Goal: Task Accomplishment & Management: Manage account settings

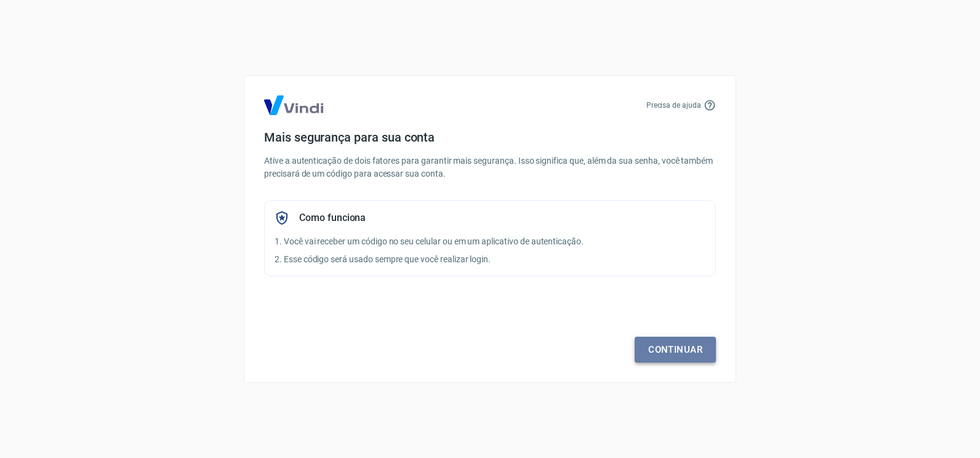
click at [682, 347] on link "Continuar" at bounding box center [675, 350] width 81 height 26
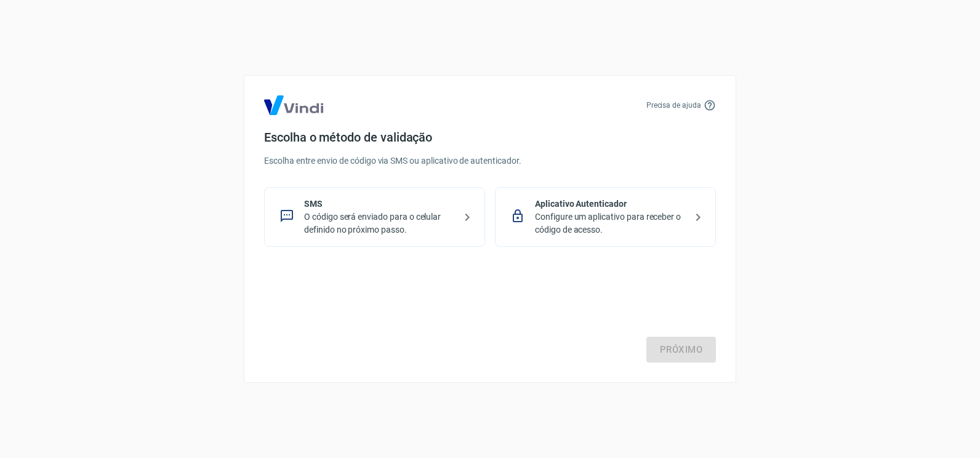
click at [385, 224] on p "O código será enviado para o celular definido no próximo passo." at bounding box center [379, 224] width 151 height 26
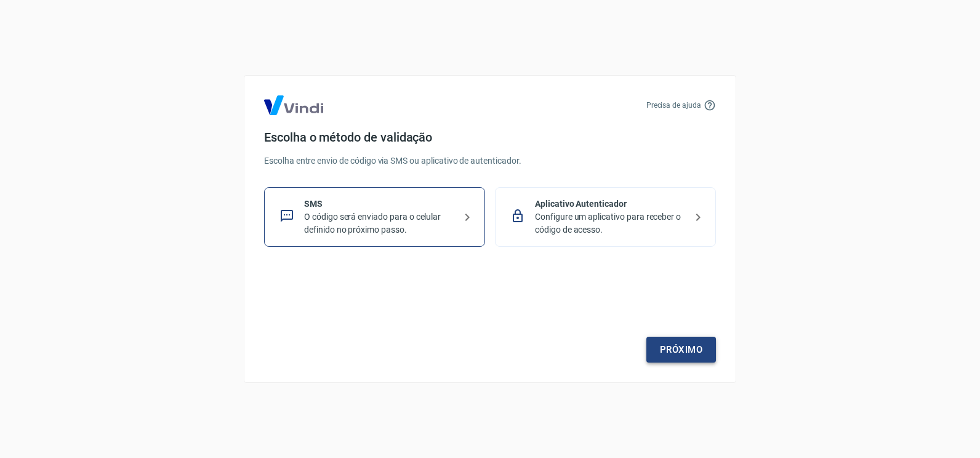
click at [696, 355] on link "Próximo" at bounding box center [681, 350] width 70 height 26
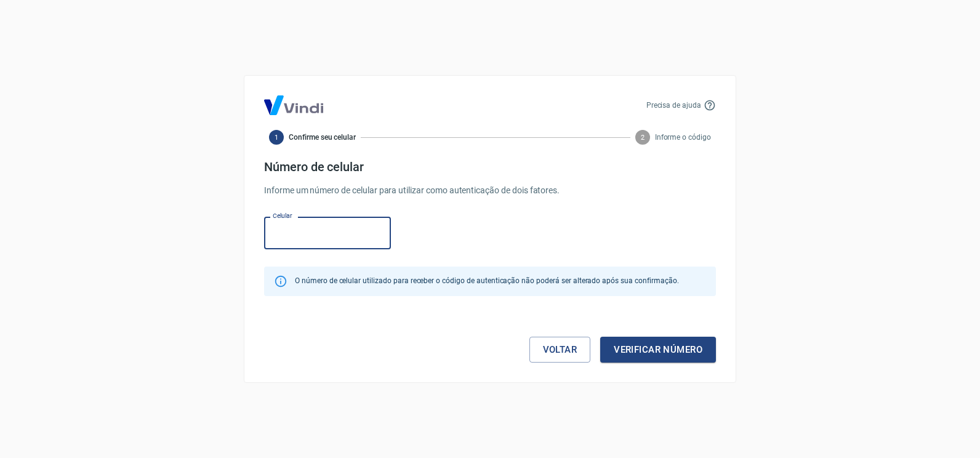
click at [304, 225] on input "Celular" at bounding box center [327, 233] width 127 height 33
type input "[PHONE_NUMBER]"
click at [656, 351] on button "Verificar número" at bounding box center [658, 350] width 116 height 26
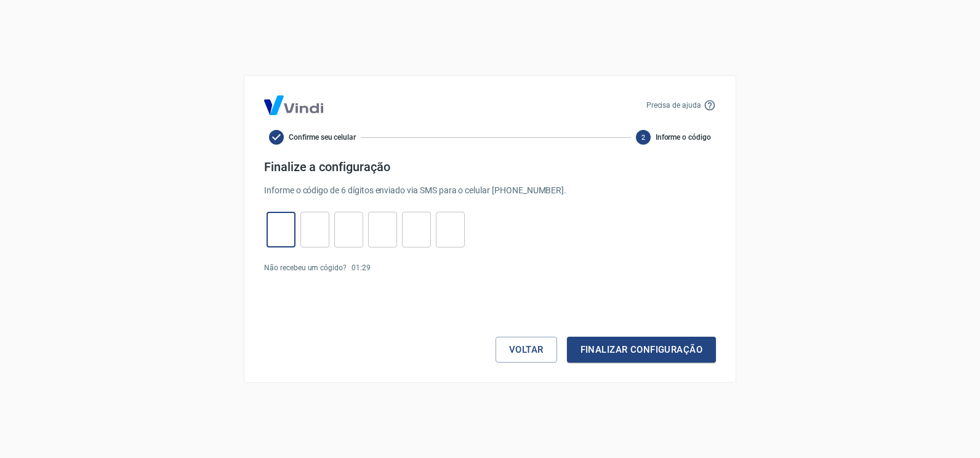
click at [270, 235] on input "tel" at bounding box center [281, 230] width 29 height 26
type input "8"
type input "5"
type input "3"
type input "6"
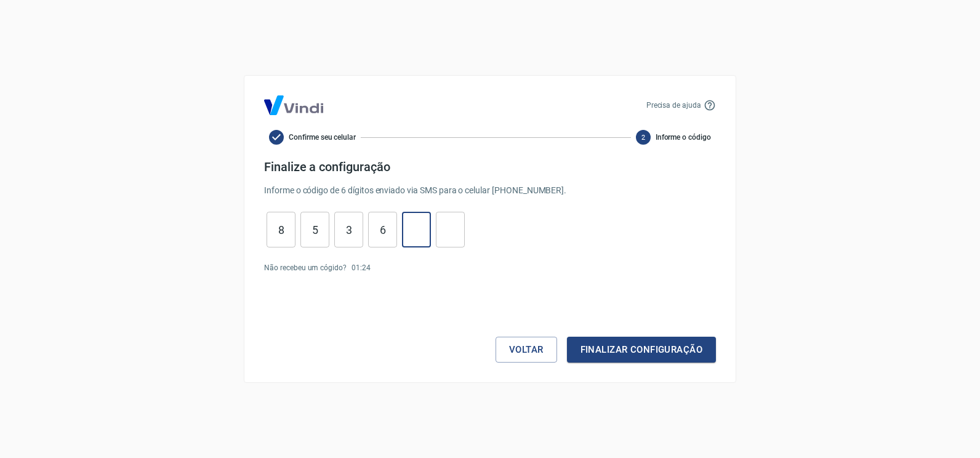
type input "4"
type input "7"
click at [664, 356] on button "Finalizar configuração" at bounding box center [641, 350] width 149 height 26
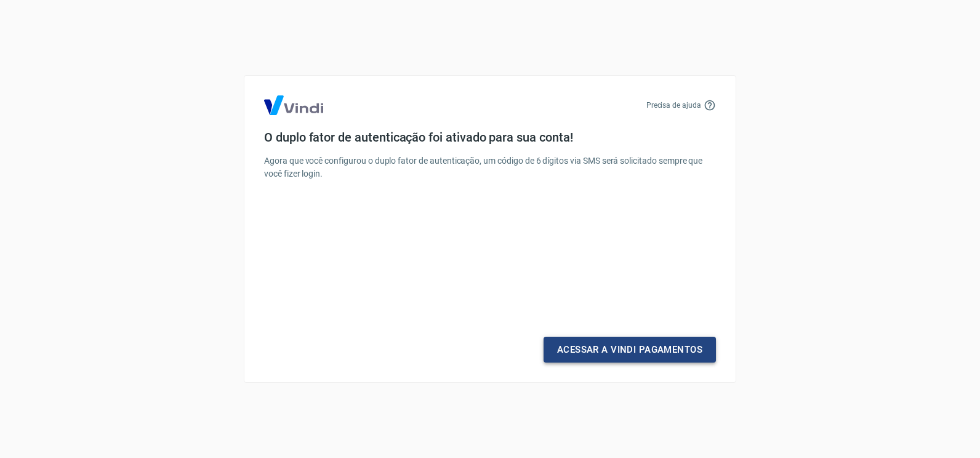
click at [664, 356] on link "Acessar a Vindi Pagamentos" at bounding box center [630, 350] width 172 height 26
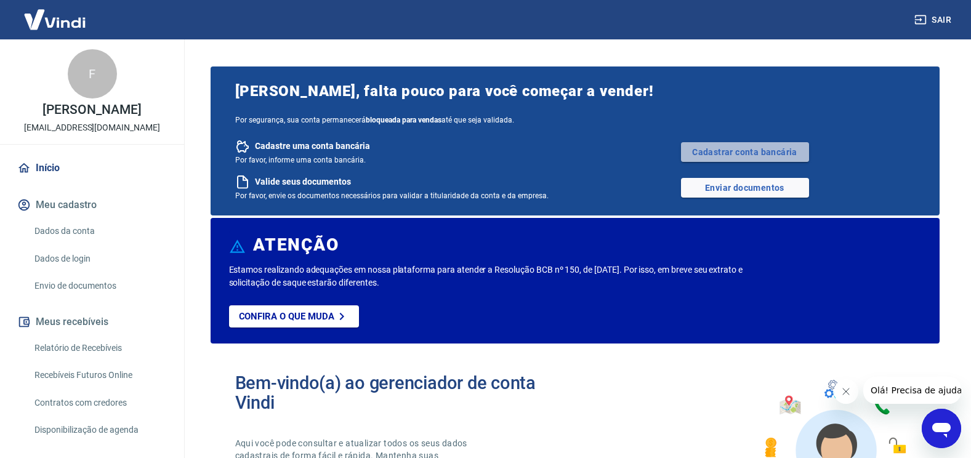
click at [758, 154] on link "Cadastrar conta bancária" at bounding box center [745, 152] width 128 height 20
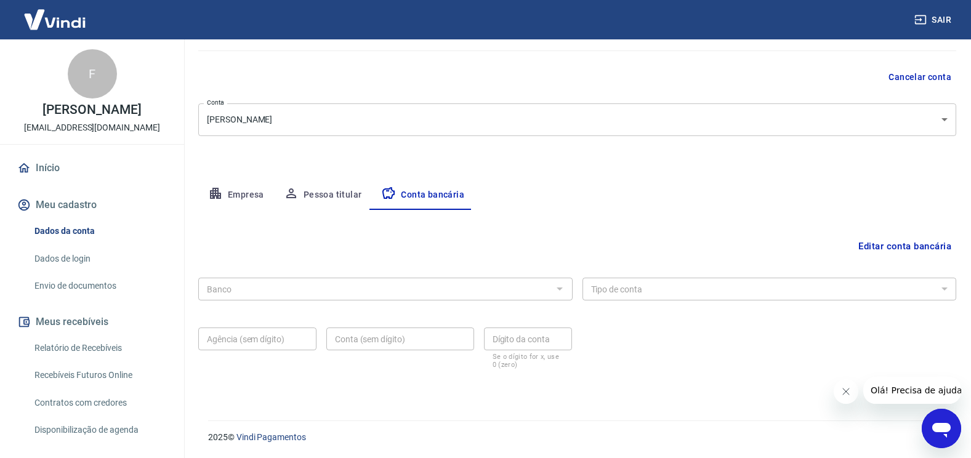
scroll to position [103, 0]
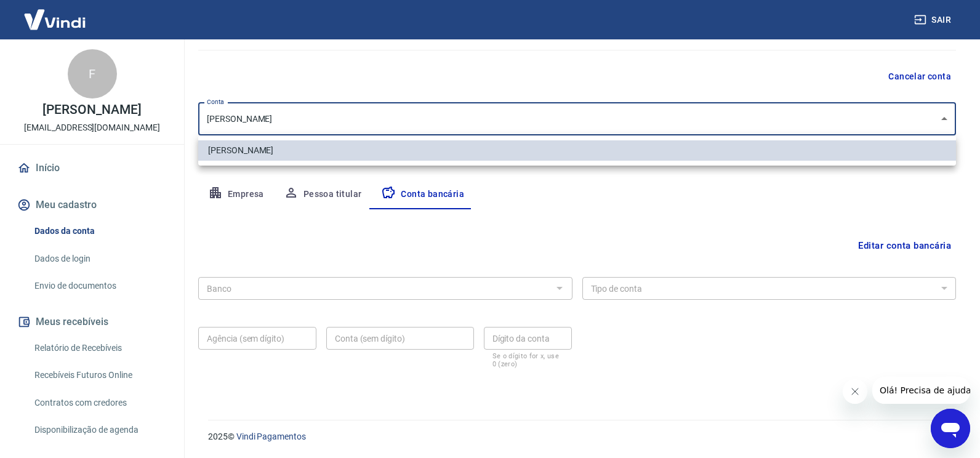
click at [388, 131] on body "Sair F Fernando da silva rodrigues lojabonitodecorpo@gmail.com Início Meu cadas…" at bounding box center [490, 126] width 980 height 458
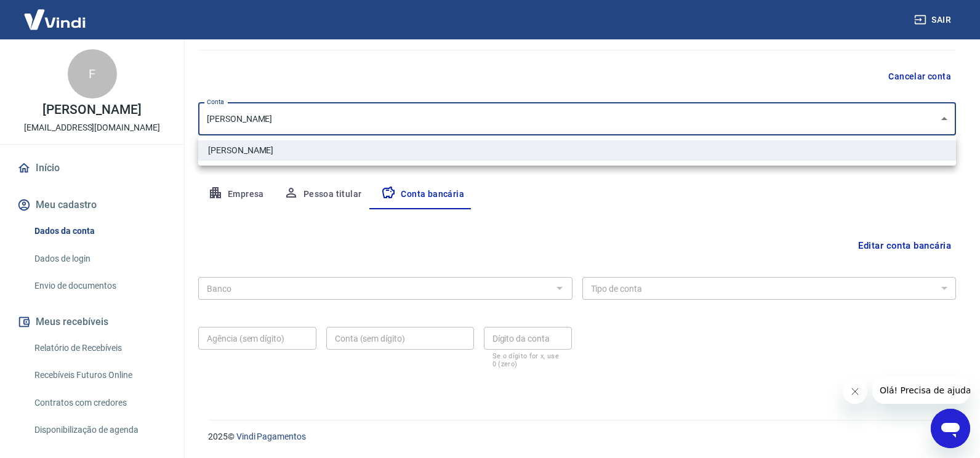
click at [379, 147] on li "F S Rodrigues" at bounding box center [577, 150] width 758 height 20
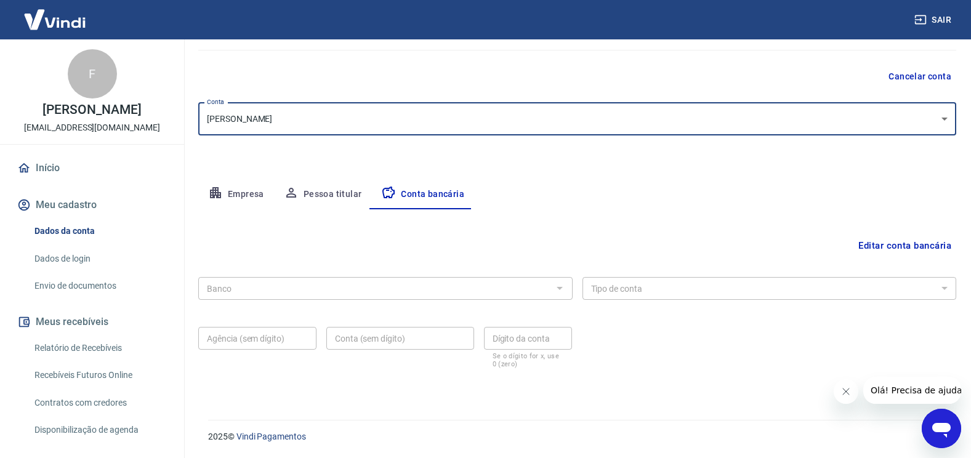
click at [326, 296] on div "Banco" at bounding box center [385, 288] width 374 height 23
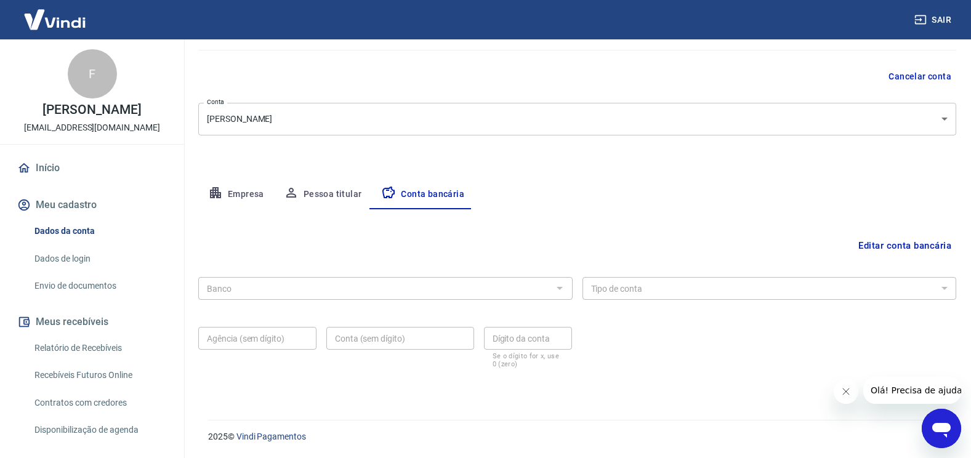
click at [896, 239] on button "Editar conta bancária" at bounding box center [904, 245] width 103 height 23
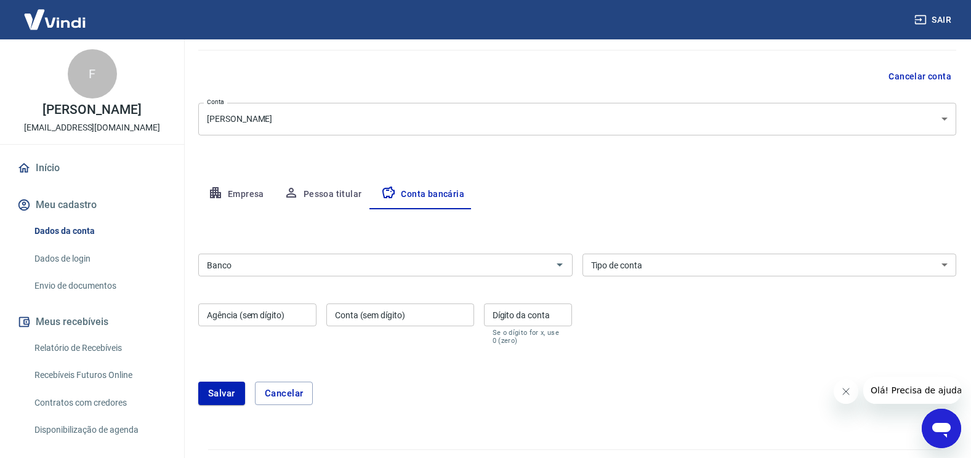
click at [367, 265] on input "Banco" at bounding box center [375, 264] width 347 height 15
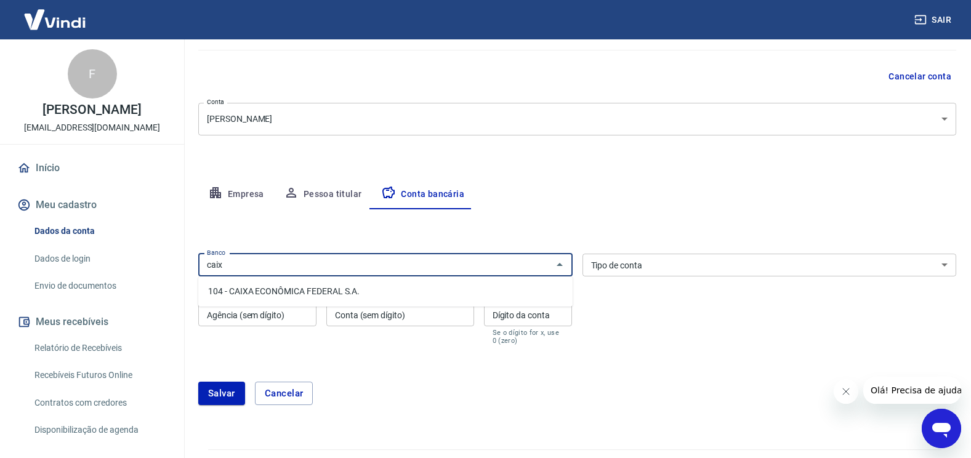
click at [334, 289] on li "104 - CAIXA ECONÔMICA FEDERAL S.A." at bounding box center [385, 291] width 374 height 20
type input "104 - CAIXA ECONÔMICA FEDERAL S.A."
click at [640, 256] on select "Conta Corrente Conta Poupança" at bounding box center [769, 265] width 374 height 23
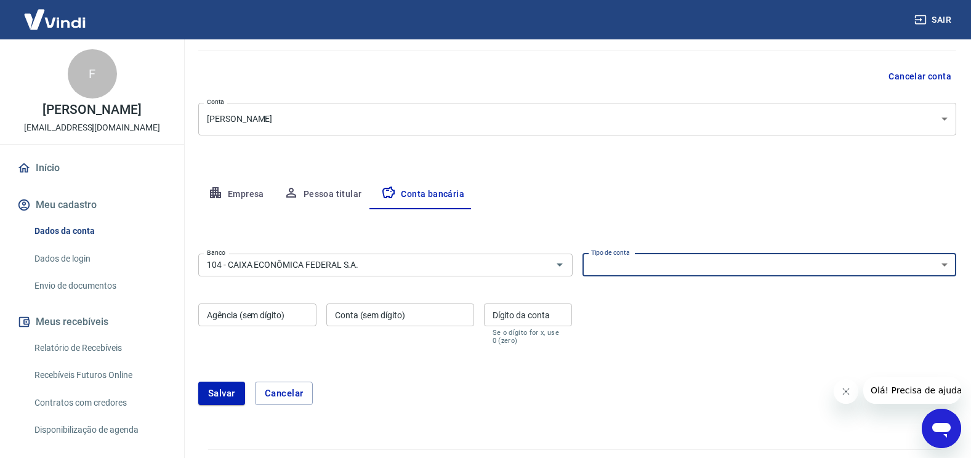
select select "1"
click at [582, 254] on select "Conta Corrente Conta Poupança" at bounding box center [769, 265] width 374 height 23
click at [271, 316] on input "Agência (sem dígito)" at bounding box center [257, 315] width 118 height 23
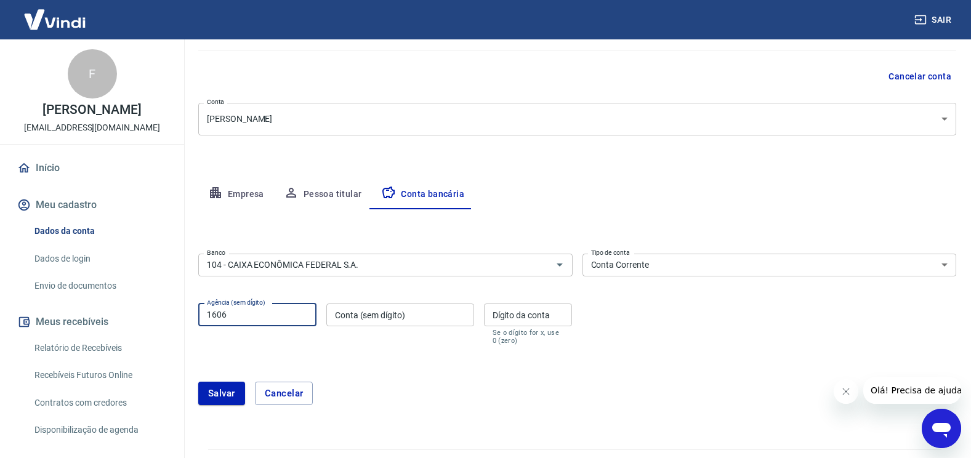
type input "1606"
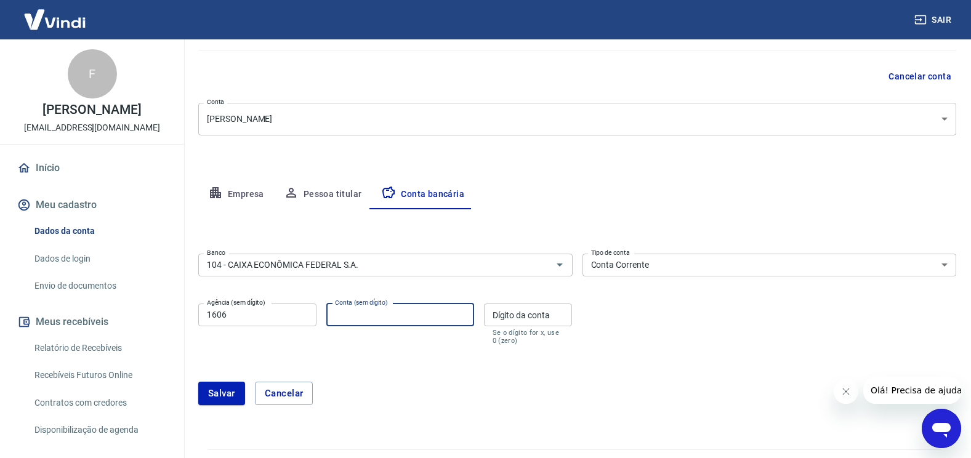
click at [368, 313] on input "Conta (sem dígito)" at bounding box center [400, 315] width 148 height 23
type input "592856141"
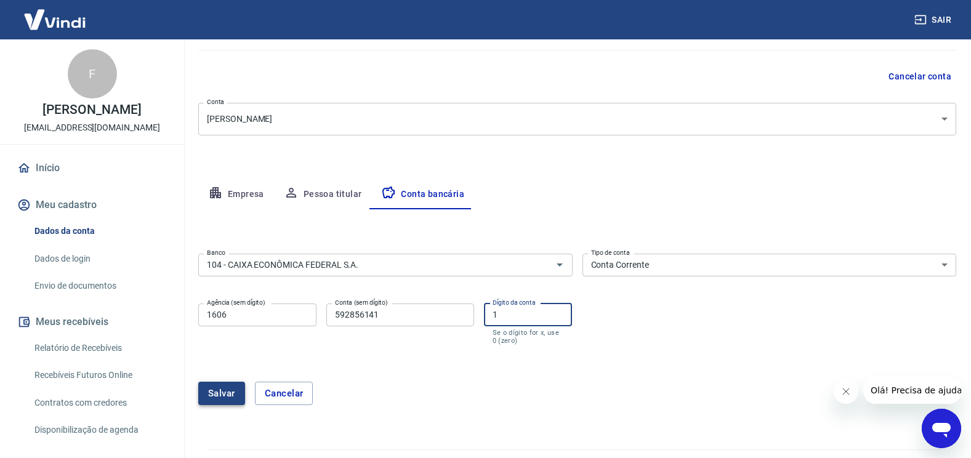
type input "1"
click at [227, 399] on button "Salvar" at bounding box center [221, 393] width 47 height 23
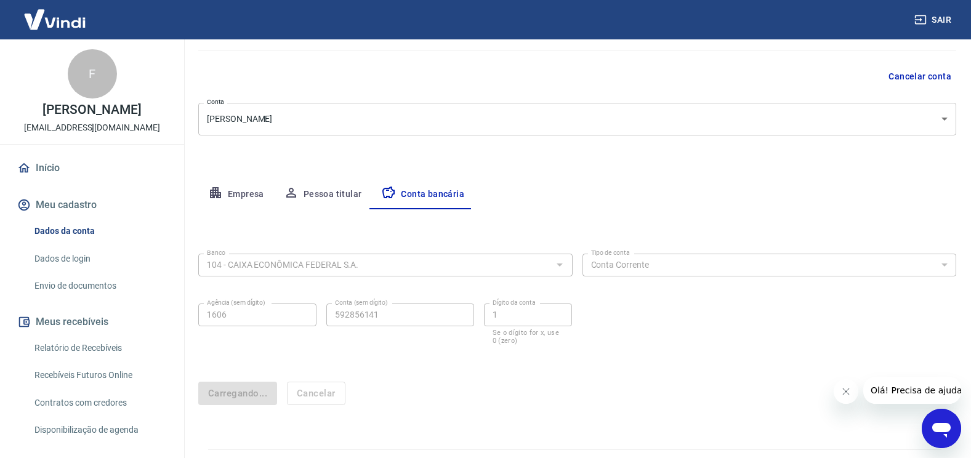
scroll to position [0, 0]
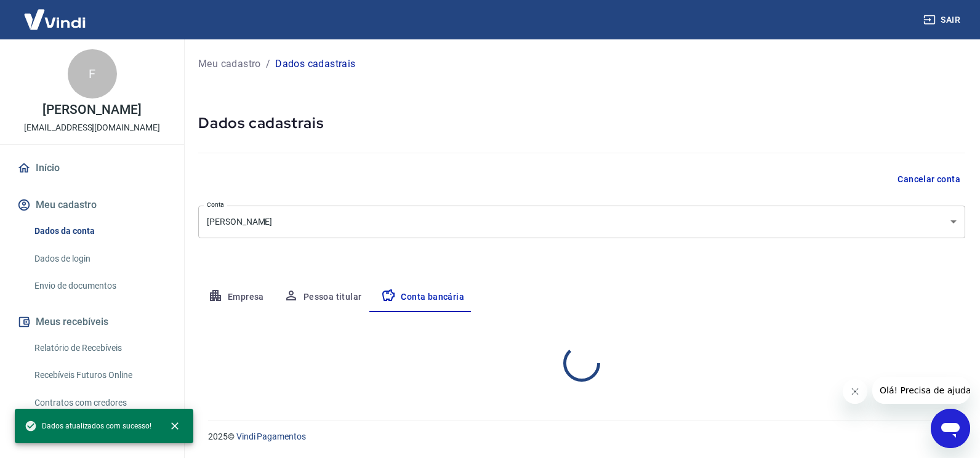
select select "1"
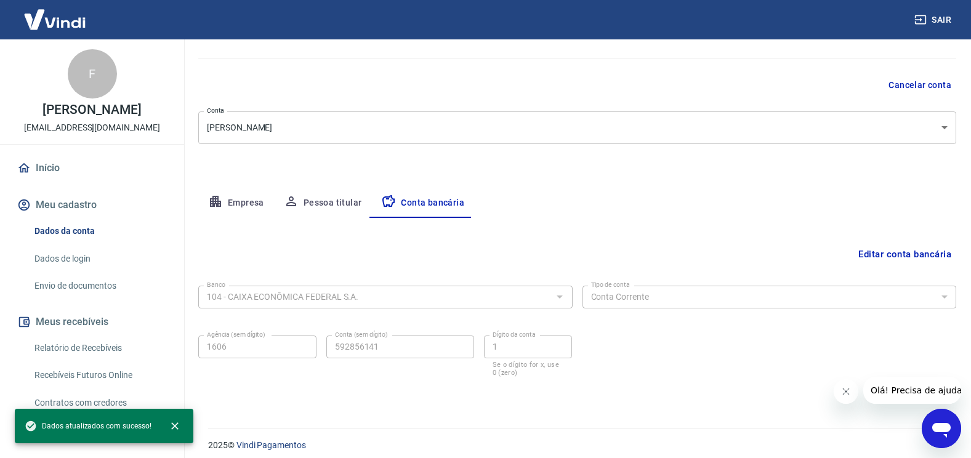
scroll to position [103, 0]
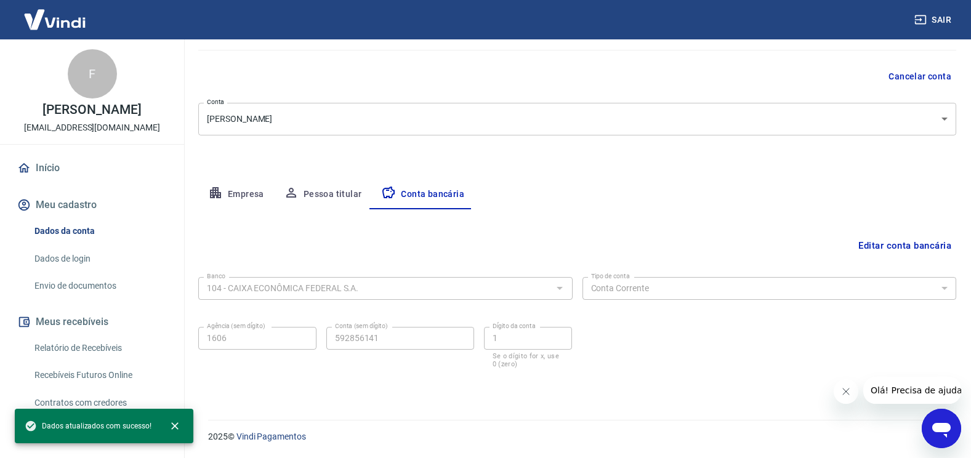
click at [321, 197] on button "Pessoa titular" at bounding box center [323, 195] width 98 height 30
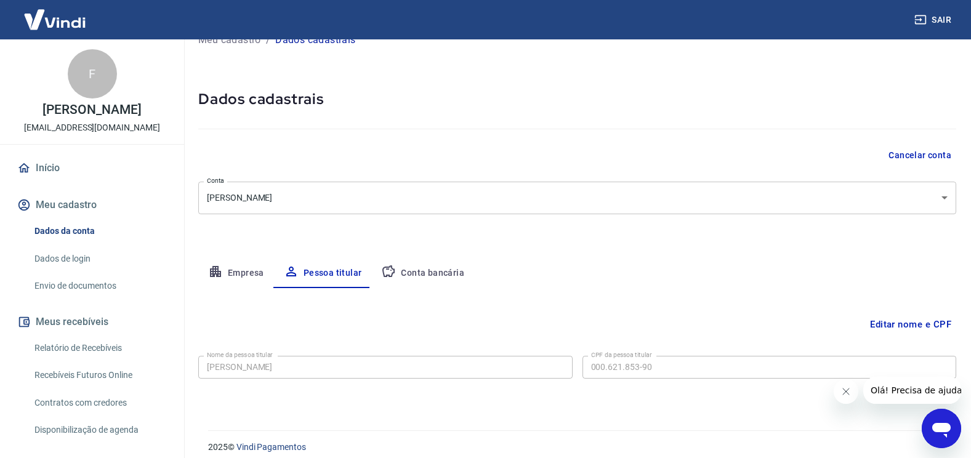
scroll to position [34, 0]
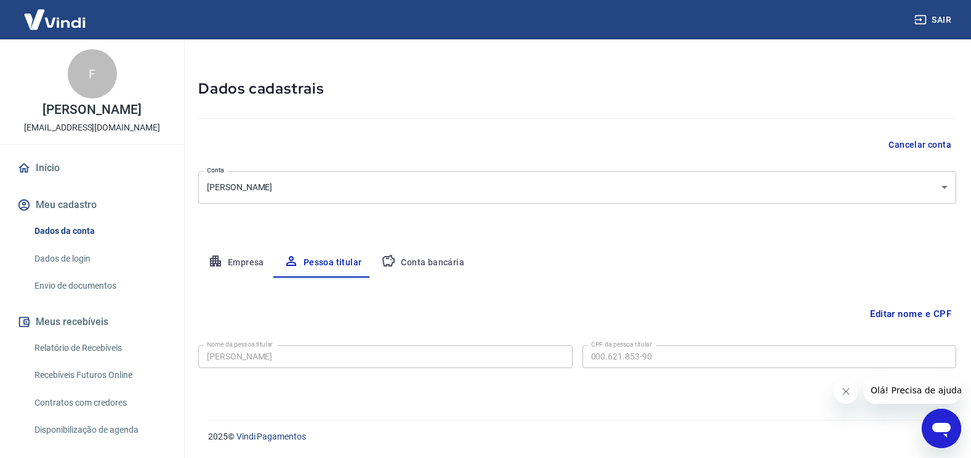
click at [241, 269] on button "Empresa" at bounding box center [236, 263] width 76 height 30
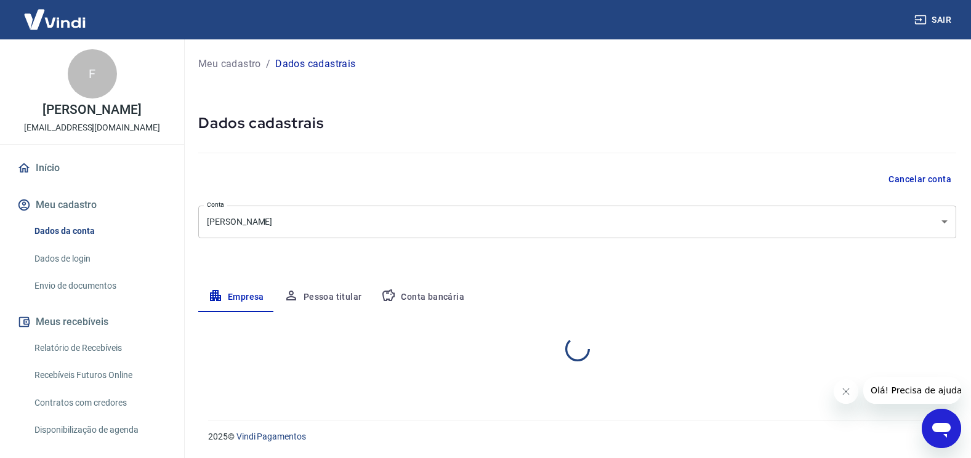
scroll to position [0, 0]
select select "PI"
select select "business"
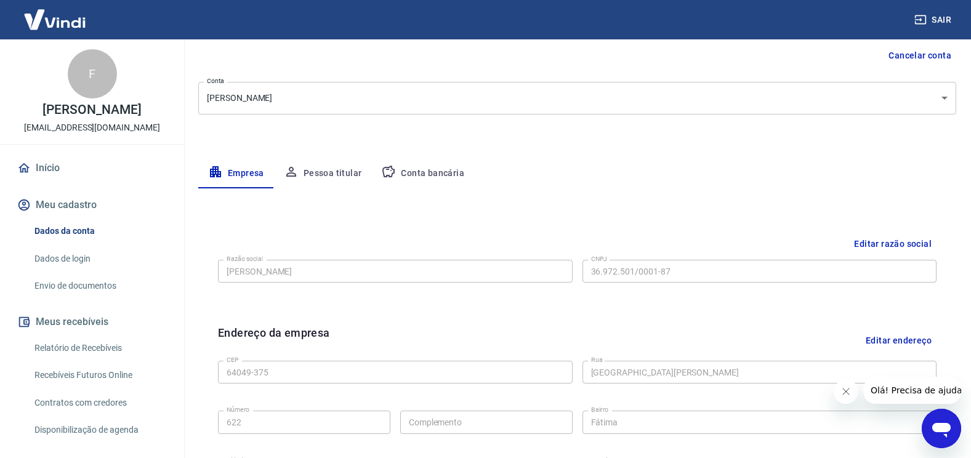
scroll to position [123, 0]
click at [424, 174] on button "Conta bancária" at bounding box center [422, 174] width 103 height 30
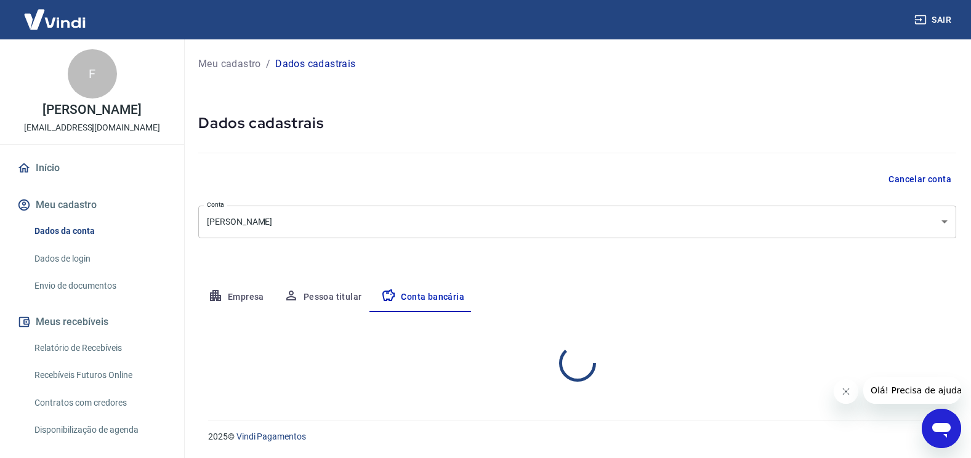
scroll to position [0, 0]
select select "1"
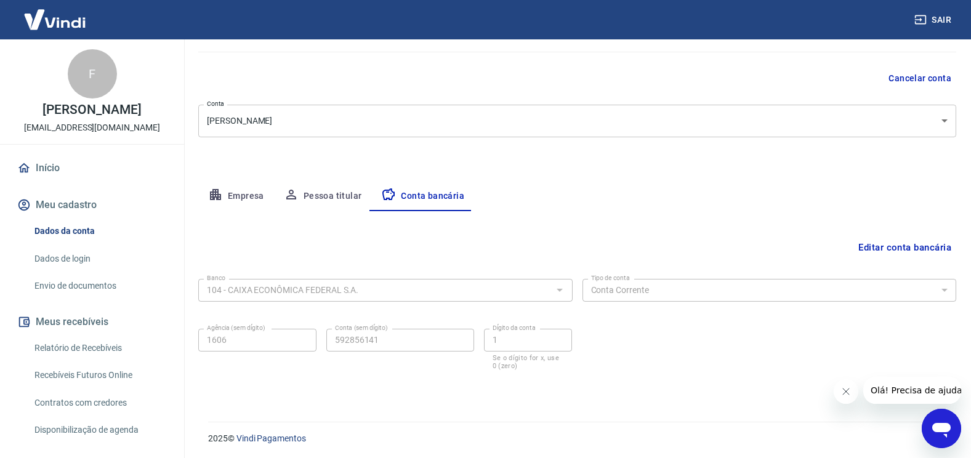
scroll to position [103, 0]
click at [66, 271] on link "Dados de login" at bounding box center [100, 258] width 140 height 25
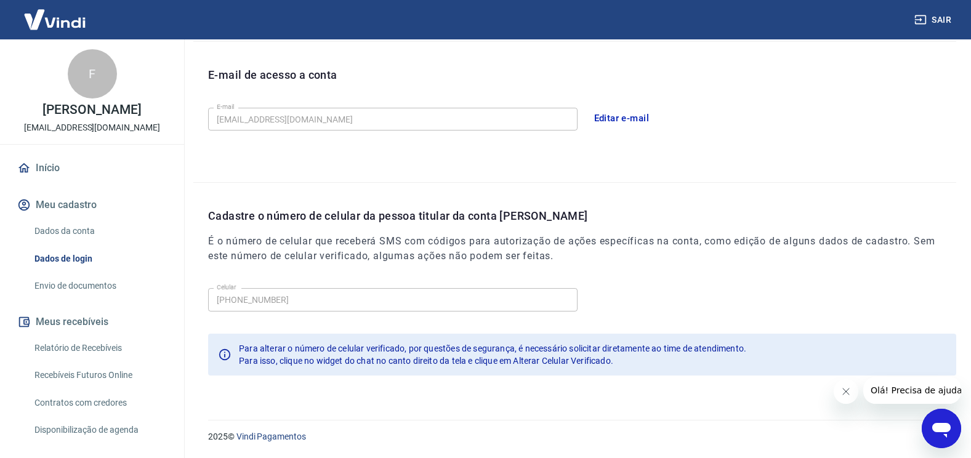
scroll to position [71, 0]
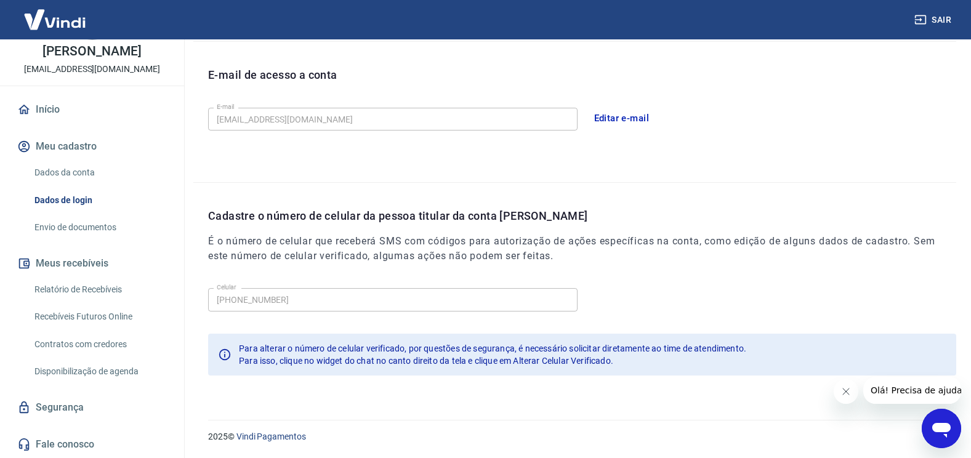
click at [95, 225] on link "Envio de documentos" at bounding box center [100, 227] width 140 height 25
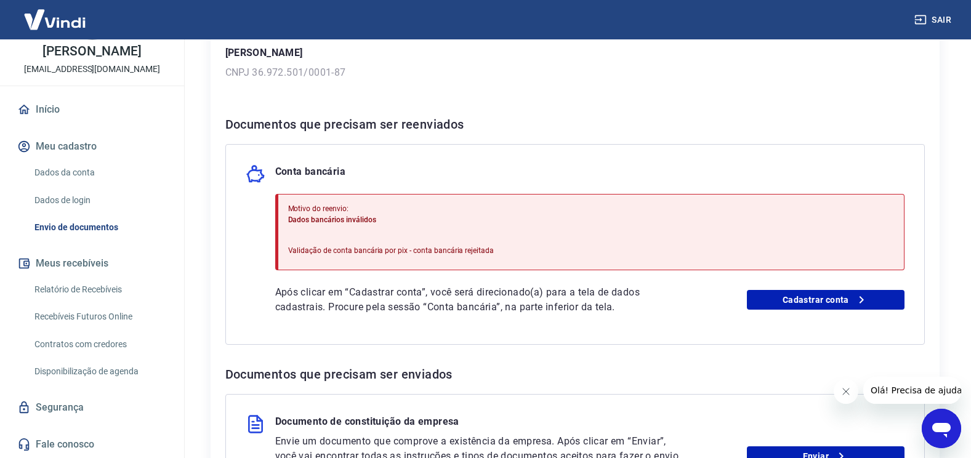
scroll to position [185, 0]
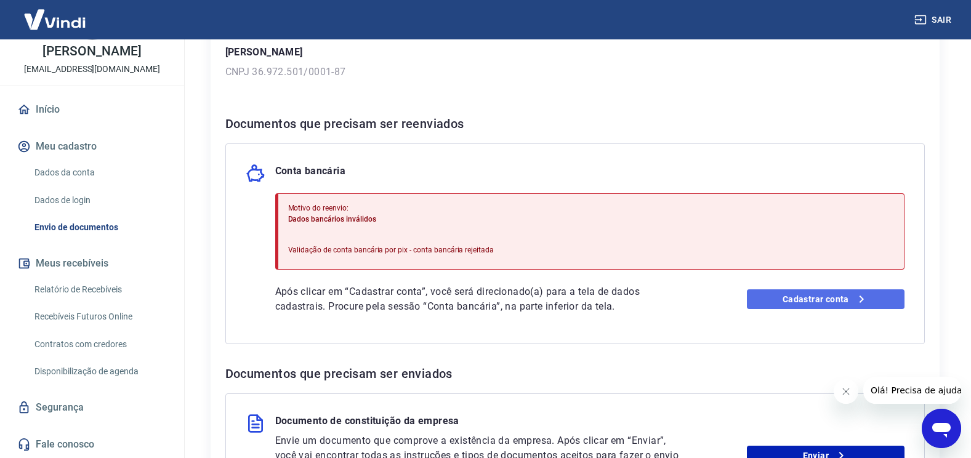
click at [840, 291] on link "Cadastrar conta" at bounding box center [826, 299] width 158 height 20
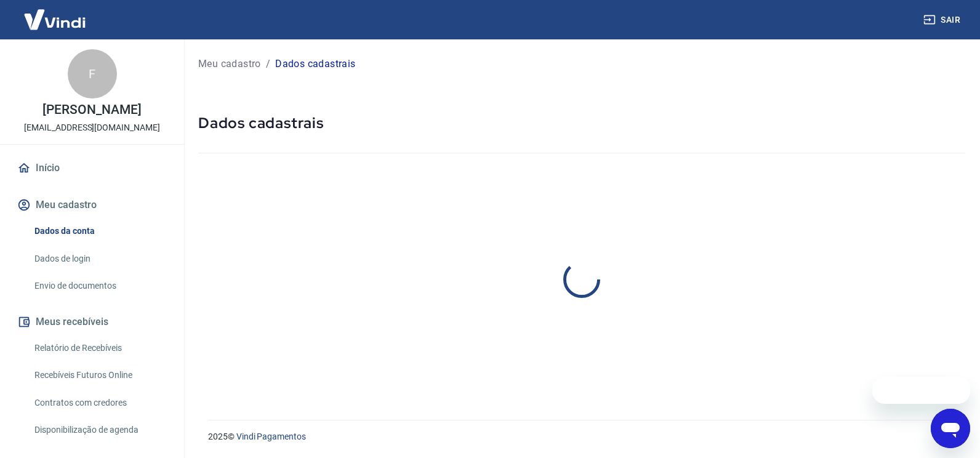
select select "PI"
select select "business"
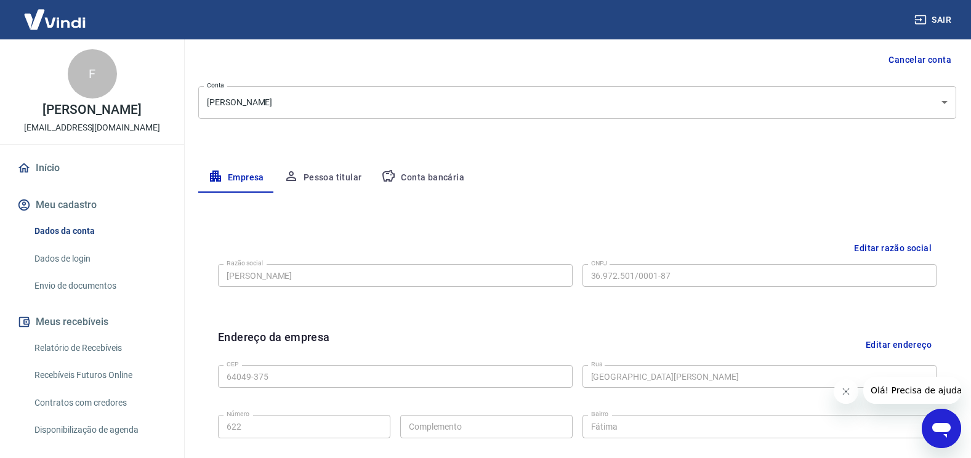
scroll to position [123, 0]
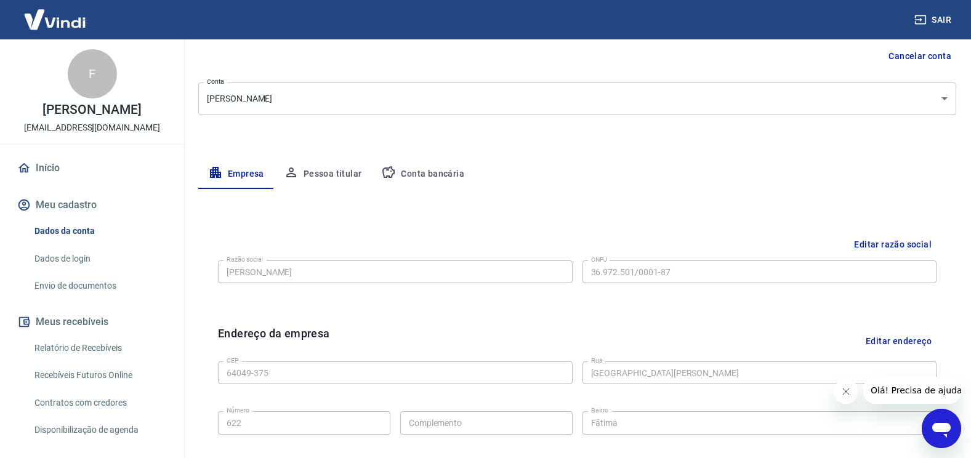
click at [395, 171] on button "Conta bancária" at bounding box center [422, 174] width 103 height 30
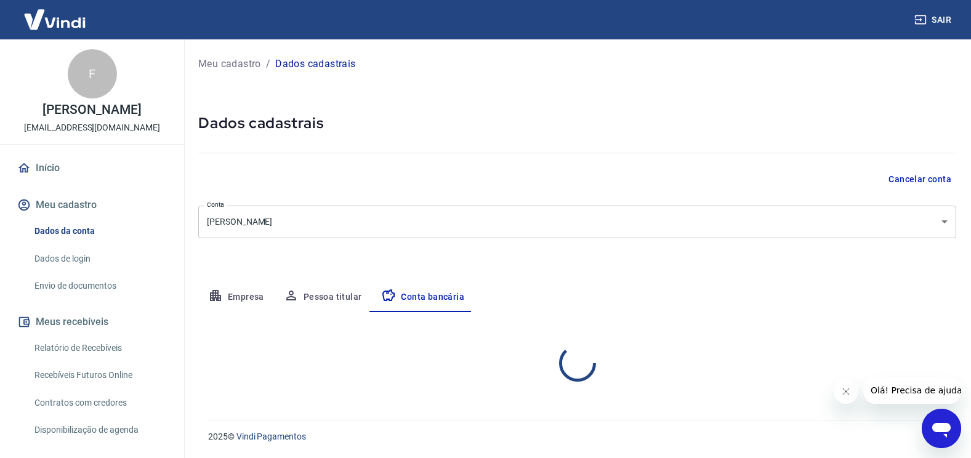
scroll to position [0, 0]
select select "1"
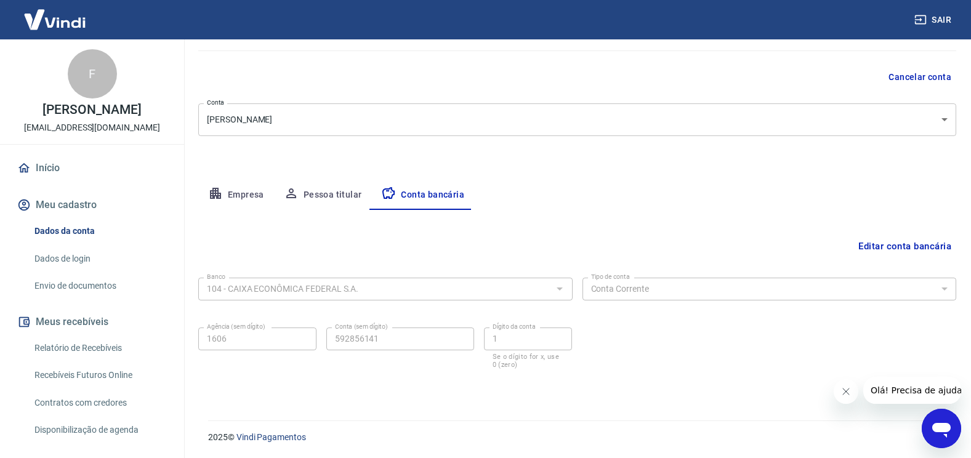
scroll to position [103, 0]
click at [928, 245] on button "Editar conta bancária" at bounding box center [904, 245] width 103 height 23
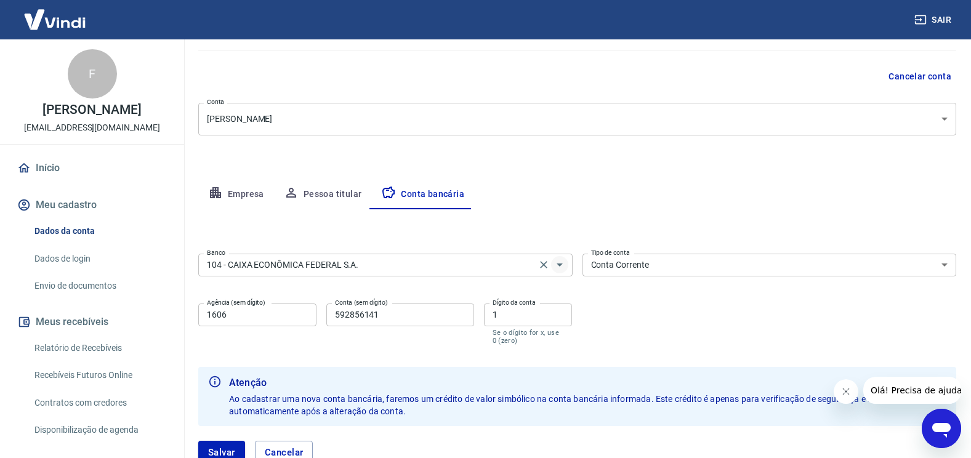
click at [560, 265] on icon "Abrir" at bounding box center [560, 264] width 6 height 3
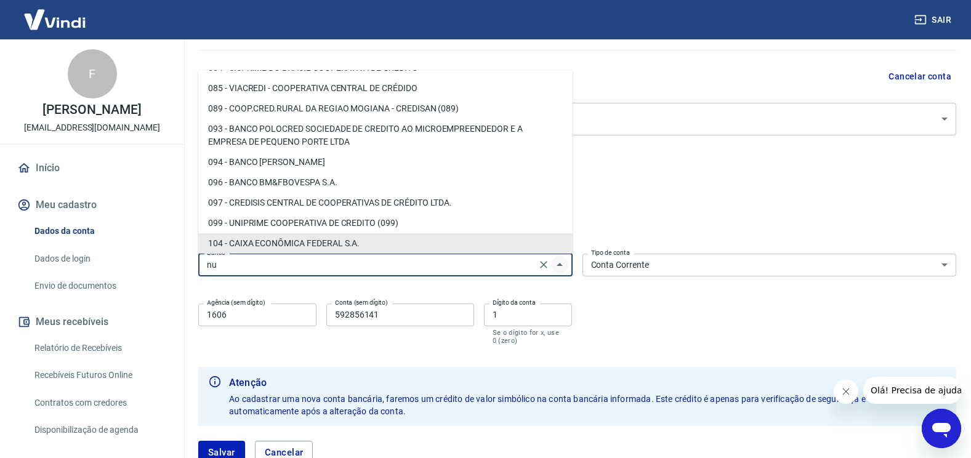
scroll to position [0, 0]
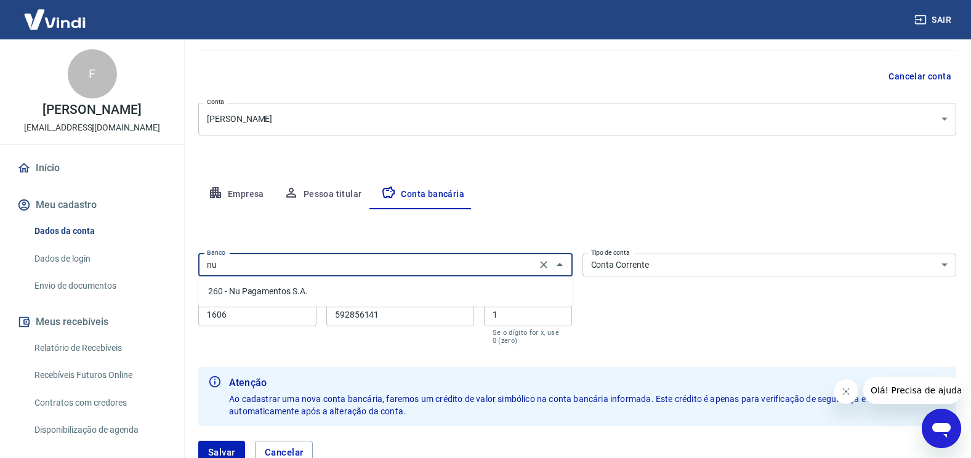
click at [279, 291] on li "260 - Nu Pagamentos S.A." at bounding box center [385, 291] width 374 height 20
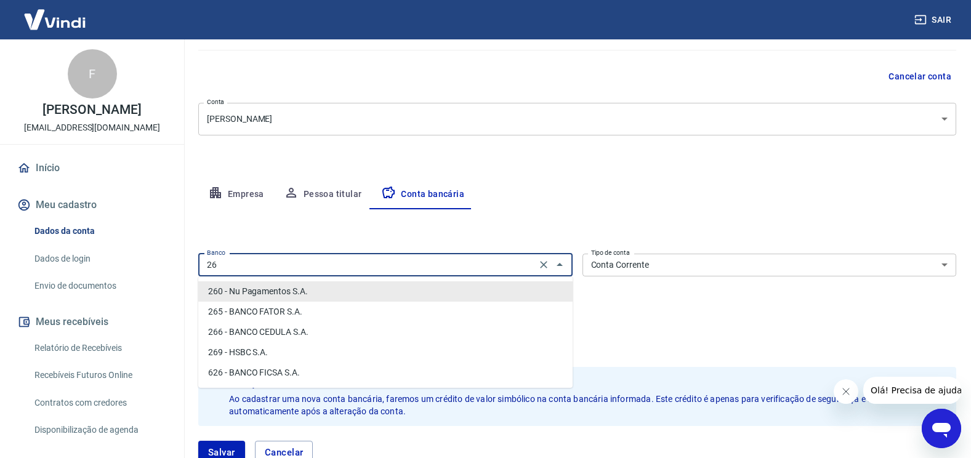
type input "2"
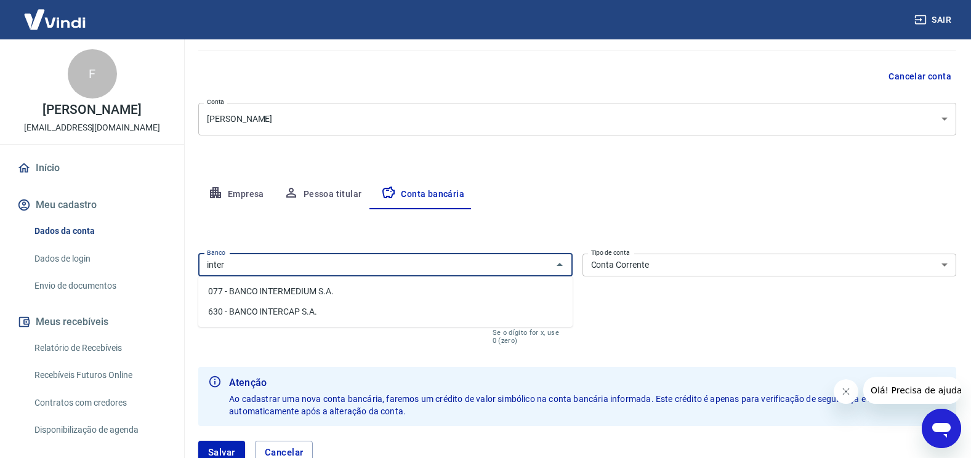
click at [400, 292] on li "077 - BANCO INTERMEDIUM S.A." at bounding box center [385, 291] width 374 height 20
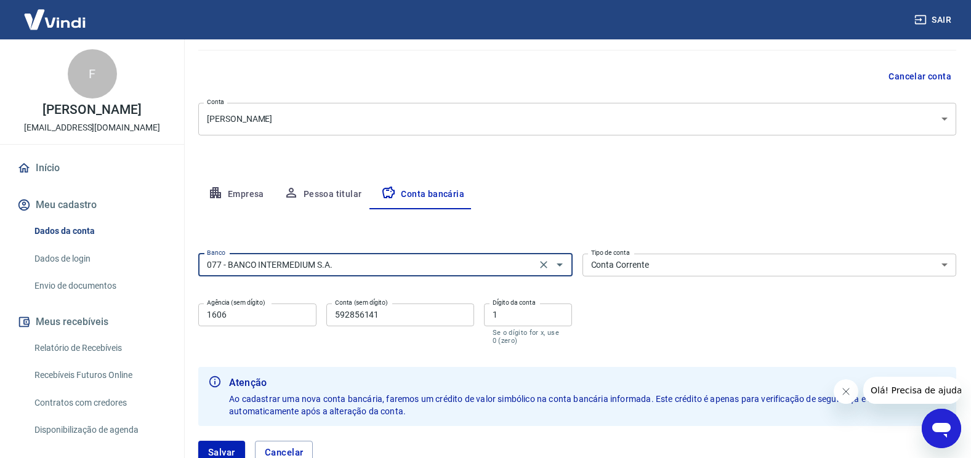
type input "077 - BANCO INTERMEDIUM S.A."
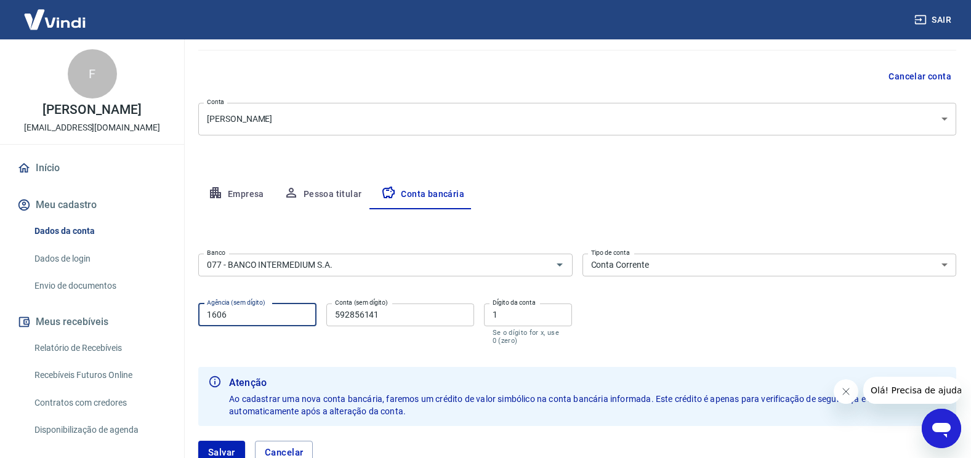
drag, startPoint x: 254, startPoint y: 319, endPoint x: 92, endPoint y: 319, distance: 162.5
click at [92, 319] on div "Sair F Fernando da silva rodrigues lojabonitodecorpo@gmail.com Início Meu cadas…" at bounding box center [485, 126] width 971 height 458
type input "0001"
type input "66736684"
drag, startPoint x: 528, startPoint y: 315, endPoint x: 382, endPoint y: 312, distance: 145.9
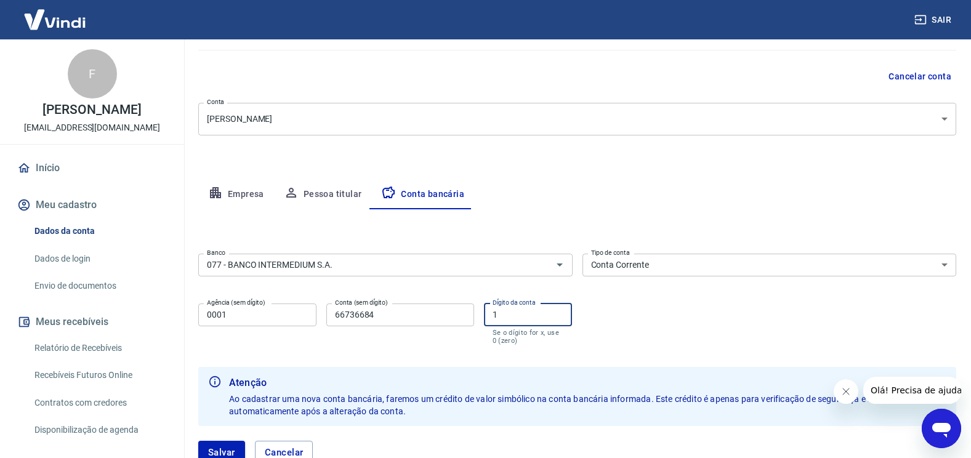
click at [414, 316] on div "Agência (sem dígito) 0001 Agência (sem dígito) Conta (sem dígito) 66736684 Cont…" at bounding box center [385, 323] width 374 height 49
click at [637, 324] on div "Banco 077 - BANCO INTERMEDIUM S.A. Banco Tipo de conta Conta Corrente Conta Pou…" at bounding box center [577, 298] width 758 height 99
click at [235, 449] on button "Salvar" at bounding box center [221, 452] width 47 height 23
click at [509, 323] on input "Dígito da conta" at bounding box center [528, 315] width 89 height 23
type input "0"
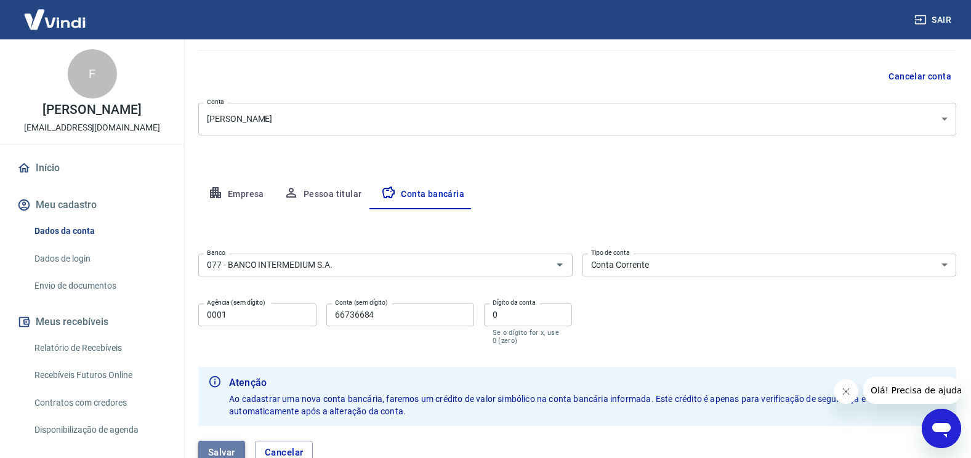
click at [219, 446] on button "Salvar" at bounding box center [221, 452] width 47 height 23
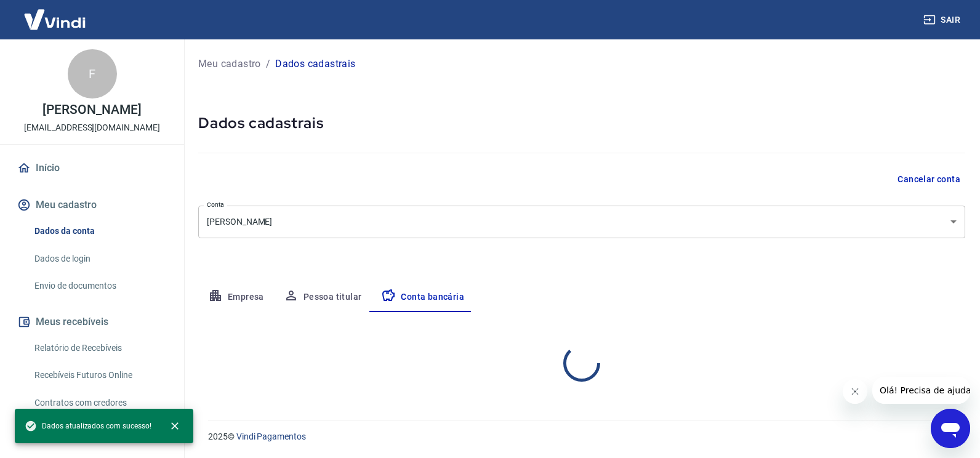
select select "1"
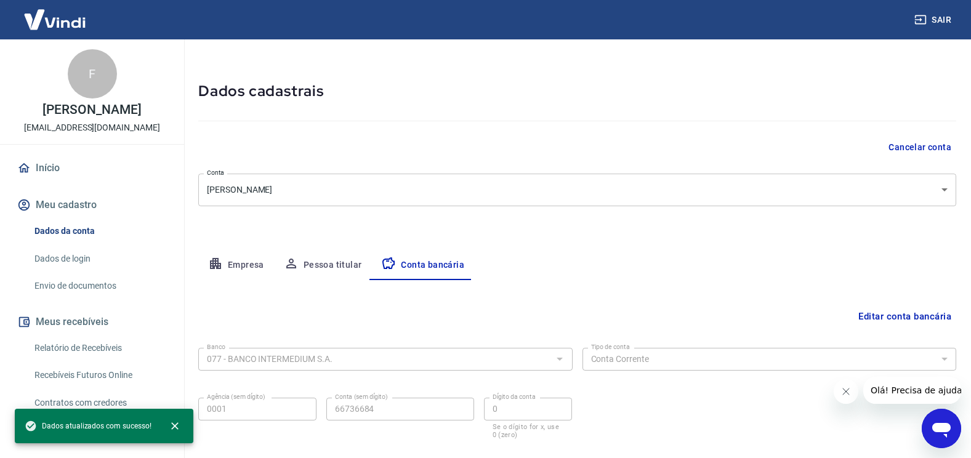
scroll to position [103, 0]
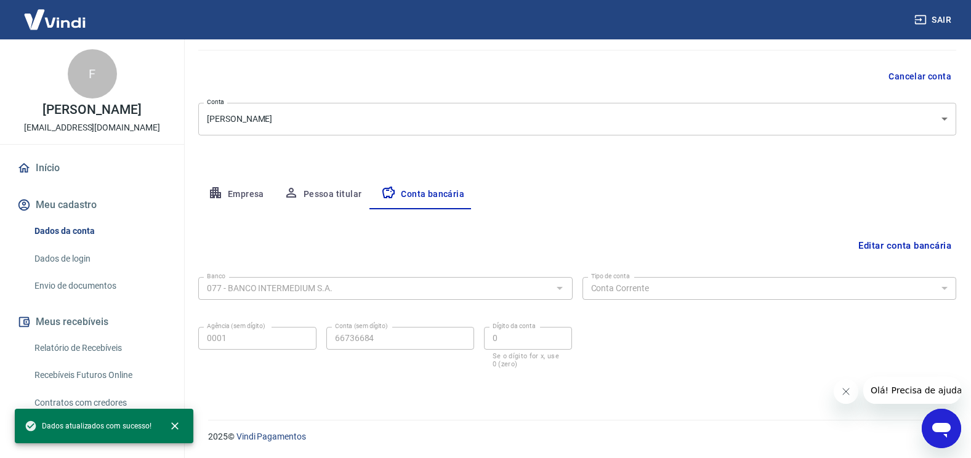
click at [83, 297] on link "Envio de documentos" at bounding box center [100, 285] width 140 height 25
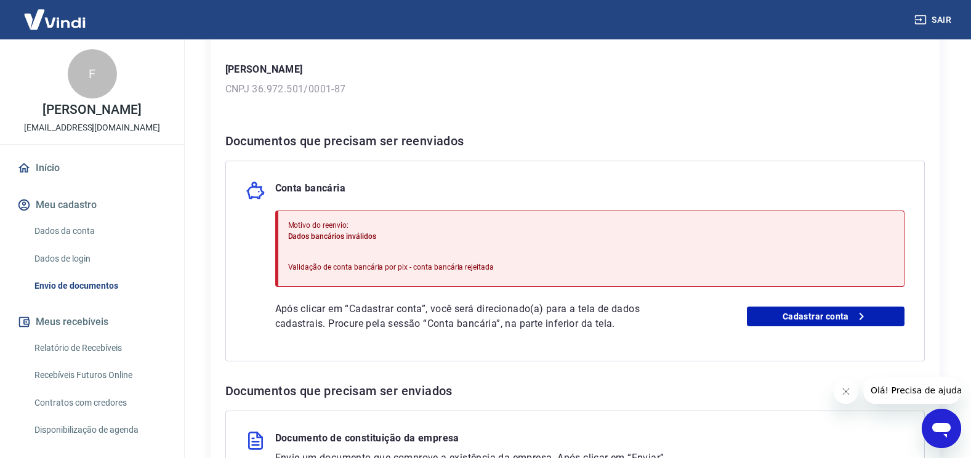
scroll to position [185, 0]
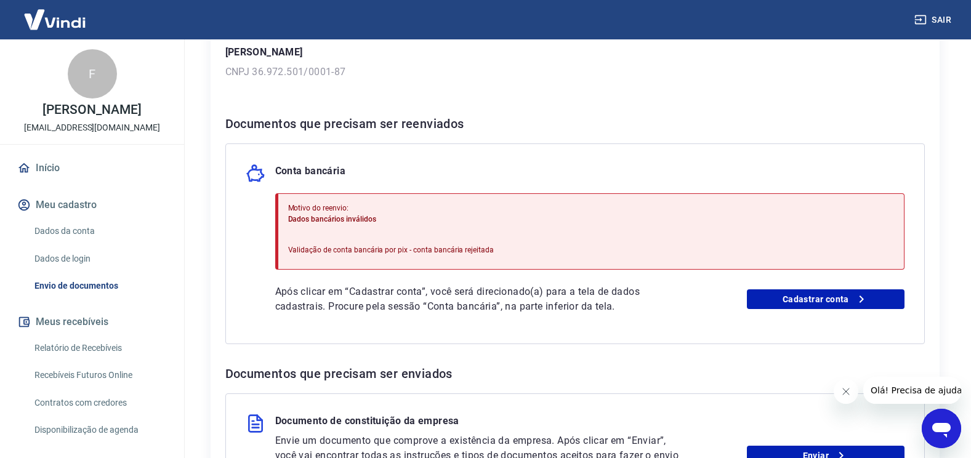
click at [748, 243] on div "Motivo do reenvio: Dados bancários inválidos Validação de conta bancária por pi…" at bounding box center [589, 231] width 629 height 76
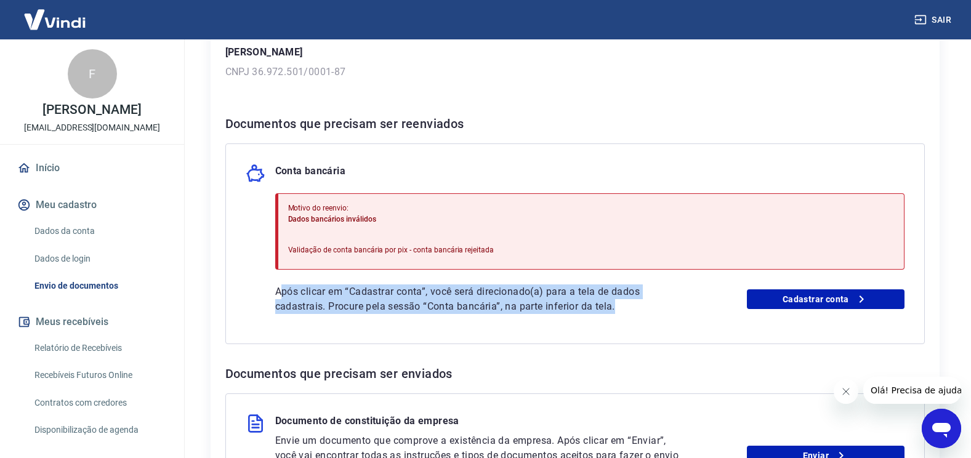
drag, startPoint x: 280, startPoint y: 292, endPoint x: 638, endPoint y: 307, distance: 358.0
click at [638, 307] on p "Após clicar em “Cadastrar conta”, você será direcionado(a) para a tela de dados…" at bounding box center [479, 299] width 409 height 30
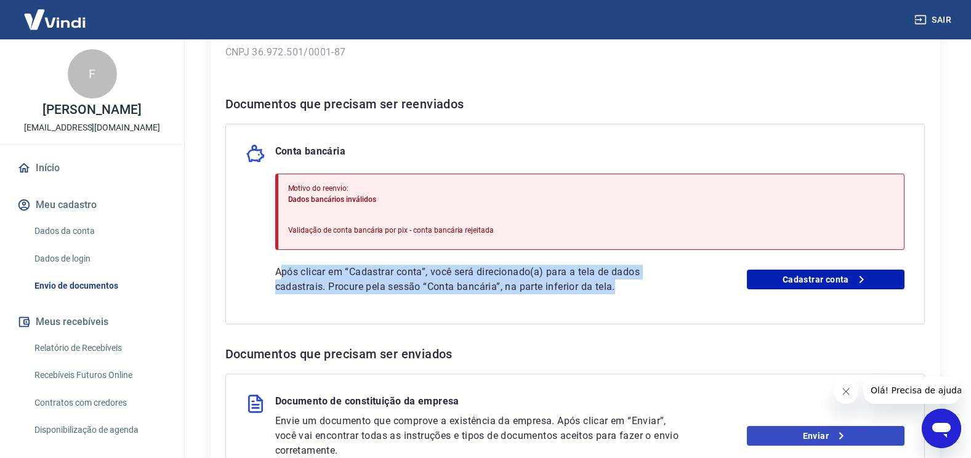
scroll to position [177, 0]
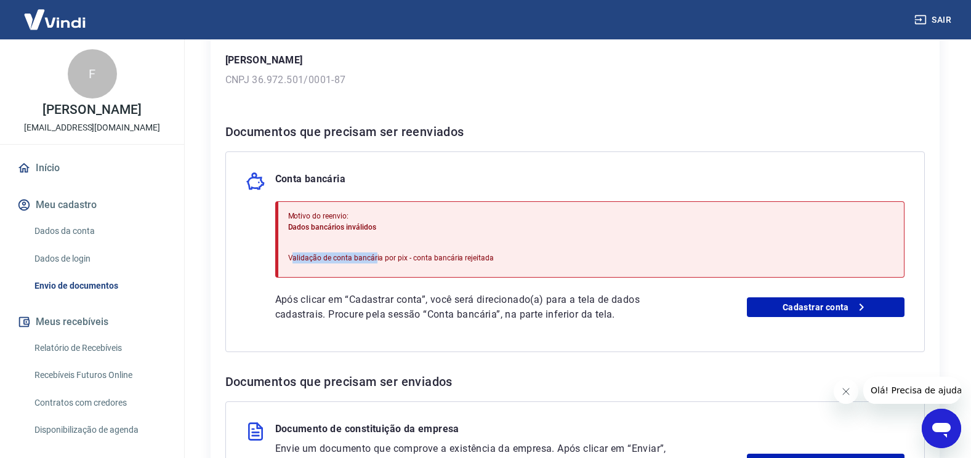
drag, startPoint x: 292, startPoint y: 261, endPoint x: 375, endPoint y: 262, distance: 82.5
click at [375, 262] on p "Validação de conta bancária por pix - conta bancária rejeitada" at bounding box center [391, 257] width 206 height 11
drag, startPoint x: 375, startPoint y: 262, endPoint x: 302, endPoint y: 261, distance: 72.6
click at [302, 261] on p "Validação de conta bancária por pix - conta bancária rejeitada" at bounding box center [391, 257] width 206 height 11
click at [76, 244] on link "Dados da conta" at bounding box center [100, 231] width 140 height 25
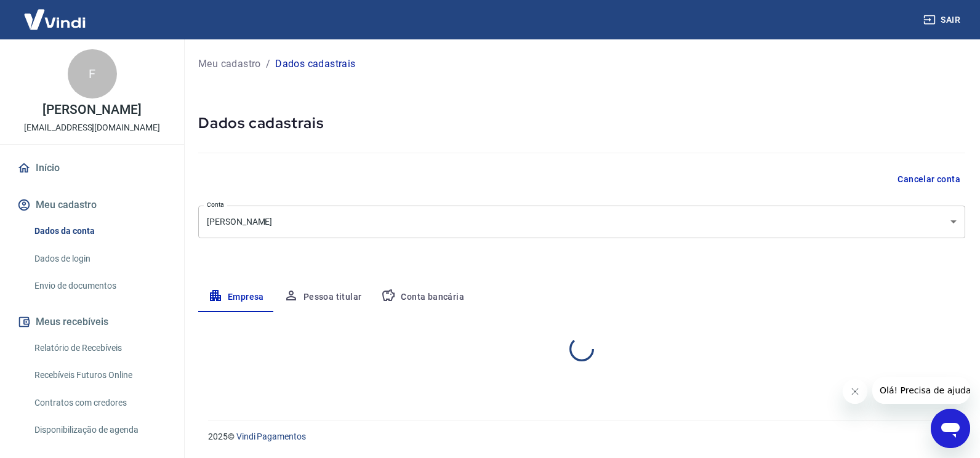
select select "PI"
select select "business"
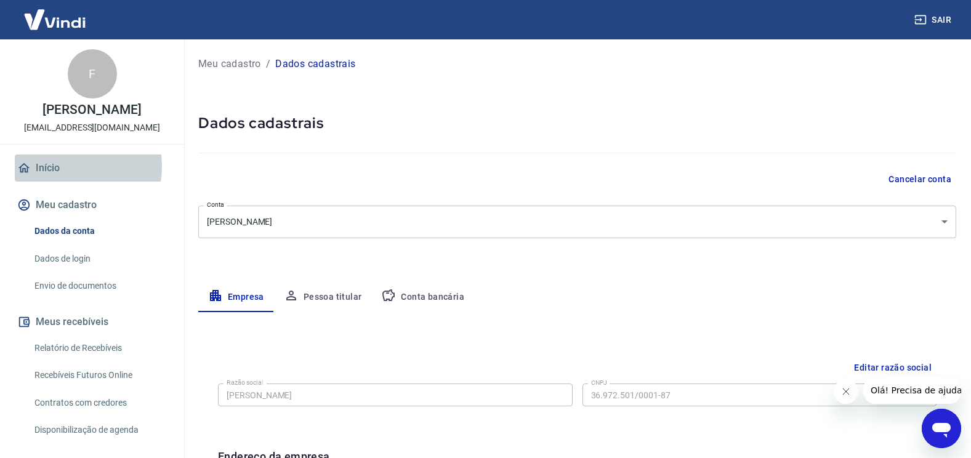
click at [57, 179] on link "Início" at bounding box center [92, 168] width 155 height 27
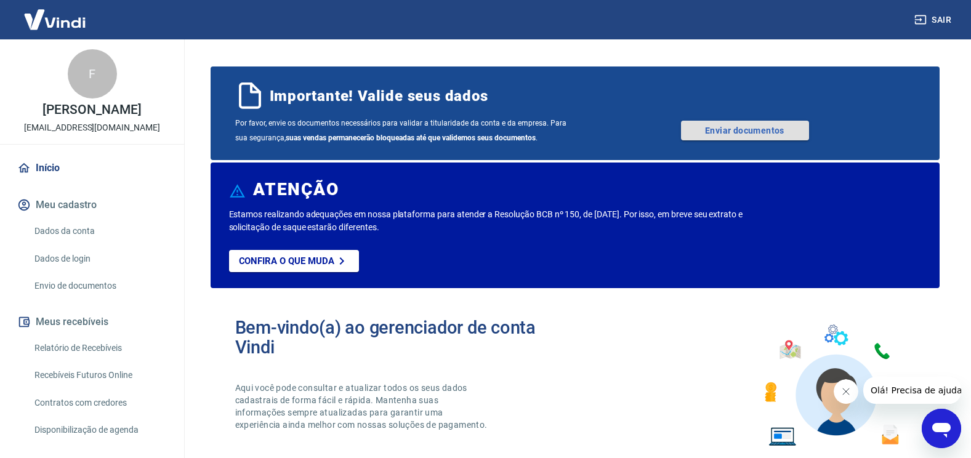
click at [737, 132] on link "Enviar documentos" at bounding box center [745, 131] width 128 height 20
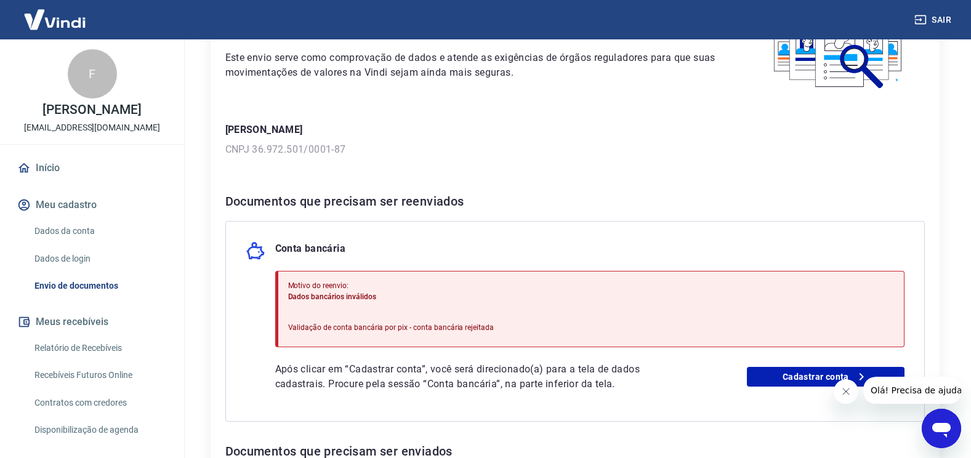
scroll to position [123, 0]
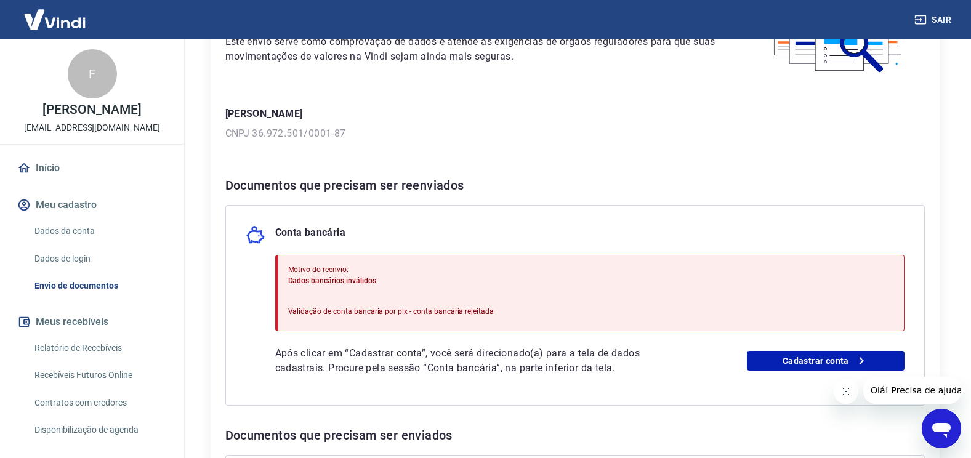
click at [307, 278] on span "Dados bancários inválidos" at bounding box center [332, 280] width 88 height 9
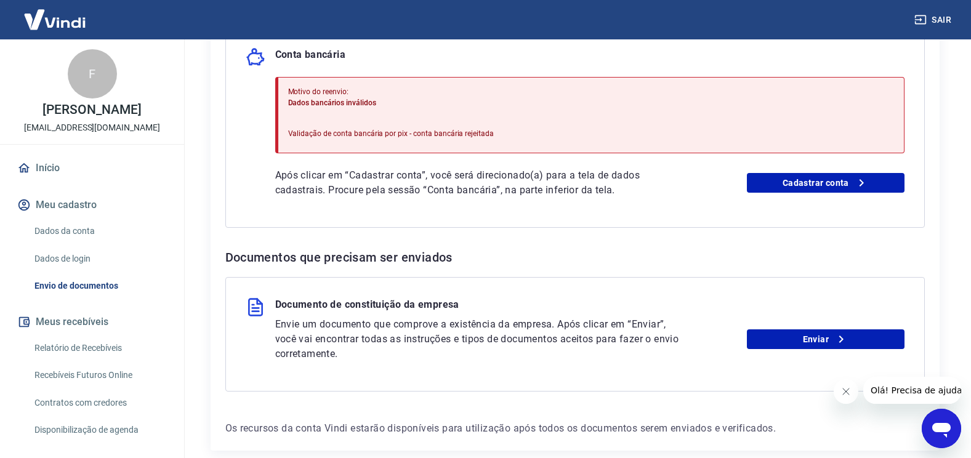
scroll to position [308, 0]
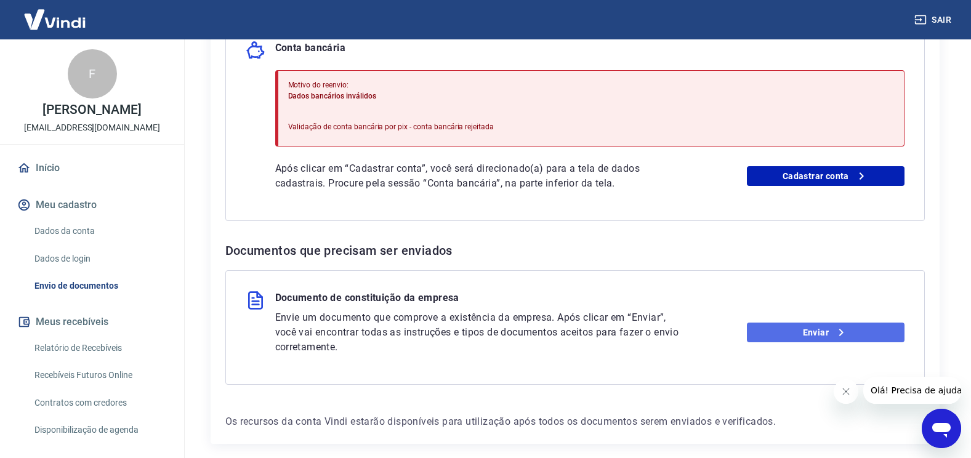
click at [822, 331] on link "Enviar" at bounding box center [826, 333] width 158 height 20
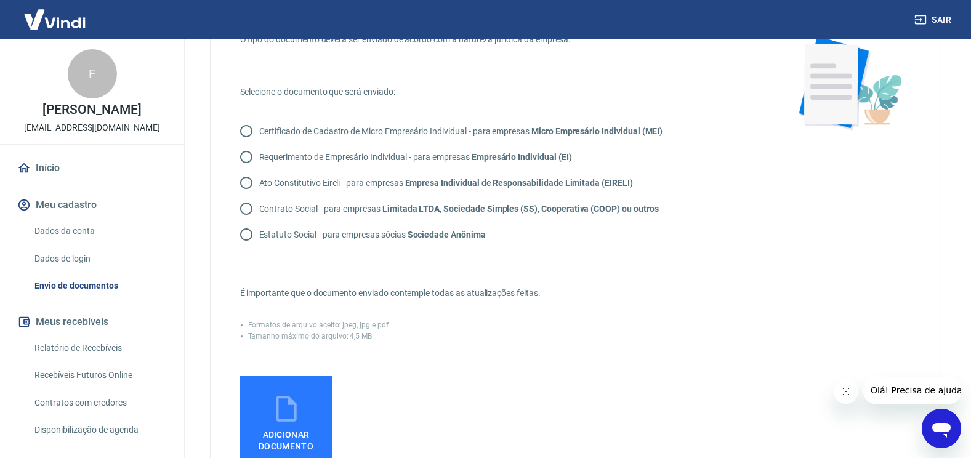
scroll to position [62, 0]
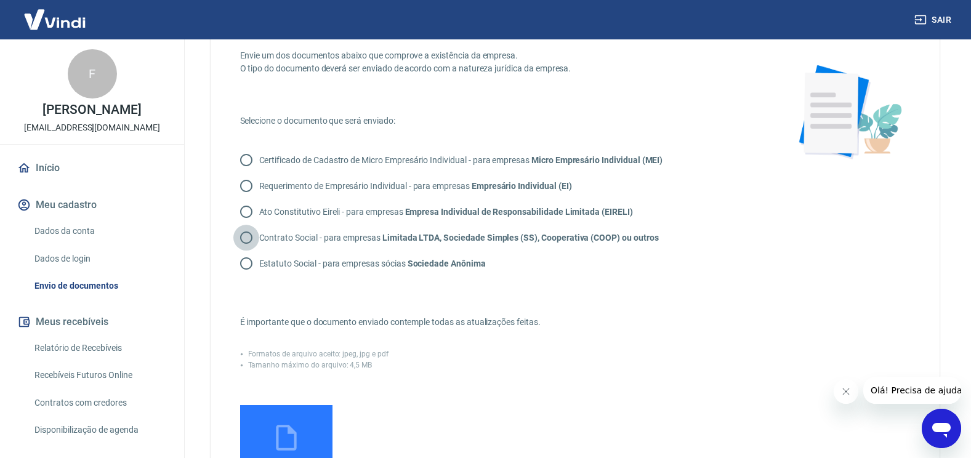
click at [245, 239] on input "Contrato Social - para empresas Limitada LTDA, Sociedade Simples (SS), Cooperat…" at bounding box center [246, 238] width 26 height 26
radio input "true"
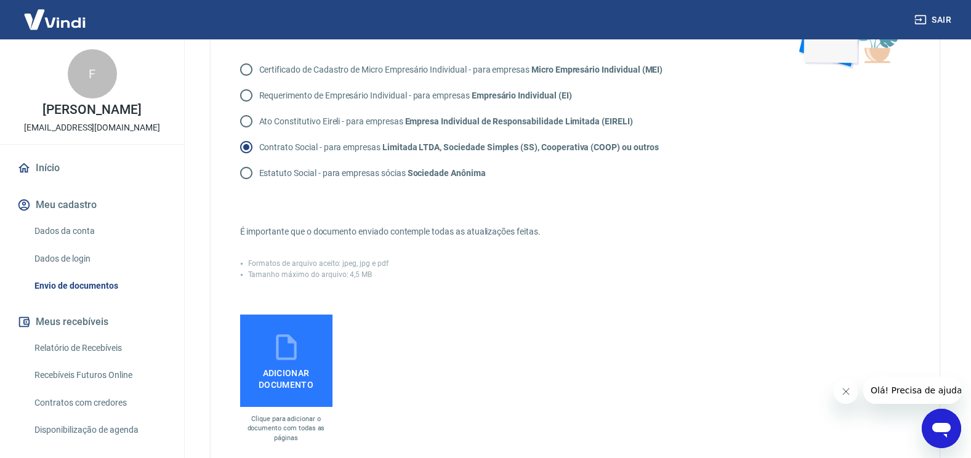
scroll to position [185, 0]
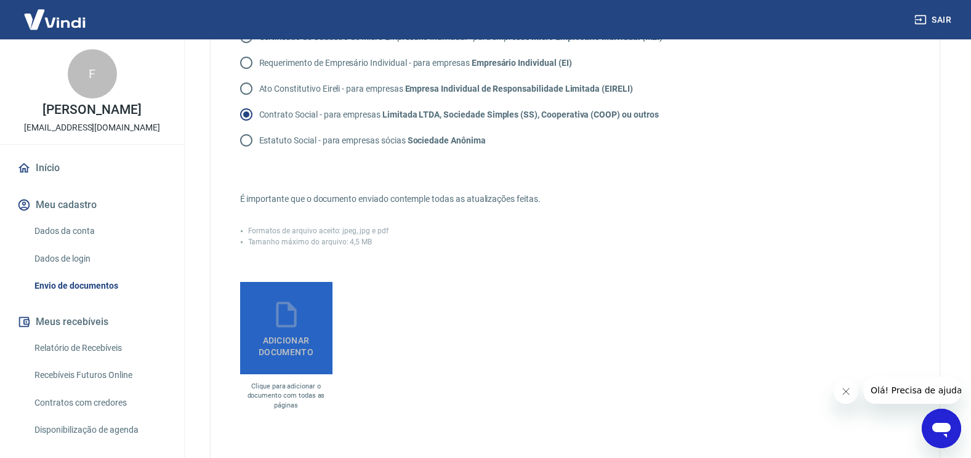
click at [291, 338] on span "Adicionar documento" at bounding box center [286, 344] width 82 height 28
click at [0, 0] on input "Adicionar documento" at bounding box center [0, 0] width 0 height 0
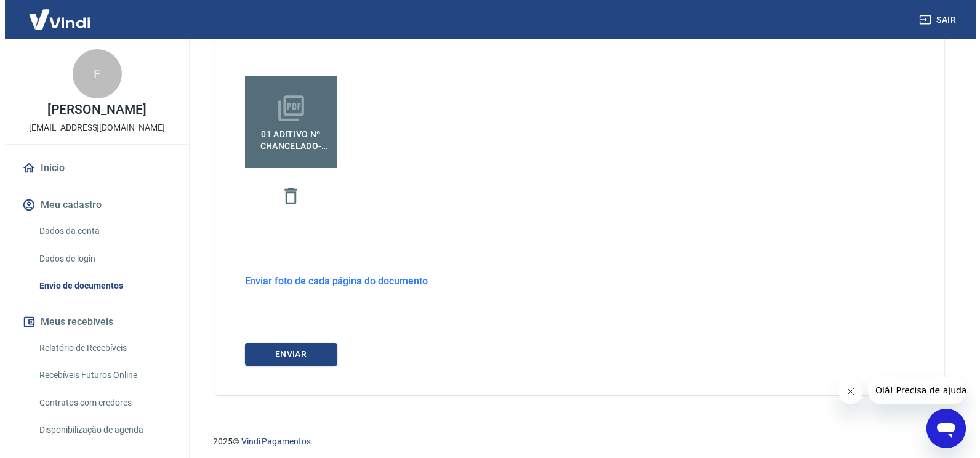
scroll to position [396, 0]
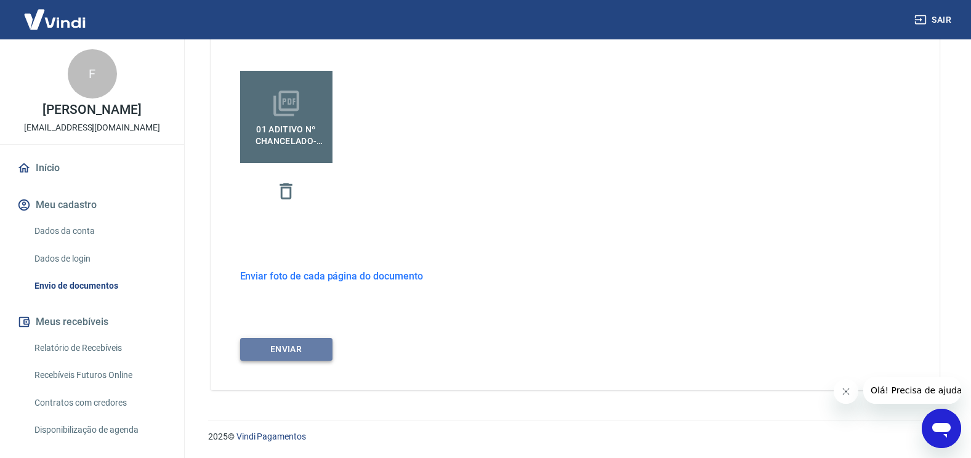
click at [296, 347] on button "ENVIAR" at bounding box center [286, 349] width 92 height 23
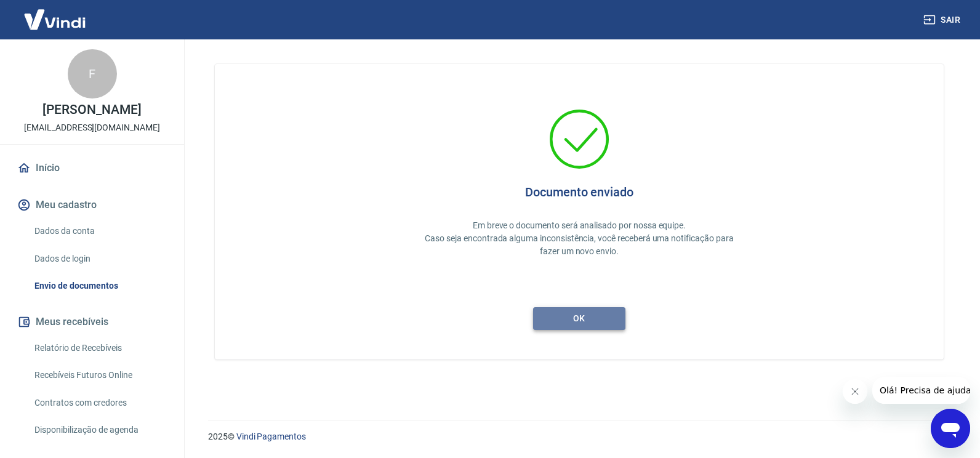
click at [596, 323] on button "ok" at bounding box center [579, 318] width 92 height 23
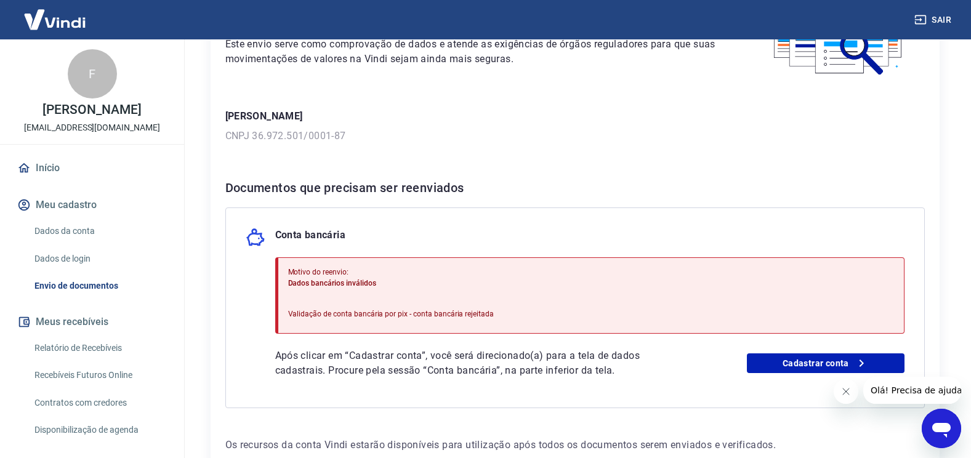
scroll to position [123, 0]
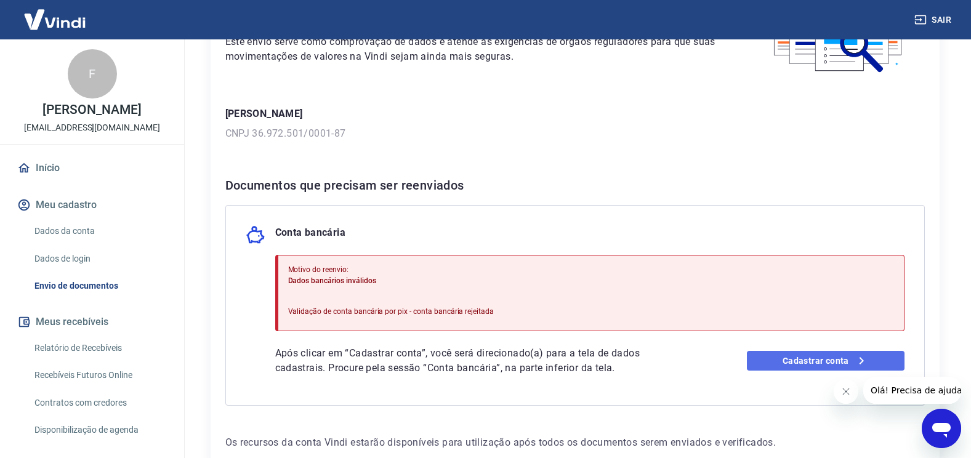
click at [814, 356] on link "Cadastrar conta" at bounding box center [826, 361] width 158 height 20
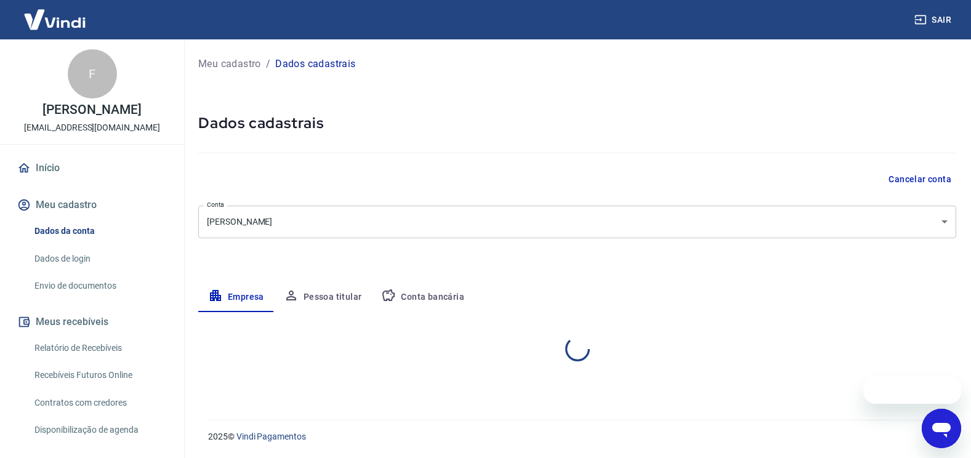
select select "PI"
select select "business"
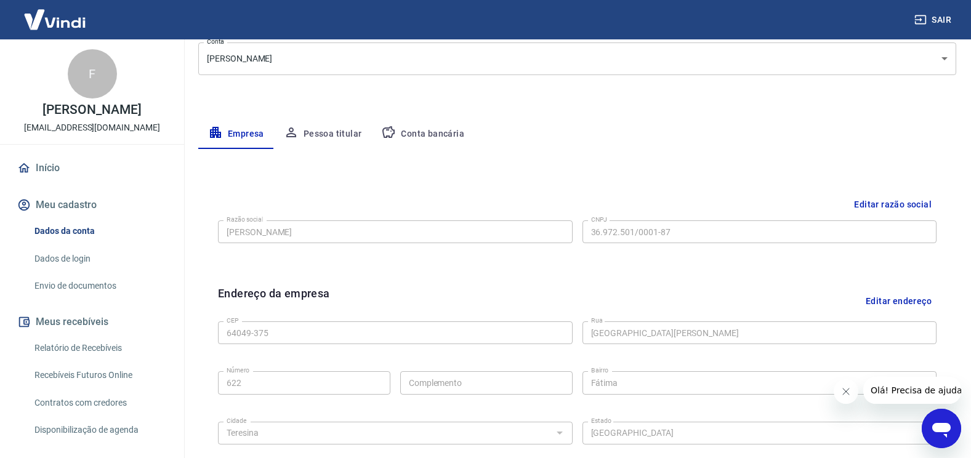
scroll to position [185, 0]
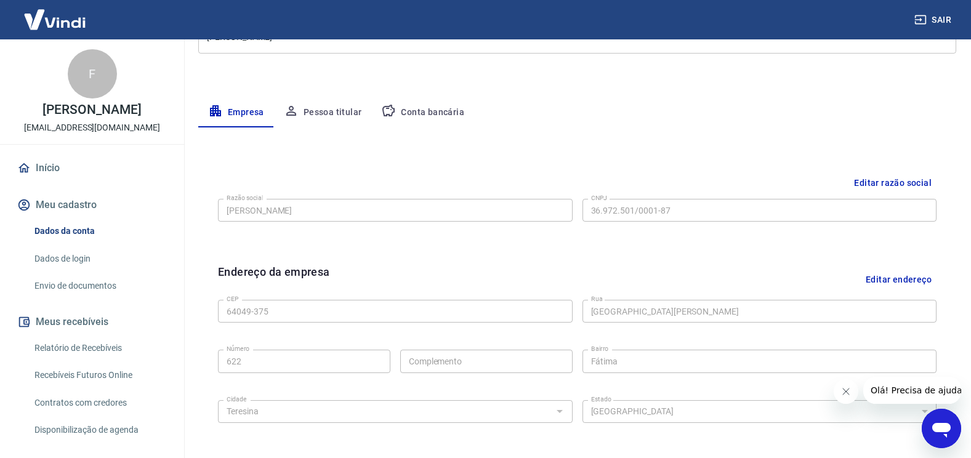
click at [94, 292] on link "Envio de documentos" at bounding box center [100, 285] width 140 height 25
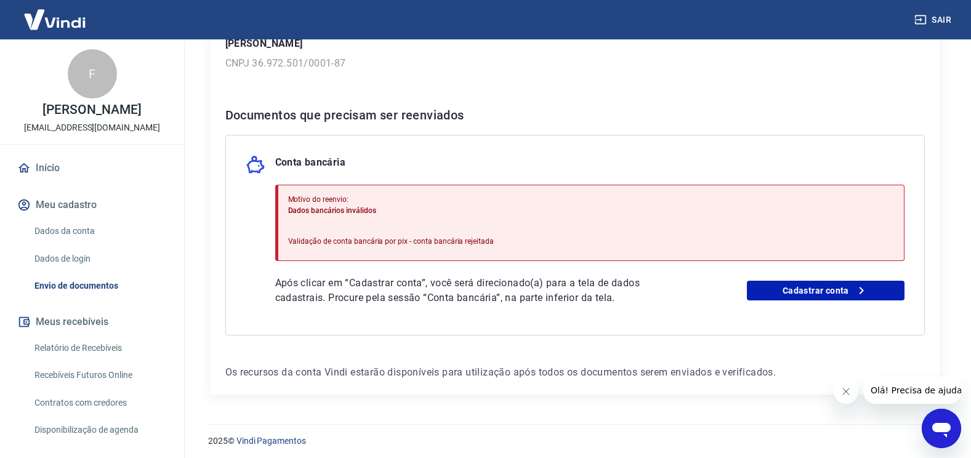
scroll to position [198, 0]
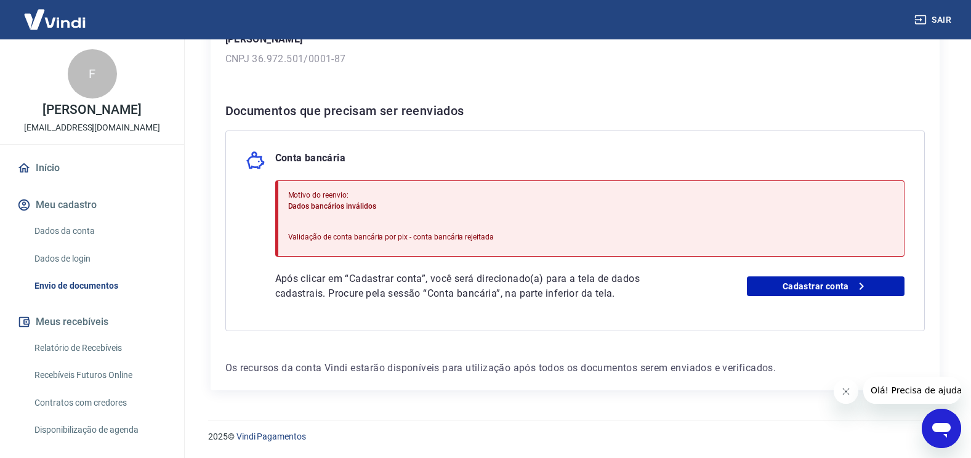
click at [70, 239] on link "Dados da conta" at bounding box center [100, 231] width 140 height 25
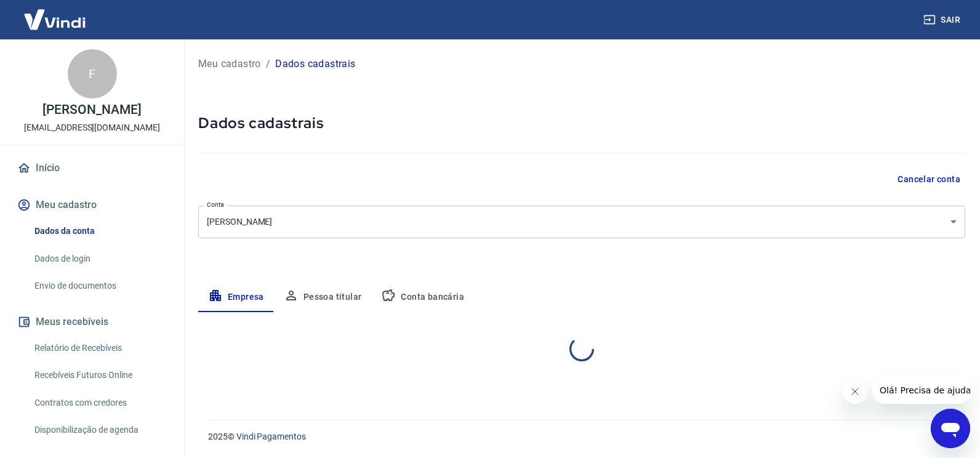
select select "PI"
select select "business"
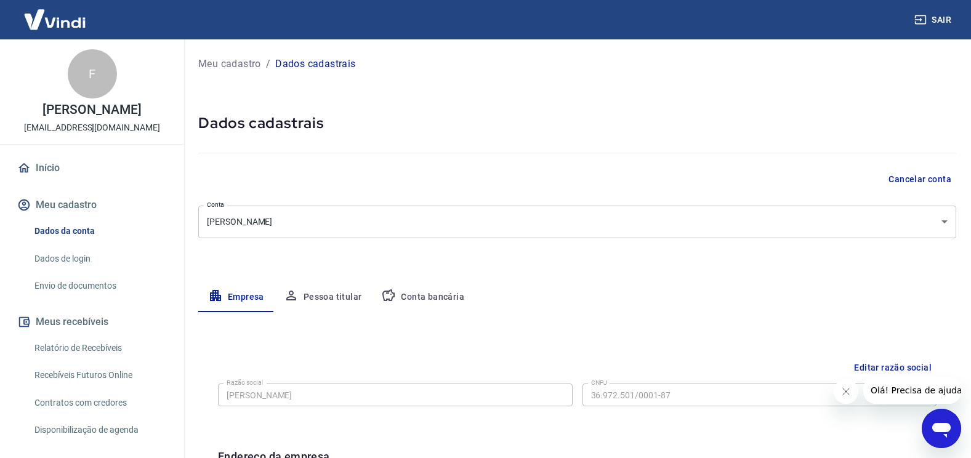
drag, startPoint x: 17, startPoint y: 140, endPoint x: 111, endPoint y: 148, distance: 94.5
click at [111, 144] on div "F Fernando da silva rodrigues lojabonitodecorpo@gmail.com" at bounding box center [92, 91] width 184 height 105
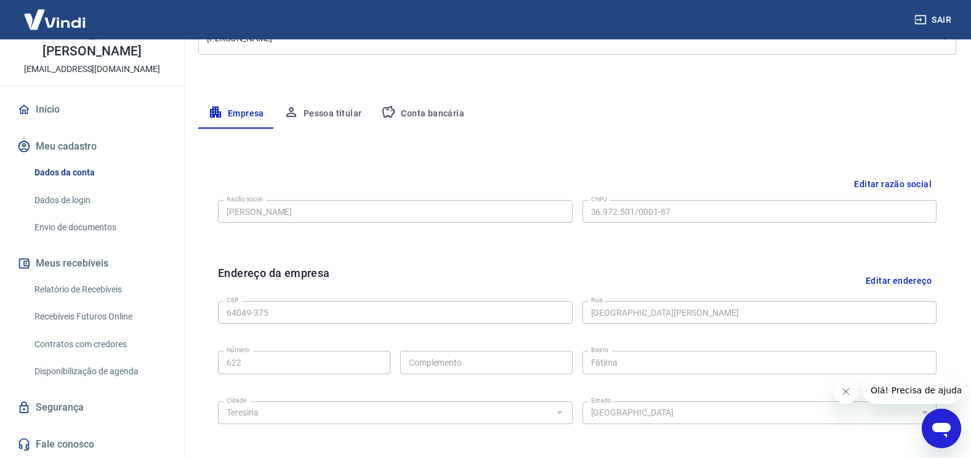
scroll to position [430, 0]
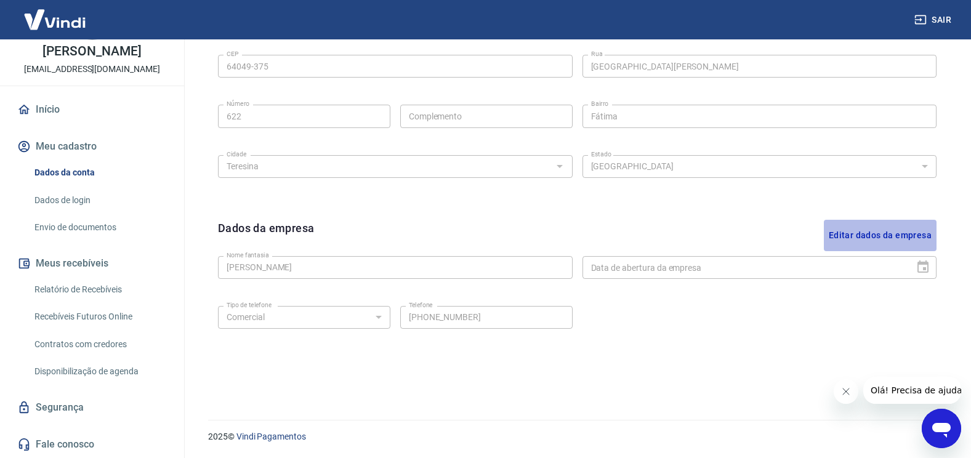
click at [917, 239] on button "Editar dados da empresa" at bounding box center [880, 235] width 113 height 31
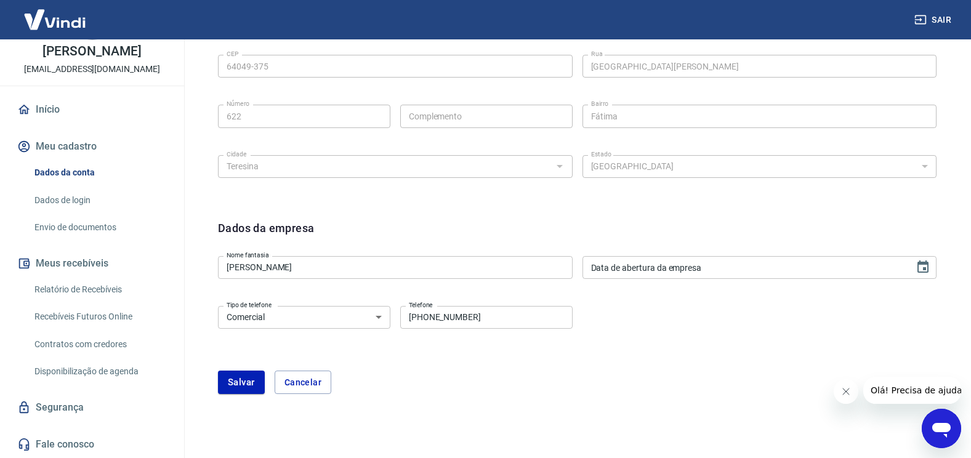
type input "DD/MM/YYYY"
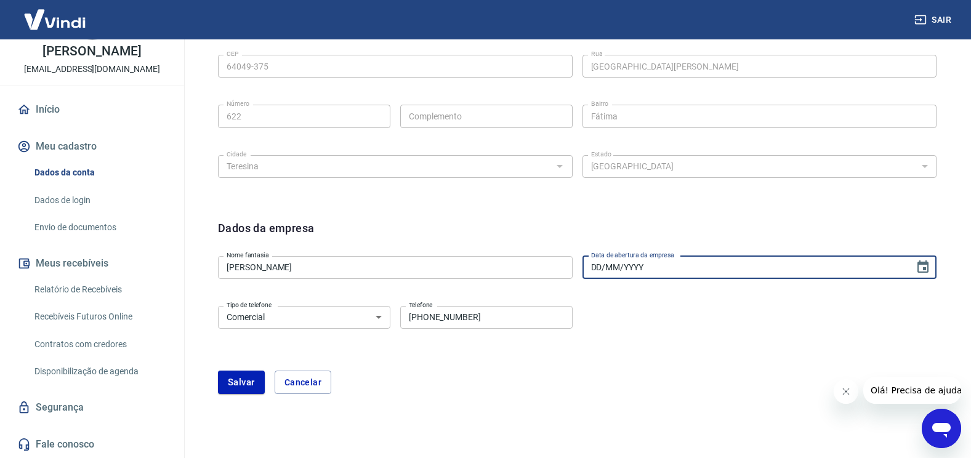
click at [795, 276] on input "DD/MM/YYYY" at bounding box center [744, 267] width 324 height 23
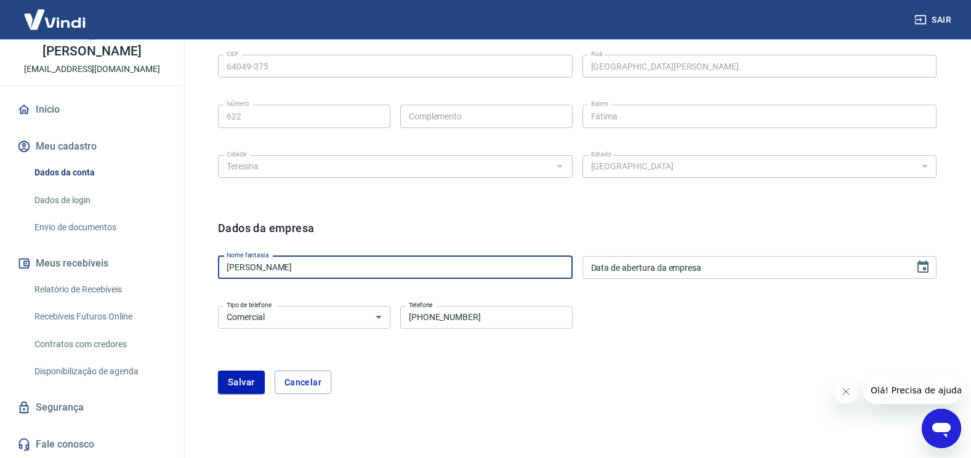
drag, startPoint x: 353, startPoint y: 261, endPoint x: 69, endPoint y: 272, distance: 284.0
type input "Bonito de corpo"
type input "DD/MM/YYYY"
click at [608, 272] on input "DD/MM/YYYY" at bounding box center [744, 267] width 324 height 23
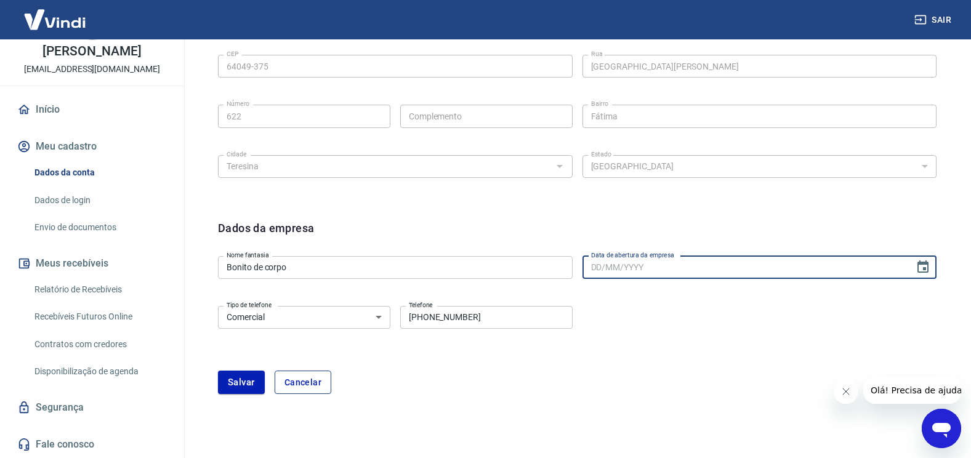
click at [289, 381] on button "Cancelar" at bounding box center [303, 382] width 57 height 23
type input "[PERSON_NAME]"
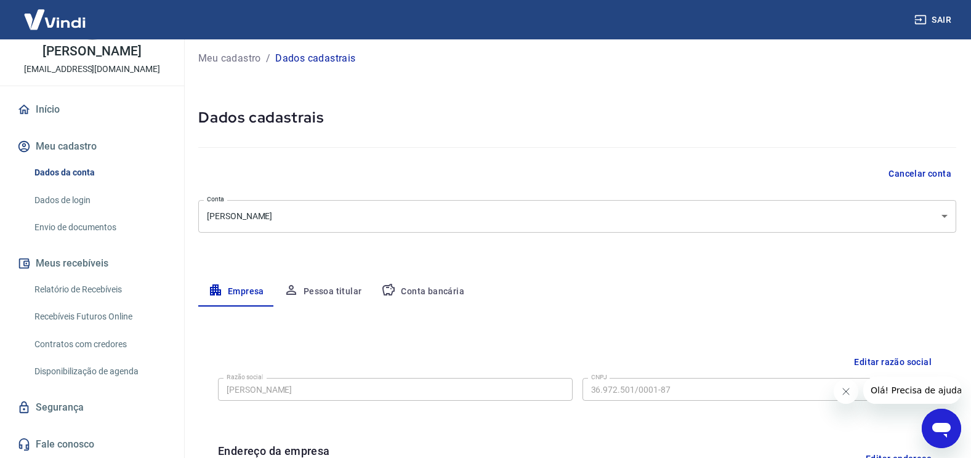
scroll to position [0, 0]
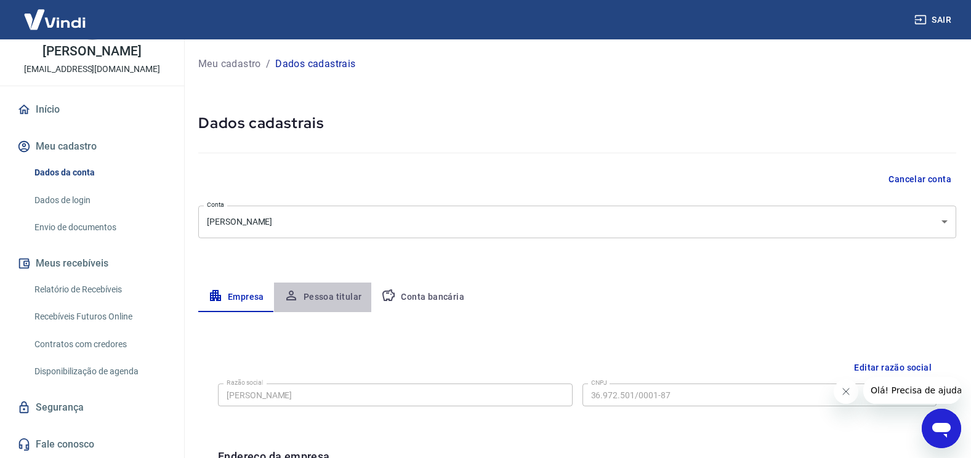
click at [324, 297] on button "Pessoa titular" at bounding box center [323, 298] width 98 height 30
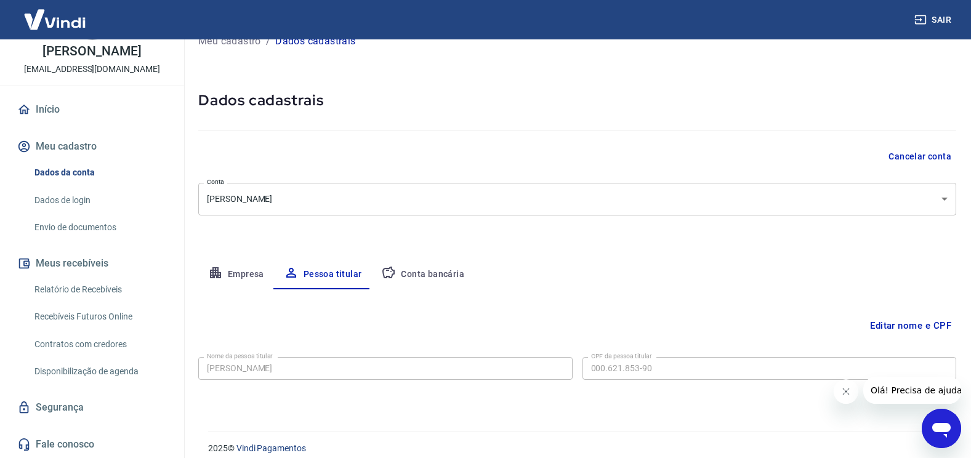
scroll to position [34, 0]
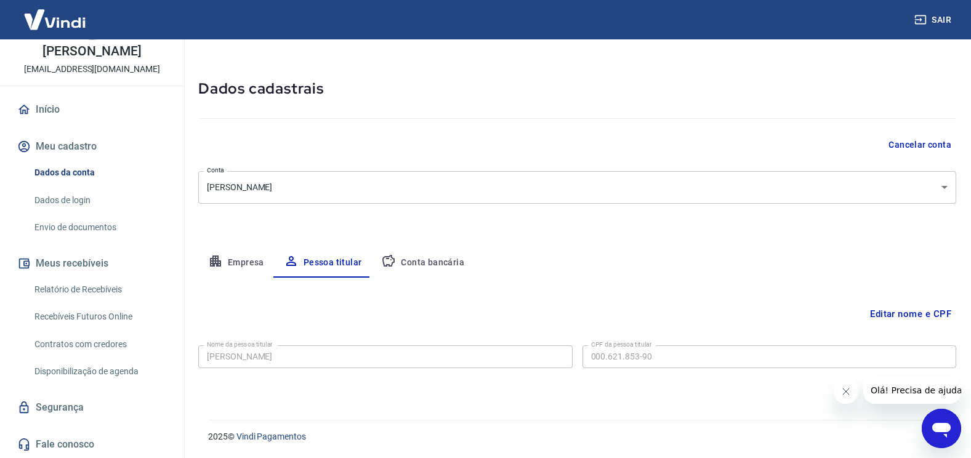
click at [405, 257] on button "Conta bancária" at bounding box center [422, 263] width 103 height 30
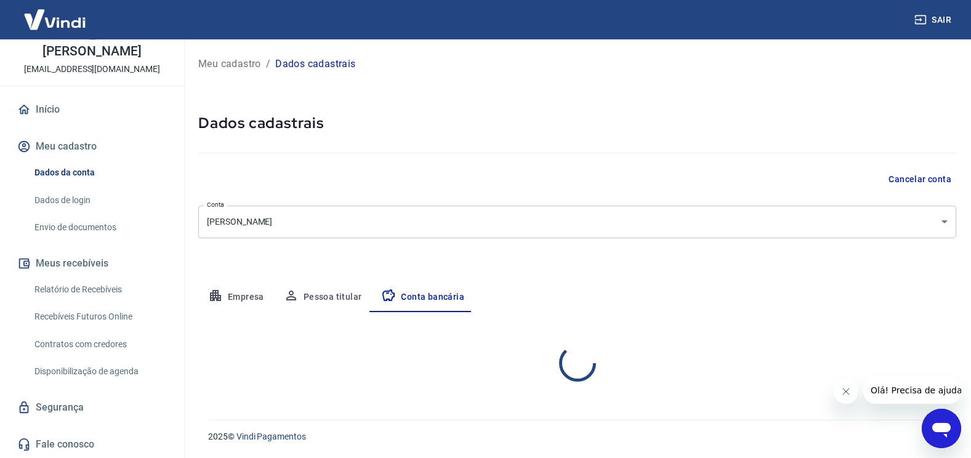
scroll to position [0, 0]
select select "1"
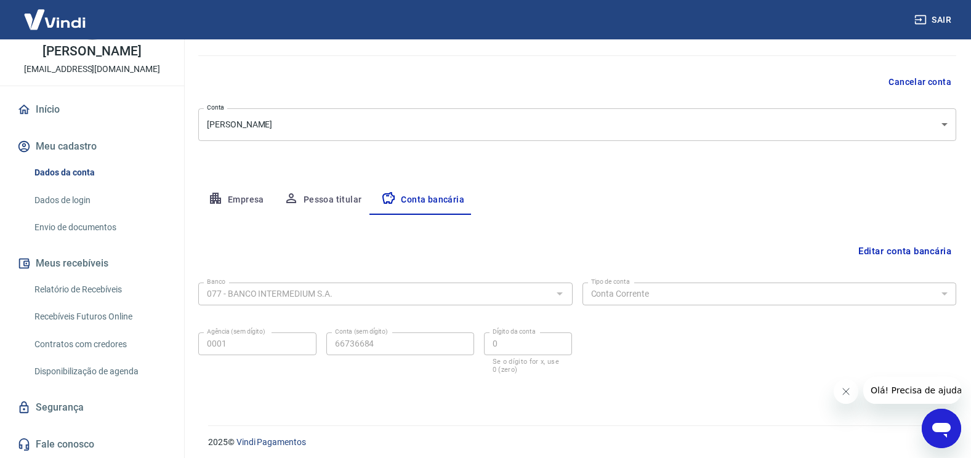
scroll to position [103, 0]
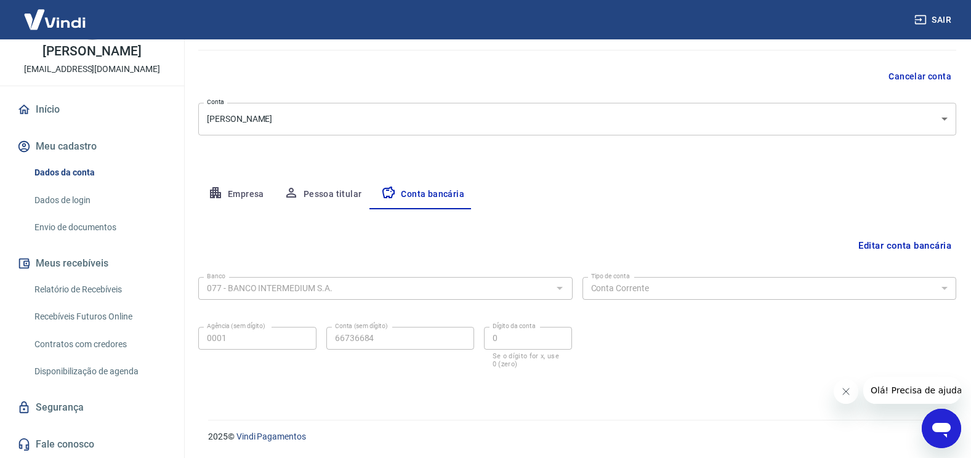
click at [840, 393] on icon "Fechar mensagem da empresa" at bounding box center [845, 392] width 10 height 10
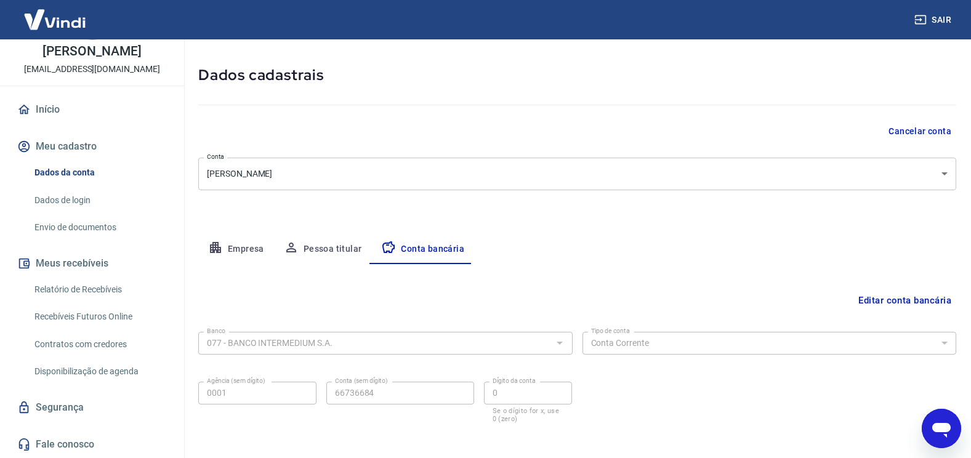
scroll to position [0, 0]
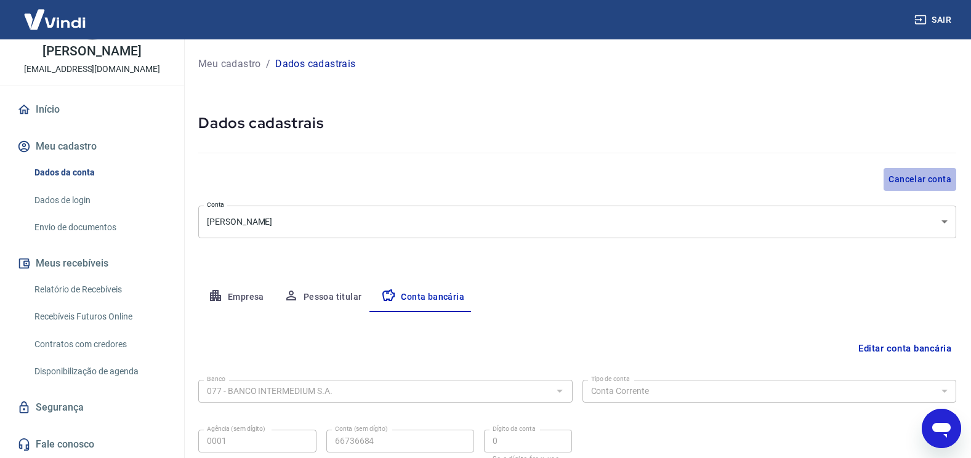
click at [928, 180] on button "Cancelar conta" at bounding box center [919, 179] width 73 height 23
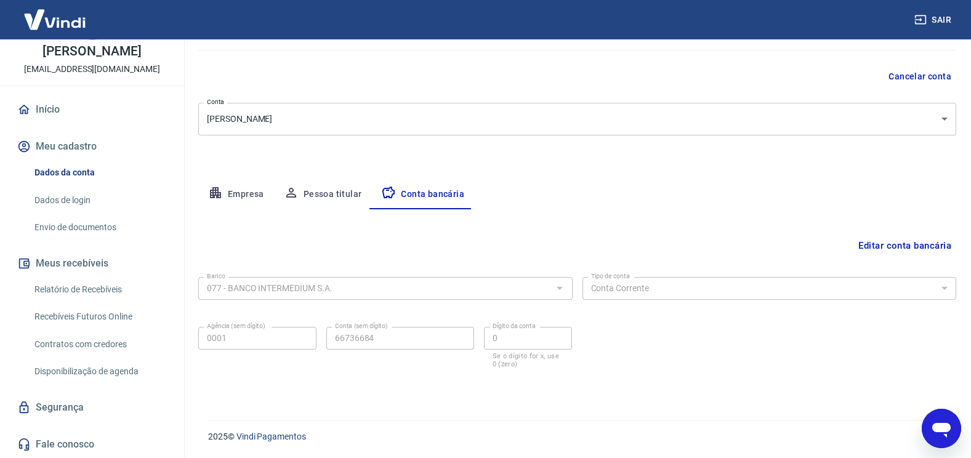
click at [51, 104] on link "Início" at bounding box center [92, 109] width 155 height 27
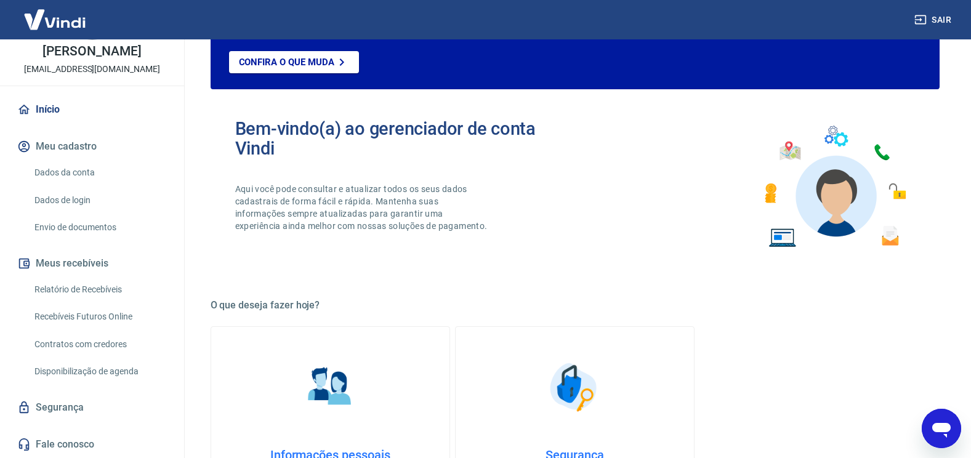
scroll to position [629, 0]
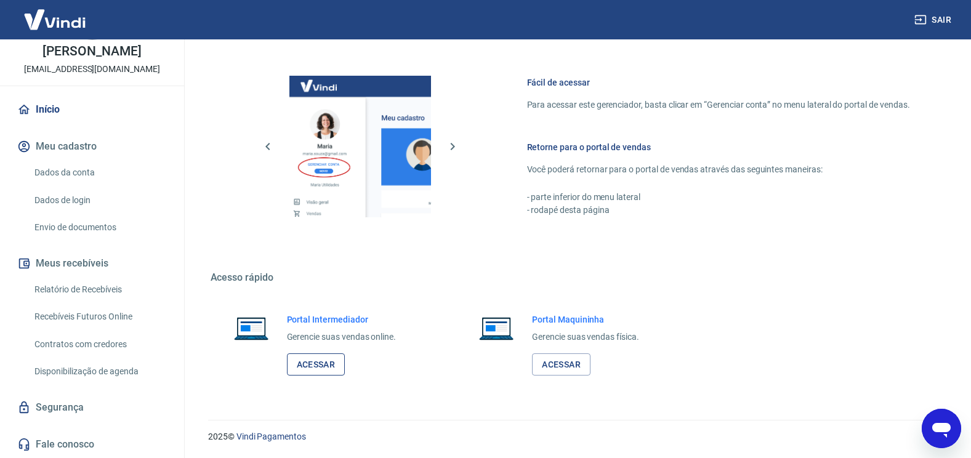
click at [309, 368] on link "Acessar" at bounding box center [316, 364] width 58 height 23
click at [84, 232] on link "Envio de documentos" at bounding box center [100, 227] width 140 height 25
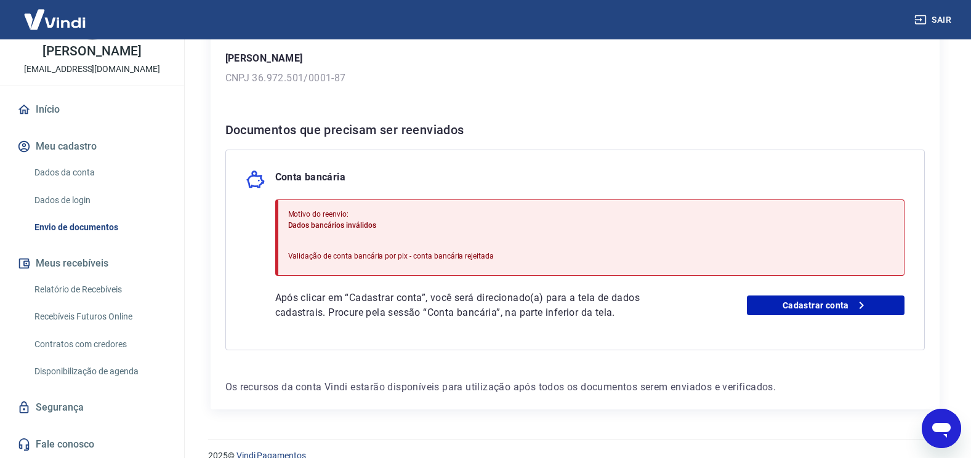
scroll to position [198, 0]
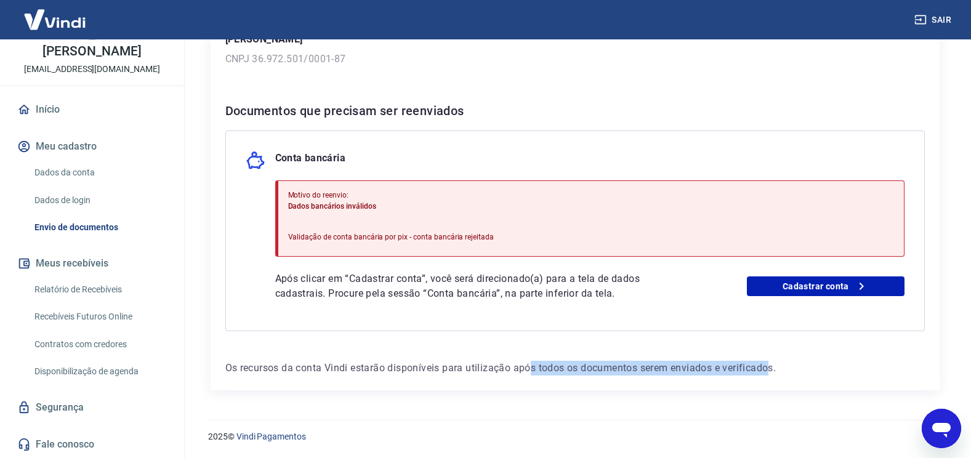
drag, startPoint x: 534, startPoint y: 372, endPoint x: 770, endPoint y: 374, distance: 236.4
click at [770, 374] on p "Os recursos da conta Vindi estarão disponíveis para utilização após todos os do…" at bounding box center [574, 368] width 699 height 15
click at [337, 352] on div "Para utilizar alguns recursos da sua conta Vindi, é necessário enviar alguns do…" at bounding box center [575, 140] width 729 height 499
click at [366, 370] on p "Os recursos da conta Vindi estarão disponíveis para utilização após todos os do…" at bounding box center [574, 368] width 699 height 15
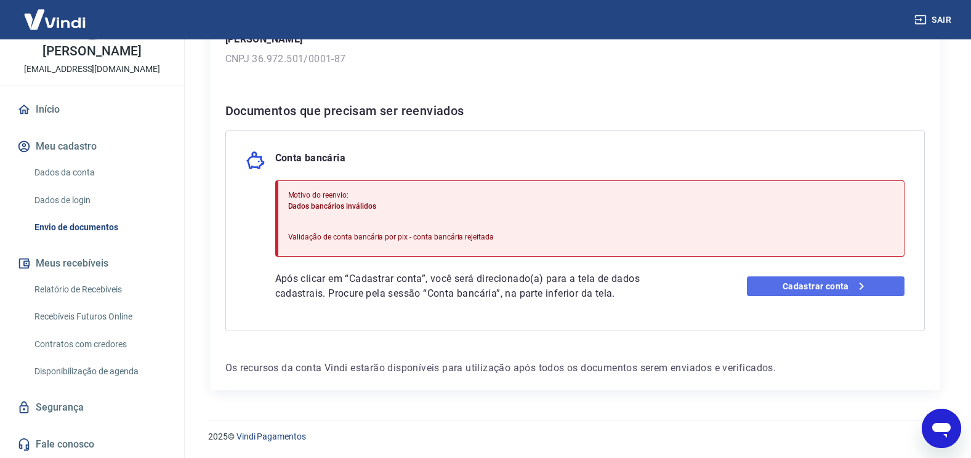
click at [827, 291] on link "Cadastrar conta" at bounding box center [826, 286] width 158 height 20
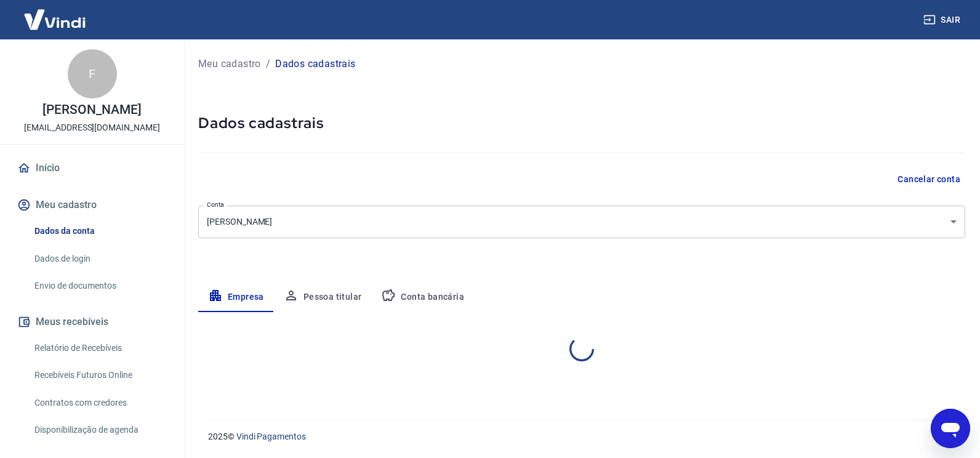
select select "PI"
select select "business"
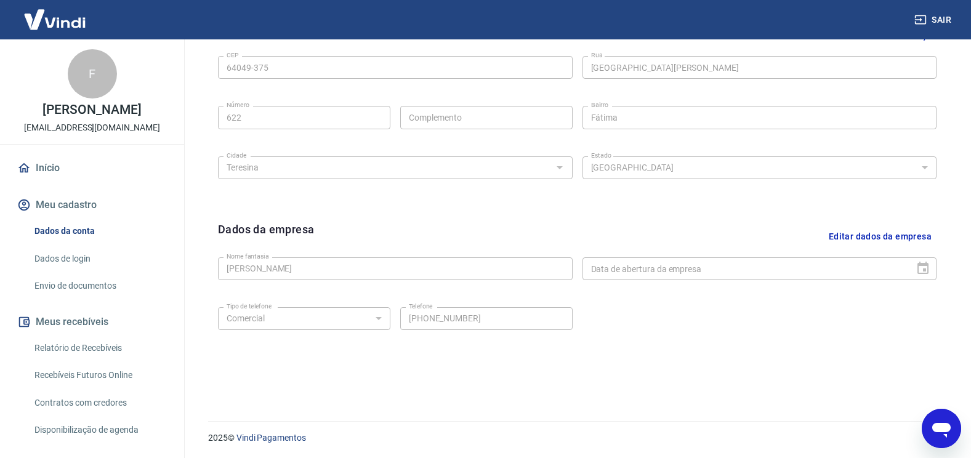
scroll to position [430, 0]
click at [58, 297] on link "Envio de documentos" at bounding box center [100, 285] width 140 height 25
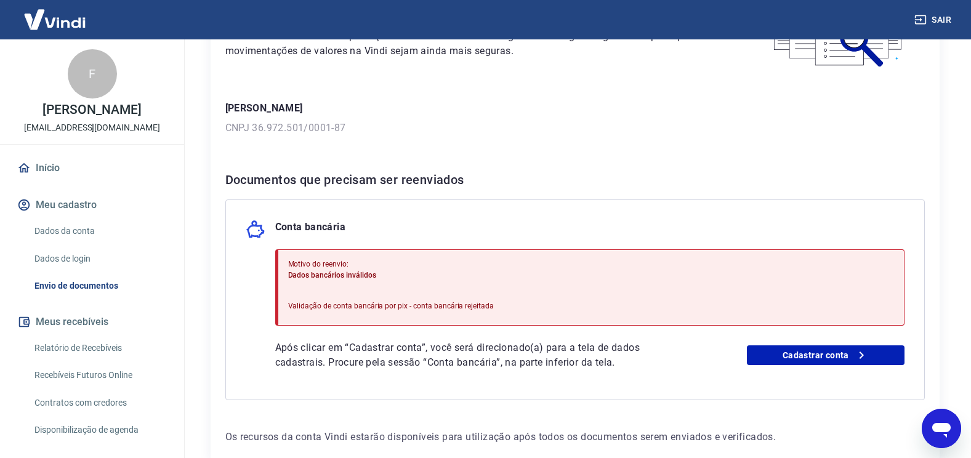
scroll to position [198, 0]
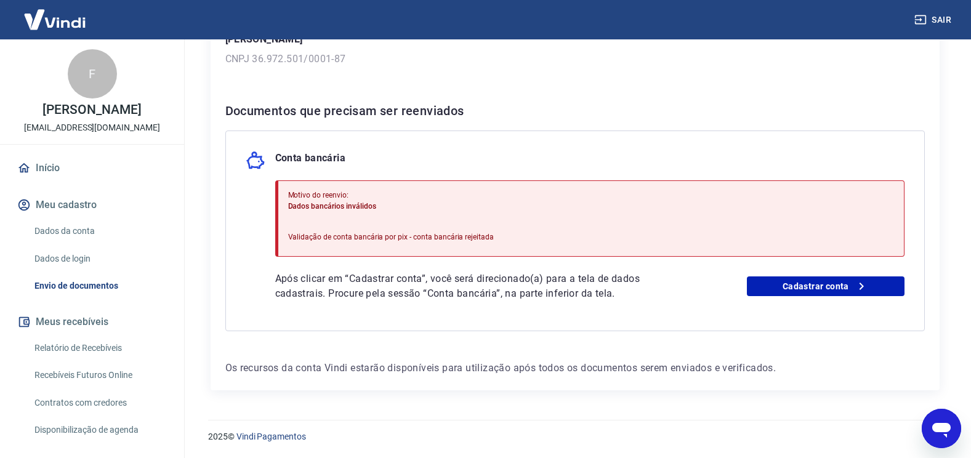
click at [935, 427] on icon "Abrir janela de mensagens" at bounding box center [941, 430] width 18 height 15
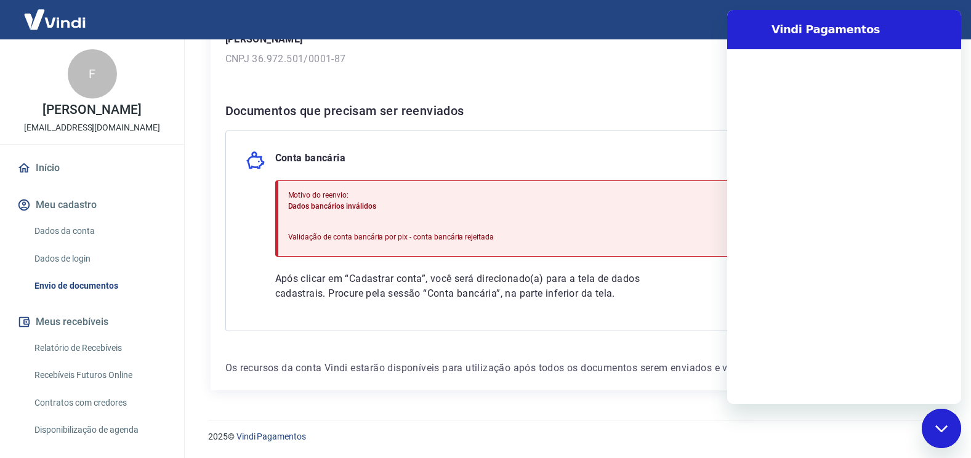
scroll to position [0, 0]
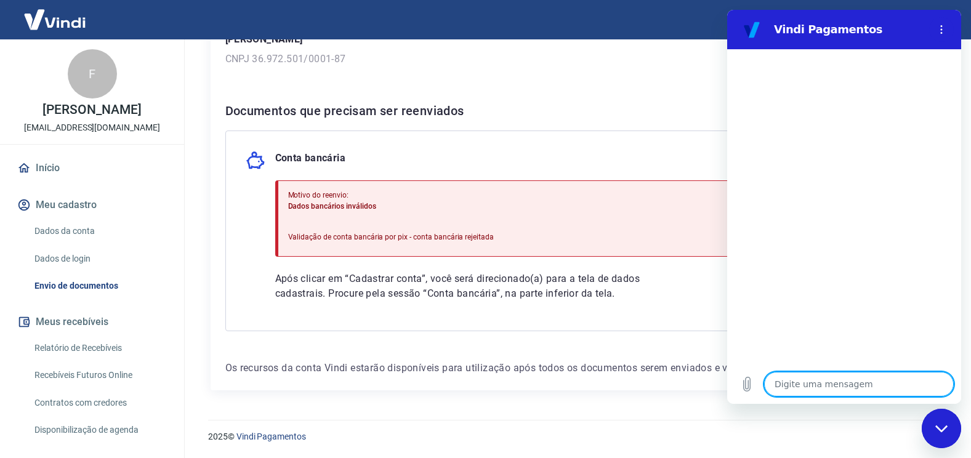
click at [824, 382] on textarea at bounding box center [859, 384] width 190 height 25
type textarea "b"
type textarea "x"
type textarea "bo"
type textarea "x"
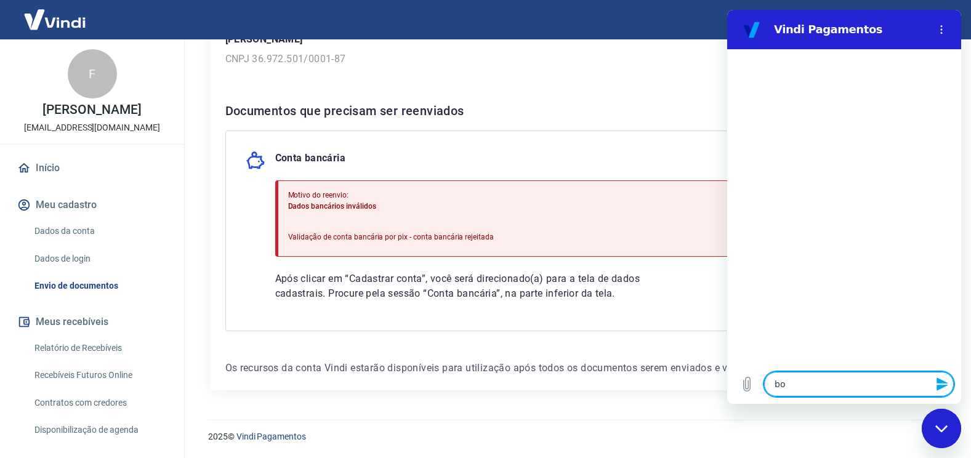
type textarea "boa"
type textarea "x"
type textarea "boa"
type textarea "x"
type textarea "boa"
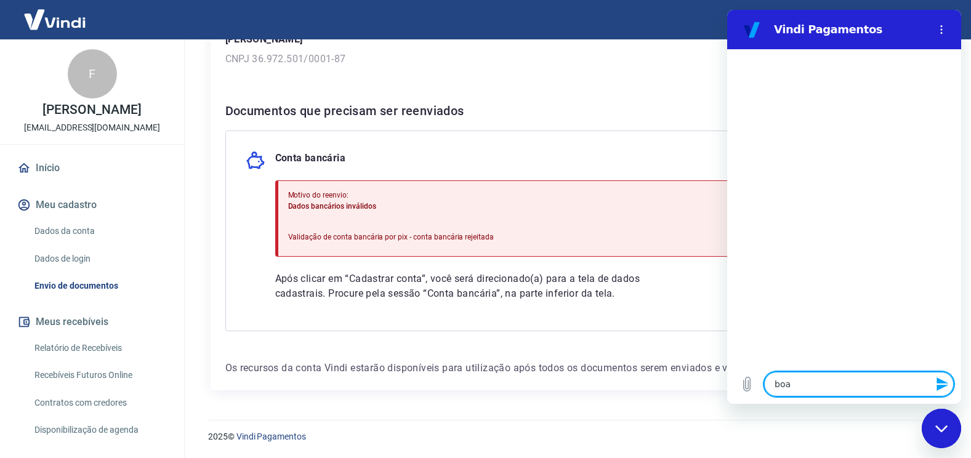
type textarea "x"
type textarea "bo"
type textarea "x"
type textarea "bom"
type textarea "x"
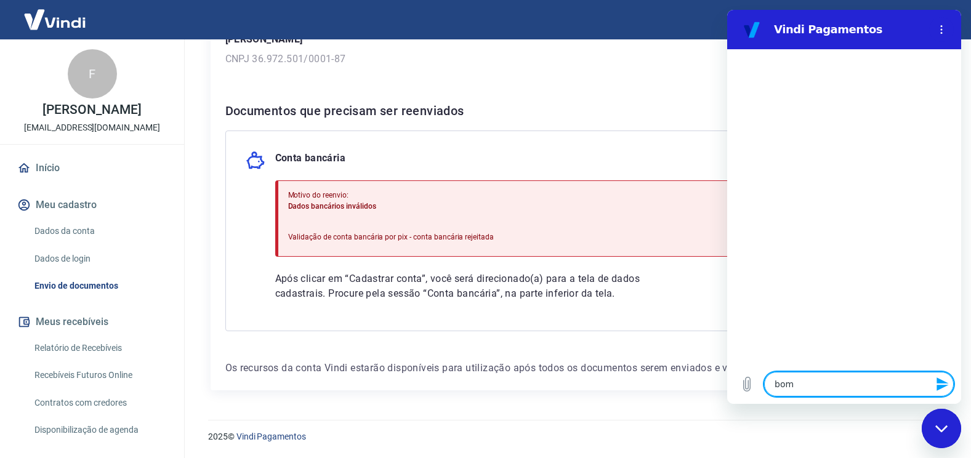
type textarea "bom"
type textarea "x"
type textarea "bom d"
type textarea "x"
type textarea "bom di"
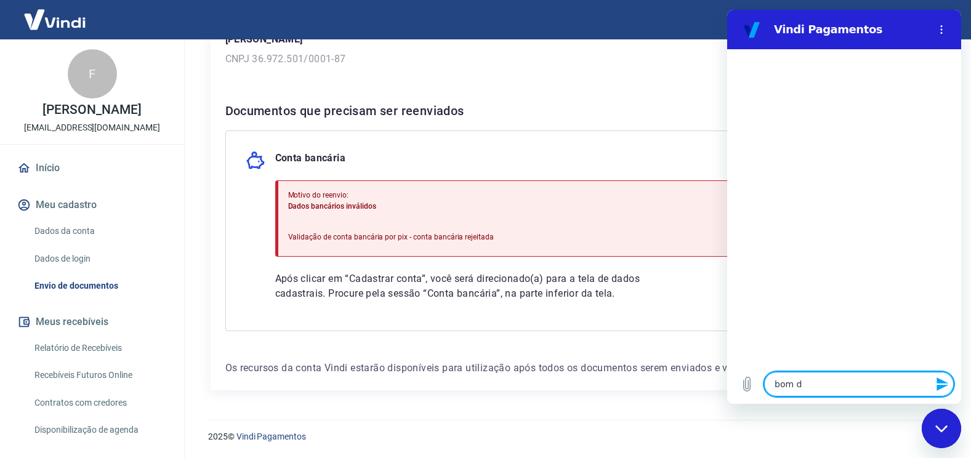
type textarea "x"
type textarea "bom dia"
type textarea "x"
type textarea "bom dia."
type textarea "x"
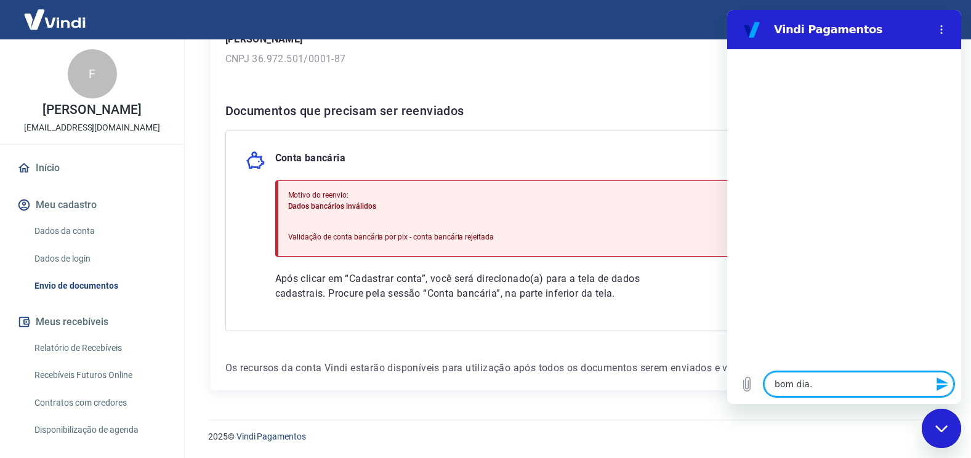
type textarea "bom dia."
type textarea "x"
type textarea "bom dia. e"
type textarea "x"
type textarea "bom dia. es"
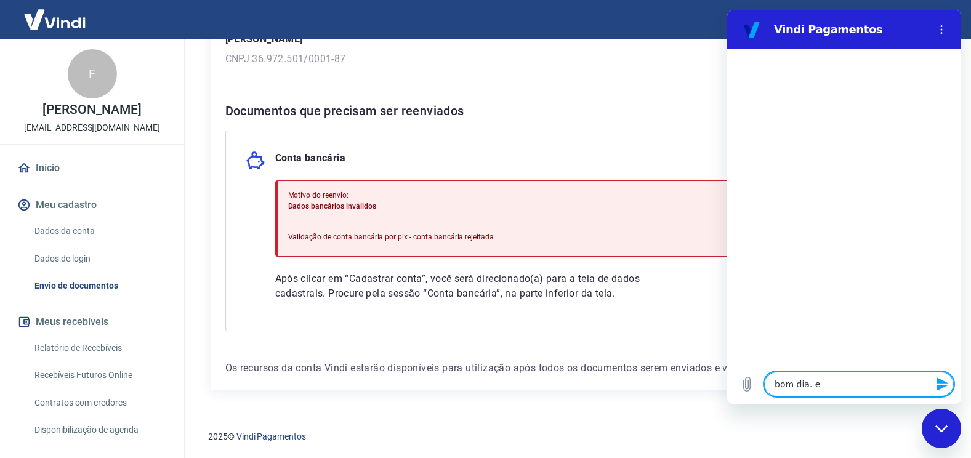
type textarea "x"
type textarea "bom dia. est"
type textarea "x"
type textarea "bom dia. esta"
type textarea "x"
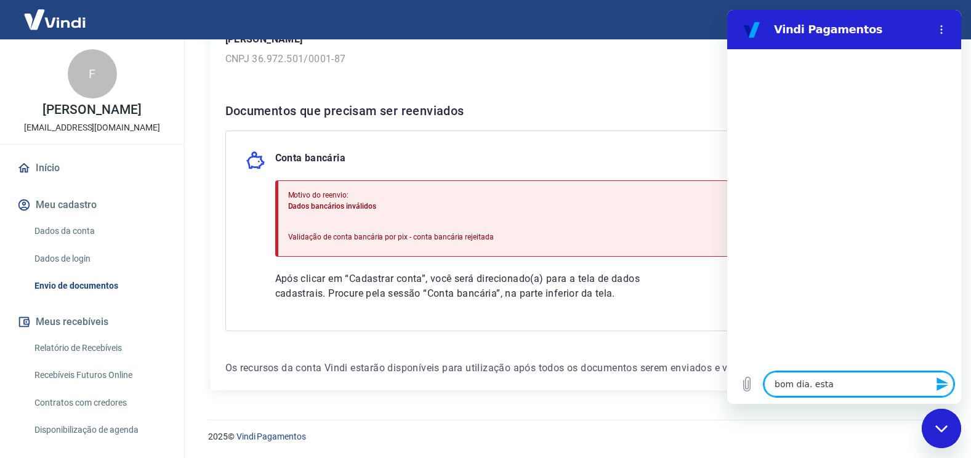
type textarea "bom dia. esta"
type textarea "x"
type textarea "bom dia. esta a"
type textarea "x"
type textarea "bom dia. esta ap"
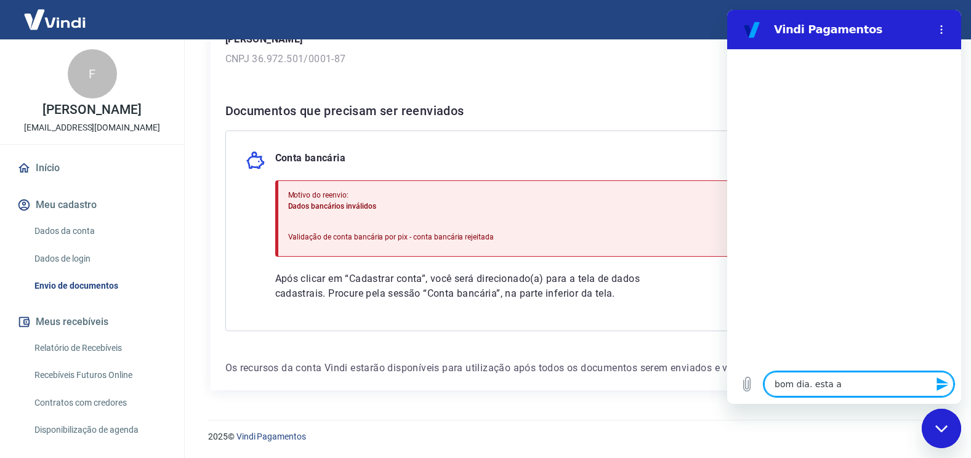
type textarea "x"
type textarea "bom dia. esta apa"
type textarea "x"
type textarea "bom dia. esta apar"
type textarea "x"
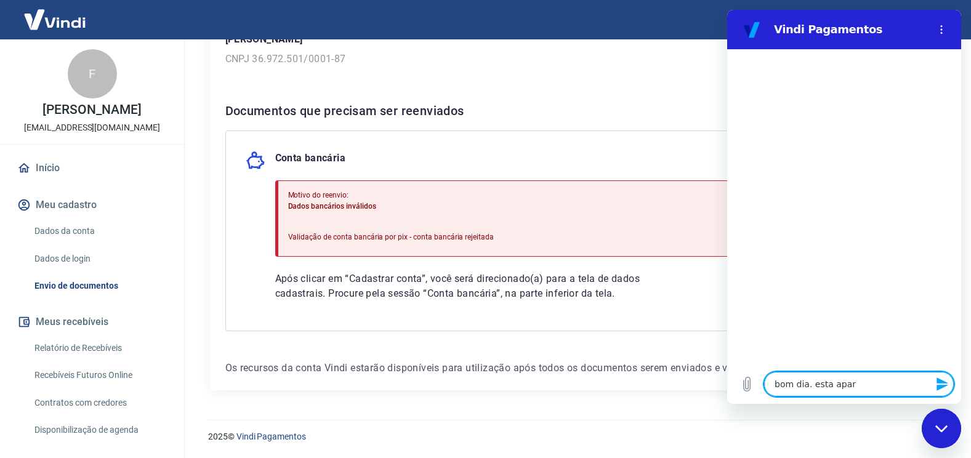
type textarea "bom dia. esta apare"
type textarea "x"
type textarea "bom dia. esta aparec"
type textarea "x"
type textarea "bom dia. esta aparece"
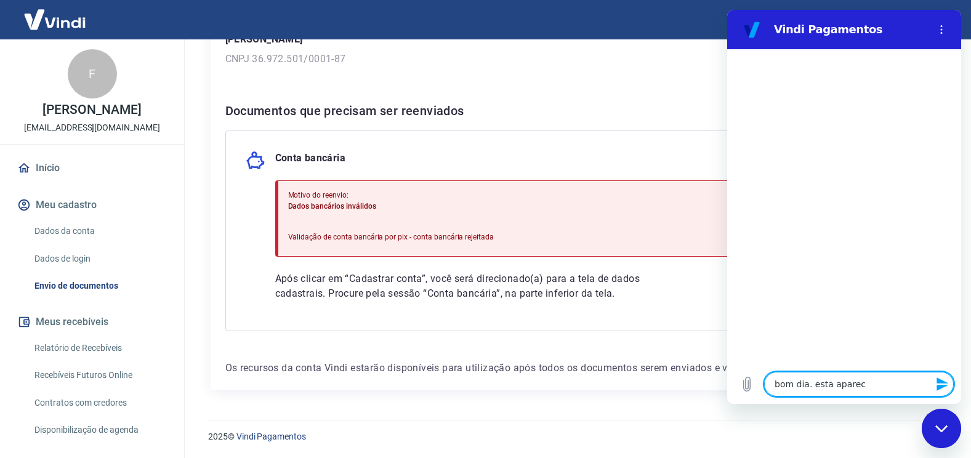
type textarea "x"
type textarea "bom dia. esta aparecen"
type textarea "x"
type textarea "bom dia. esta aparecend"
type textarea "x"
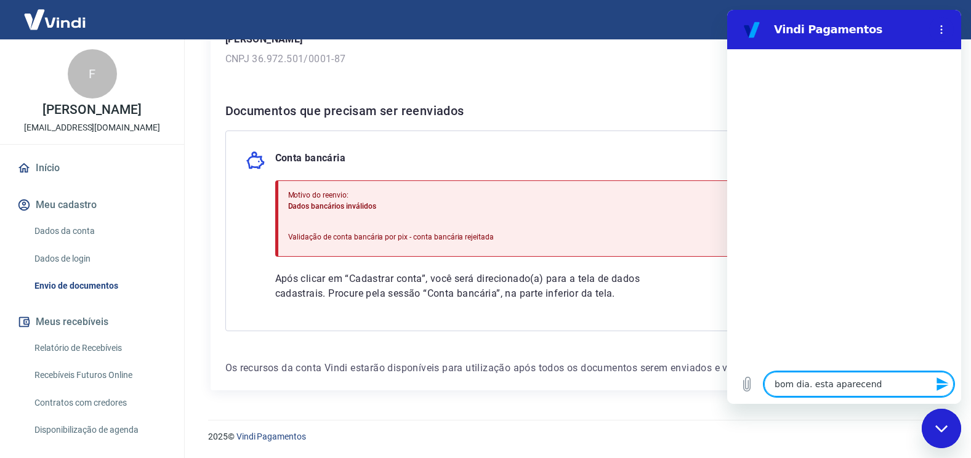
type textarea "bom dia. esta aparecendo"
type textarea "x"
type textarea "bom dia. esta aparecendo"
type textarea "x"
type textarea "bom dia. esta aparecendo a"
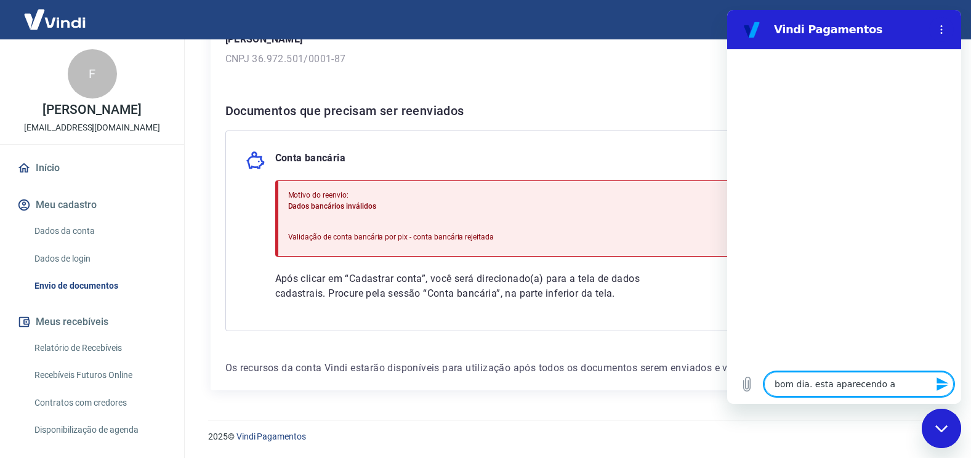
type textarea "x"
type textarea "bom dia. esta aparecendo a"
type textarea "x"
type textarea "bom dia. esta aparecendo a m"
type textarea "x"
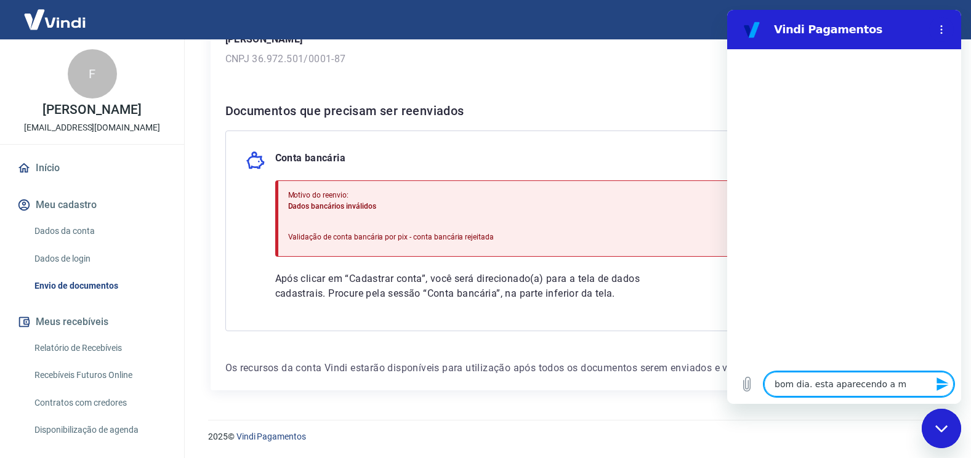
type textarea "bom dia. esta aparecendo a me"
type textarea "x"
type textarea "bom dia. esta aparecendo a men"
type textarea "x"
type textarea "bom dia. esta aparecendo a mens"
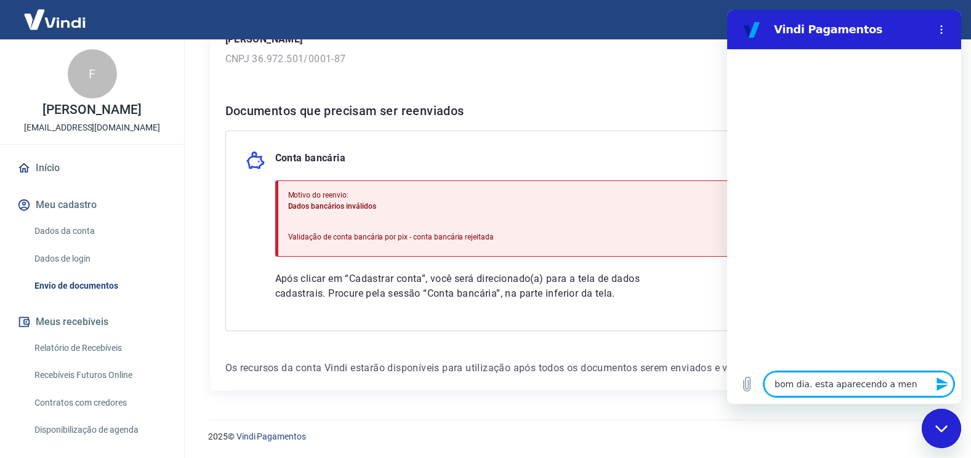
type textarea "x"
type textarea "bom dia. esta aparecendo a mensa"
type textarea "x"
type textarea "bom dia. esta aparecendo a mensag"
type textarea "x"
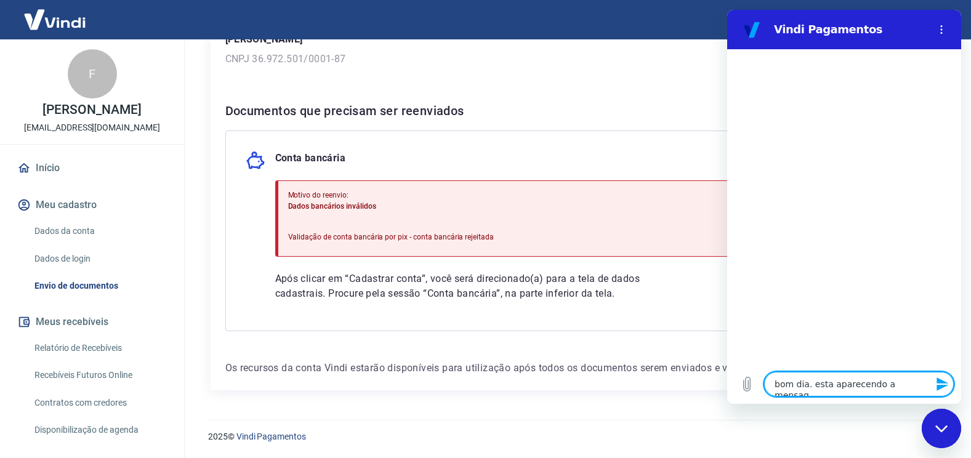
type textarea "bom dia. esta aparecendo a mensage"
type textarea "x"
type textarea "bom dia. esta aparecendo a mensagem"
type textarea "x"
type textarea "bom dia. esta aparecendo a mensagem"
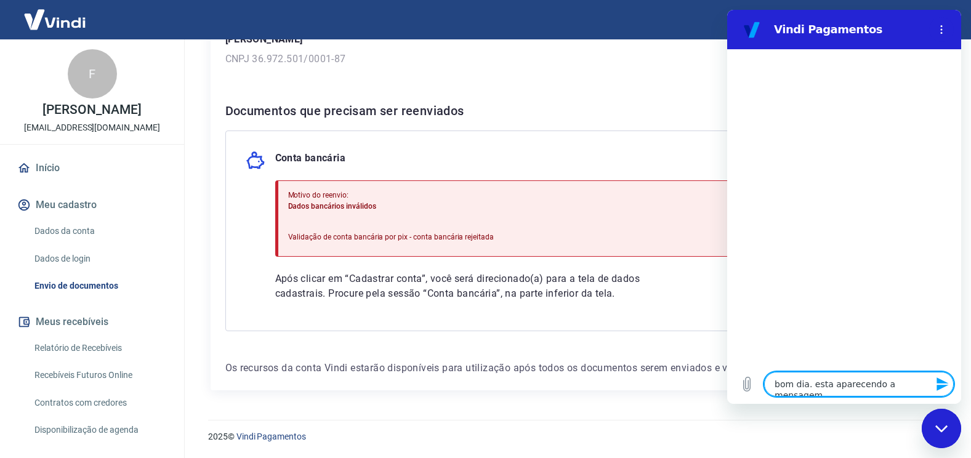
type textarea "x"
type textarea "bom dia. esta aparecendo a mensagem d"
type textarea "x"
type textarea "bom dia. esta aparecendo a mensagem de"
type textarea "x"
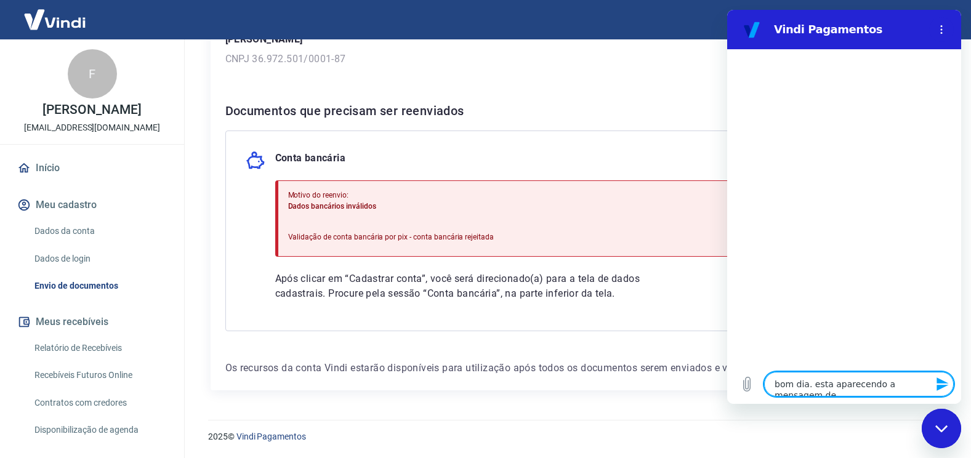
type textarea "bom dia. esta aparecendo a mensagem de"
type textarea "x"
type textarea "bom dia. esta aparecendo a mensagem de c"
type textarea "x"
type textarea "bom dia. esta aparecendo a mensagem de co"
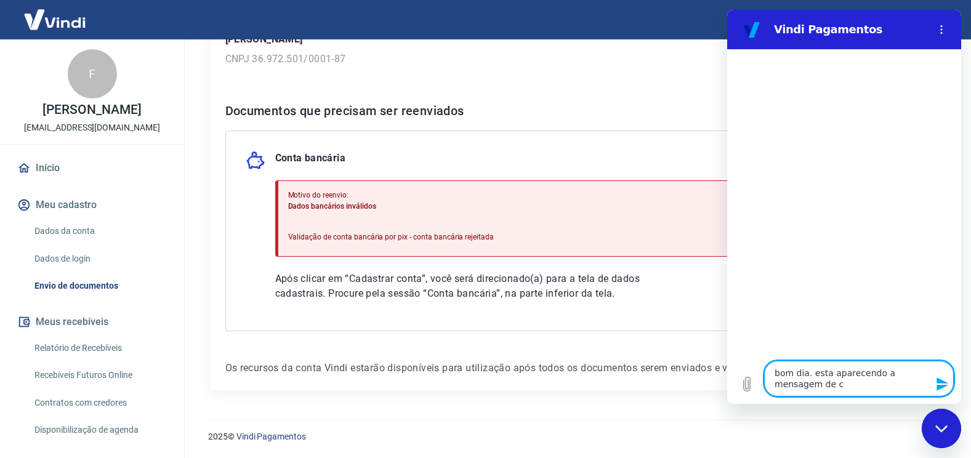
type textarea "x"
type textarea "bom dia. esta aparecendo a mensagem de con"
type textarea "x"
type textarea "bom dia. esta aparecendo a mensagem de cont"
type textarea "x"
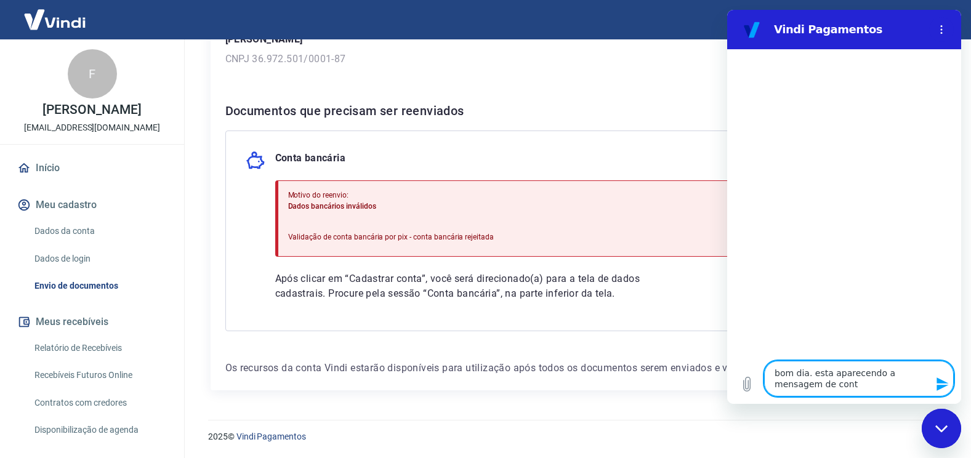
type textarea "bom dia. esta aparecendo a mensagem de conta"
type textarea "x"
type textarea "bom dia. esta aparecendo a mensagem de conta"
type textarea "x"
type textarea "bom dia. esta aparecendo a mensagem de conta r"
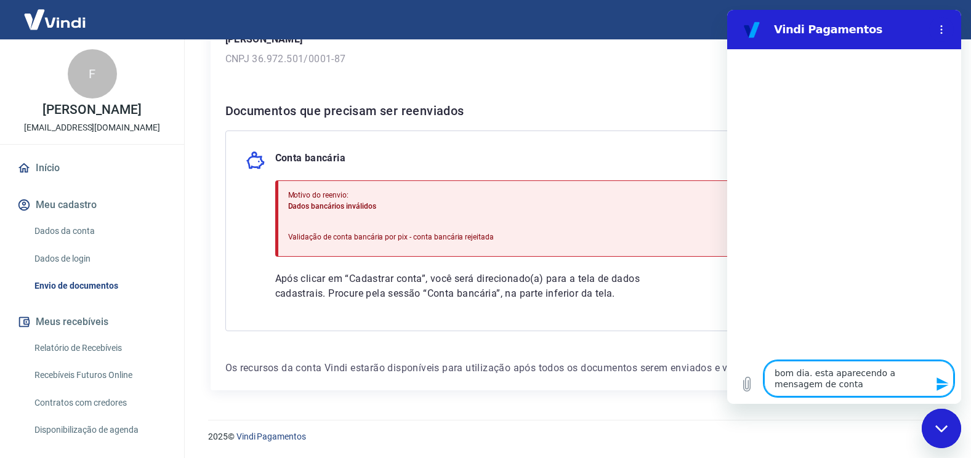
type textarea "x"
type textarea "bom dia. esta aparecendo a mensagem de conta re"
type textarea "x"
type textarea "bom dia. esta aparecendo a mensagem de conta rej"
type textarea "x"
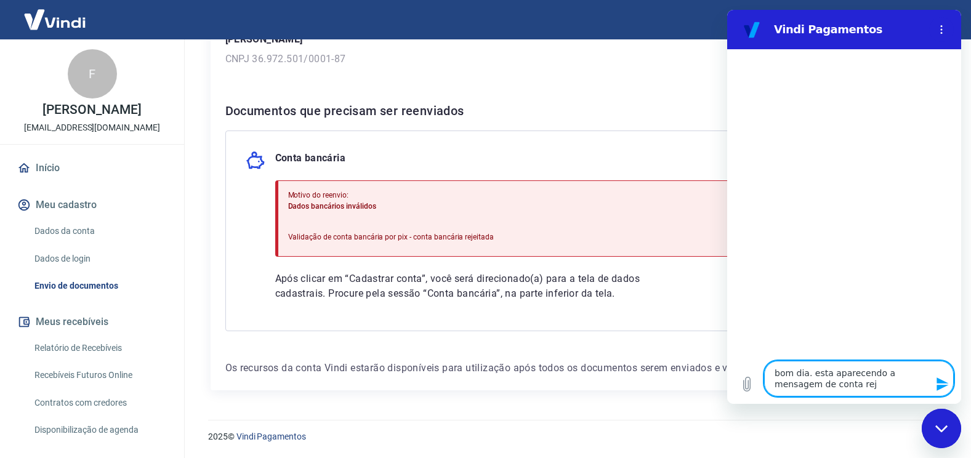
type textarea "bom dia. esta aparecendo a mensagem de conta reje"
type textarea "x"
type textarea "bom dia. esta aparecendo a mensagem de conta rejei"
type textarea "x"
type textarea "bom dia. esta aparecendo a mensagem de conta rejeit"
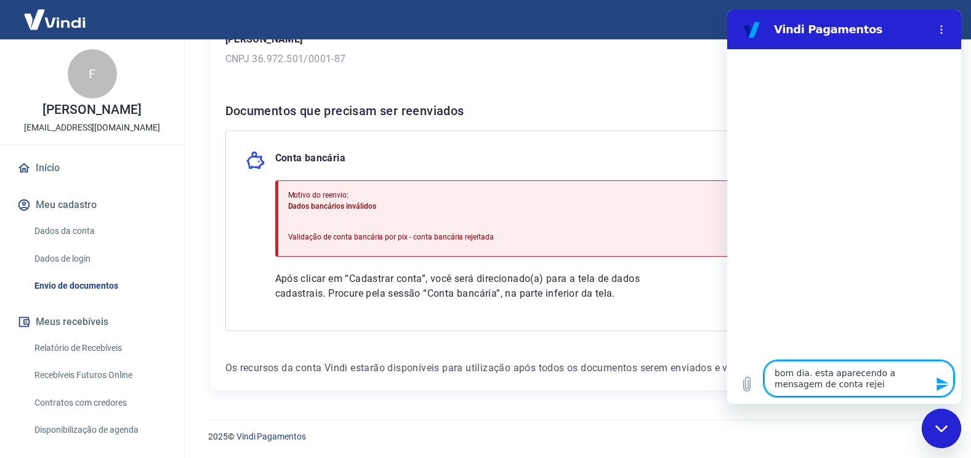
type textarea "x"
type textarea "bom dia. esta aparecendo a mensagem de conta rejeita"
type textarea "x"
type textarea "bom dia. esta aparecendo a mensagem de conta rejeitad"
type textarea "x"
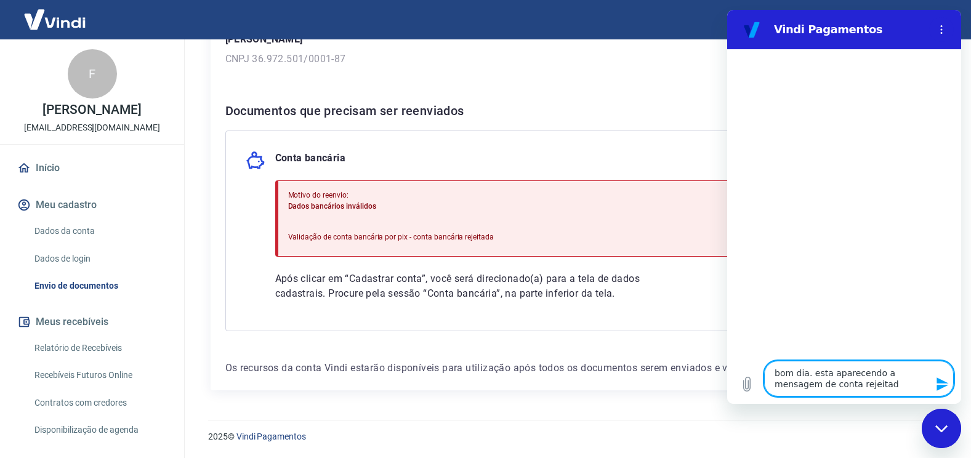
type textarea "bom dia. esta aparecendo a mensagem de conta rejeitada"
type textarea "x"
type textarea "bom dia. esta aparecendo a mensagem de conta rejeitada"
type textarea "x"
type textarea "bom dia. esta aparecendo a mensagem de conta rejeitada m"
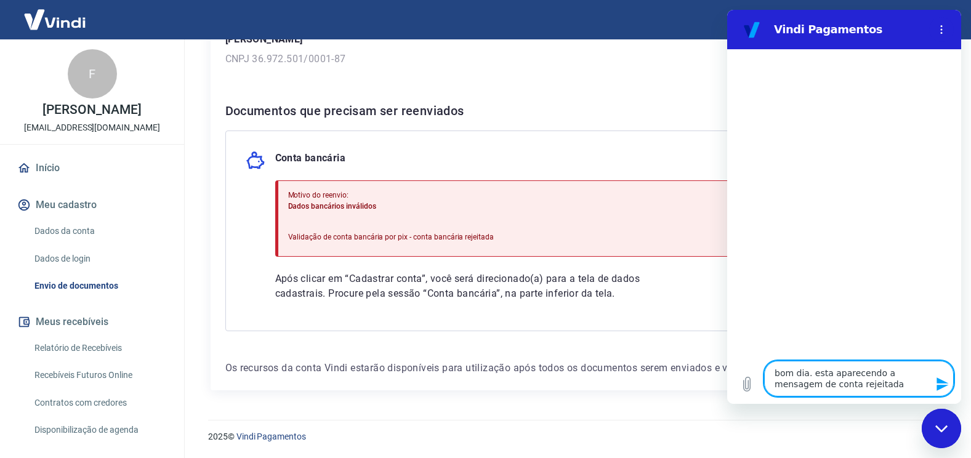
type textarea "x"
type textarea "bom dia. esta aparecendo a mensagem de conta rejeitada me"
type textarea "x"
type textarea "bom dia. esta aparecendo a mensagem de conta rejeitada mes"
type textarea "x"
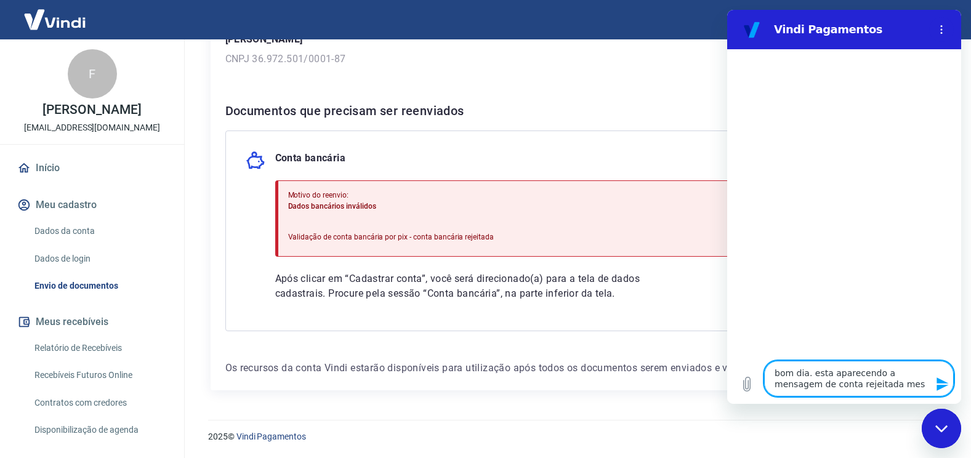
type textarea "bom dia. esta aparecendo a mensagem de conta rejeitada mesm"
type textarea "x"
type textarea "bom dia. esta aparecendo a mensagem de conta rejeitada mesmo"
type textarea "x"
type textarea "bom dia. esta aparecendo a mensagem de conta rejeitada mesmo"
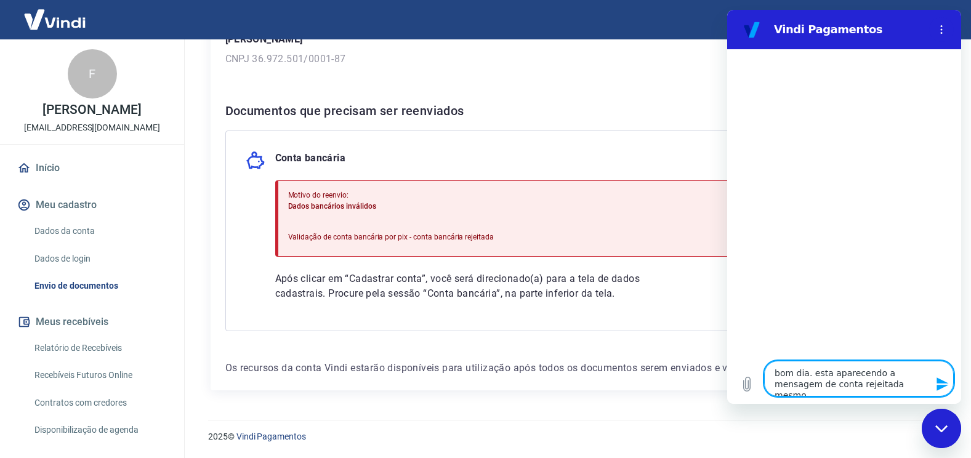
type textarea "x"
type textarea "bom dia. esta aparecendo a mensagem de conta rejeitada mesmo e"
type textarea "x"
type textarea "bom dia. esta aparecendo a mensagem de conta rejeitada mesmo eu"
type textarea "x"
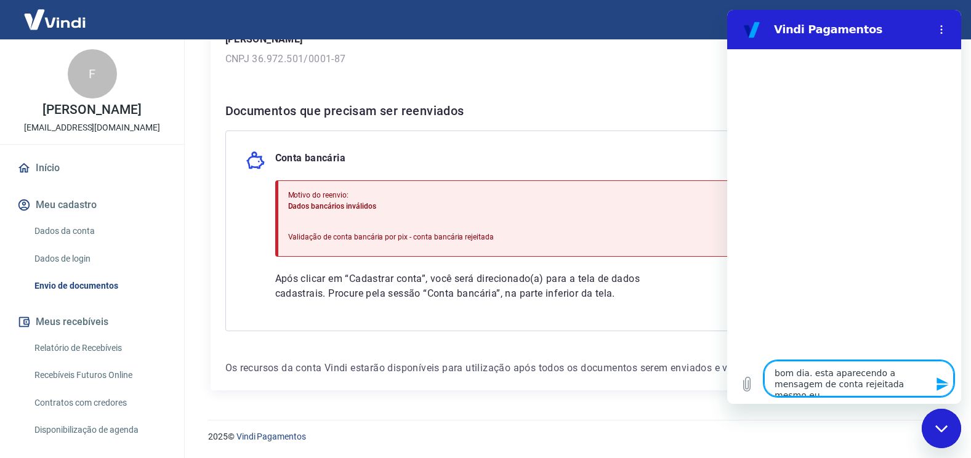
type textarea "bom dia. esta aparecendo a mensagem de conta rejeitada mesmo eu"
type textarea "x"
type textarea "bom dia. esta aparecendo a mensagem de conta rejeitada mesmo eu a"
type textarea "x"
type textarea "bom dia. esta aparecendo a mensagem de conta rejeitada mesmo eu al"
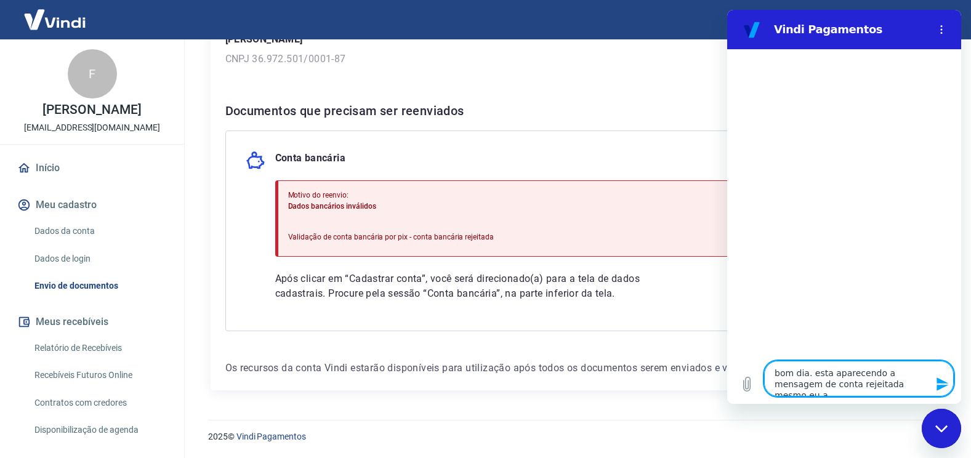
type textarea "x"
type textarea "bom dia. esta aparecendo a mensagem de conta rejeitada mesmo eu alt"
type textarea "x"
type textarea "bom dia. esta aparecendo a mensagem de conta rejeitada mesmo eu alte"
type textarea "x"
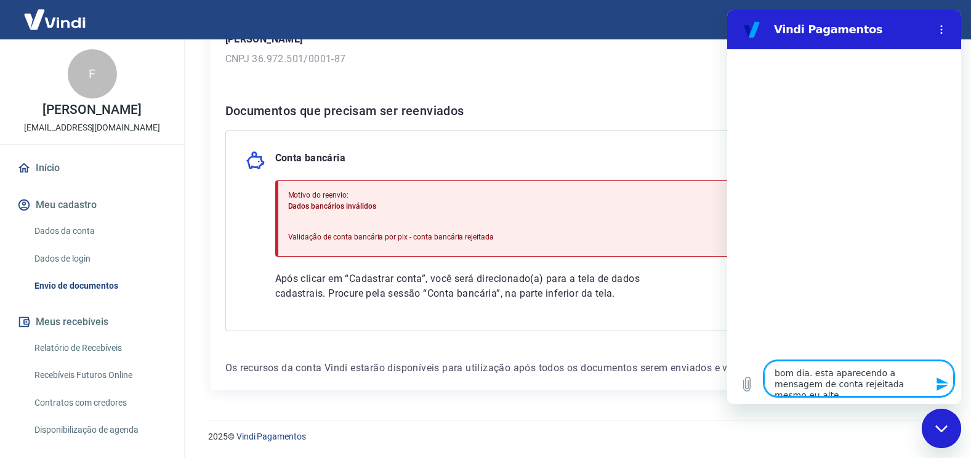
type textarea "bom dia. esta aparecendo a mensagem de conta rejeitada mesmo eu alter"
type textarea "x"
type textarea "bom dia. esta aparecendo a mensagem de conta rejeitada mesmo eu altera"
type textarea "x"
type textarea "bom dia. esta aparecendo a mensagem de conta rejeitada mesmo eu alteran"
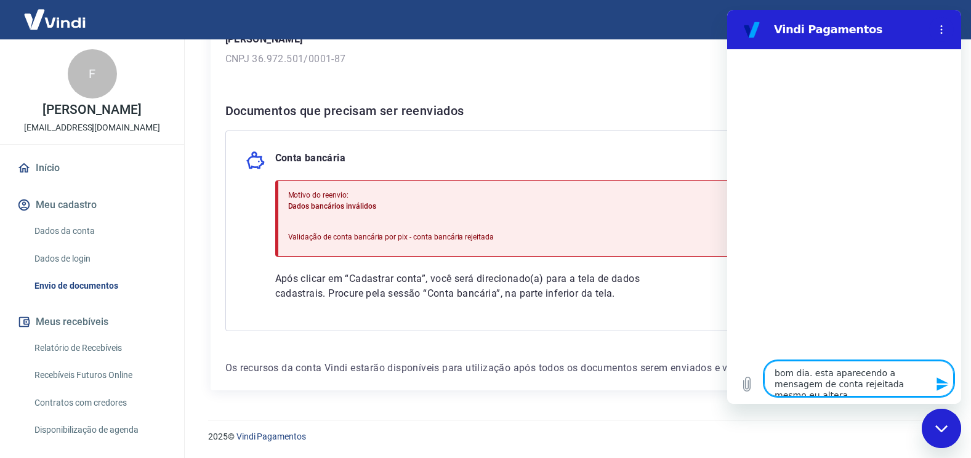
type textarea "x"
type textarea "bom dia. esta aparecendo a mensagem de conta rejeitada mesmo eu alterand"
type textarea "x"
type textarea "bom dia. esta aparecendo a mensagem de conta rejeitada mesmo eu alterando"
type textarea "x"
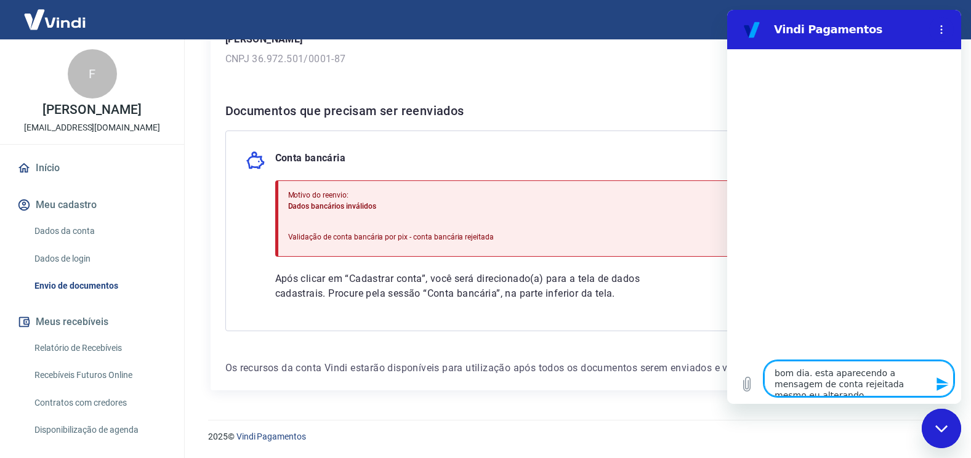
type textarea "bom dia. esta aparecendo a mensagem de conta rejeitada mesmo eu alterando"
type textarea "x"
type textarea "bom dia. esta aparecendo a mensagem de conta rejeitada mesmo eu alterando"
click at [940, 387] on icon "Enviar mensagem" at bounding box center [942, 384] width 12 height 14
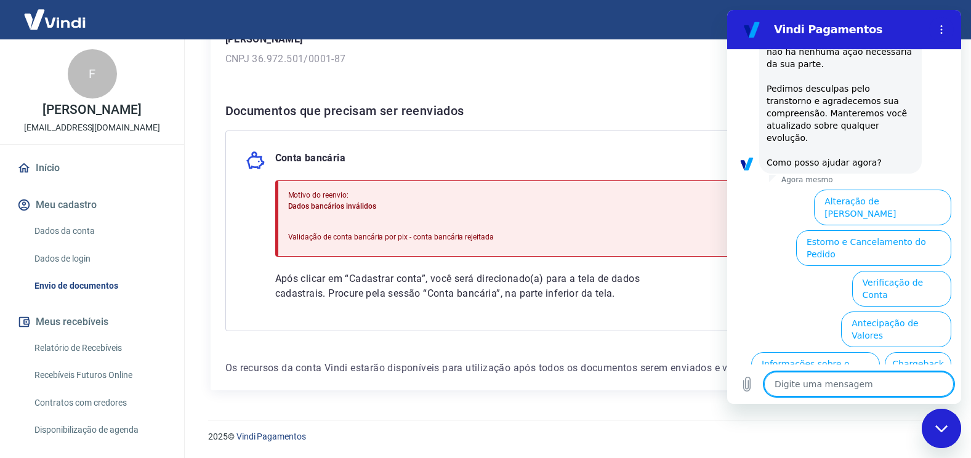
scroll to position [361, 0]
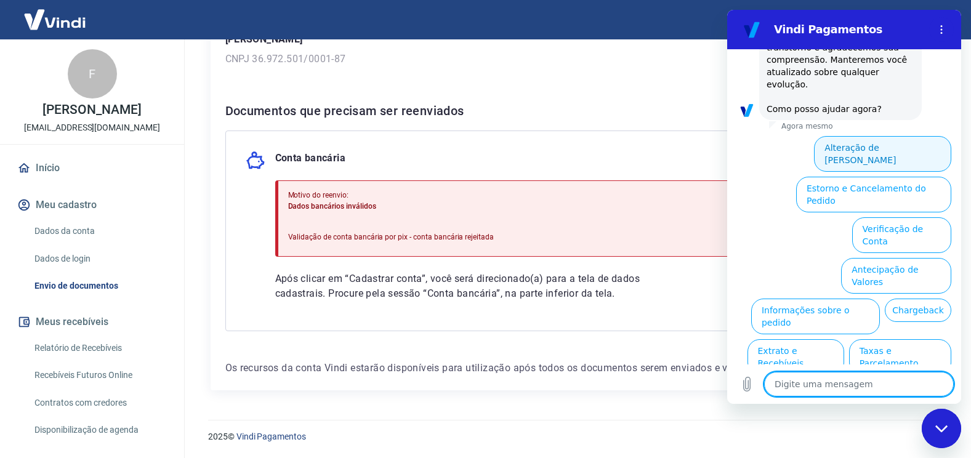
click at [873, 136] on button "Alteração de Dados Cadastrais" at bounding box center [882, 154] width 137 height 36
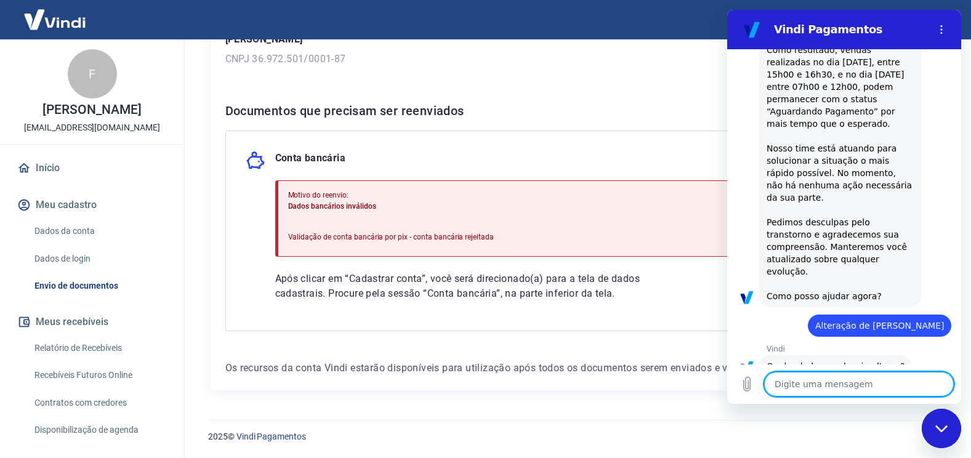
scroll to position [318, 0]
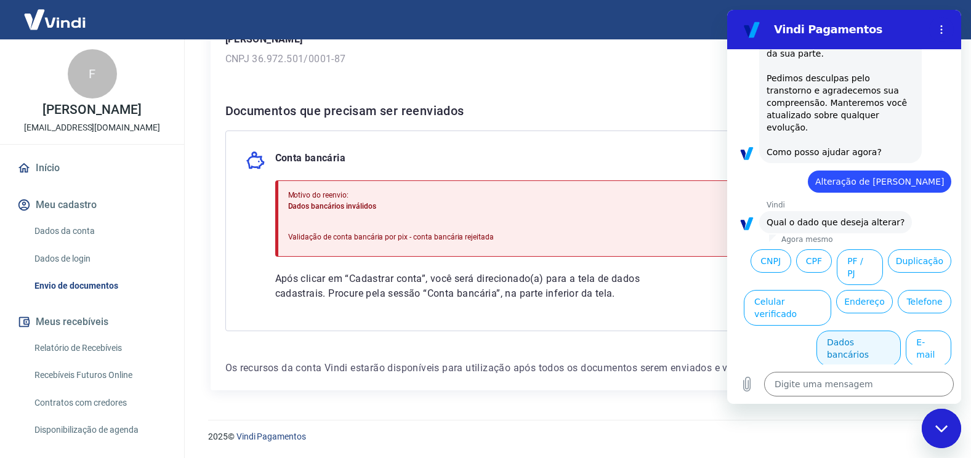
click at [851, 331] on button "Dados bancários" at bounding box center [858, 349] width 84 height 36
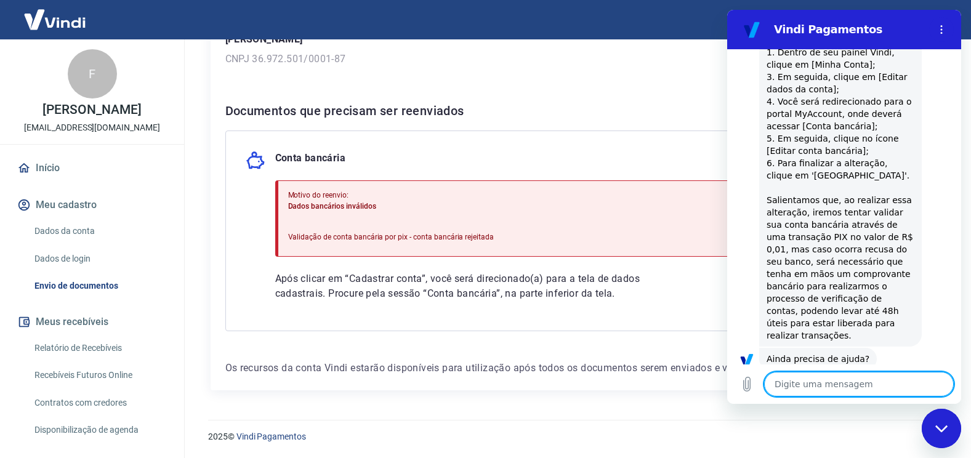
scroll to position [631, 0]
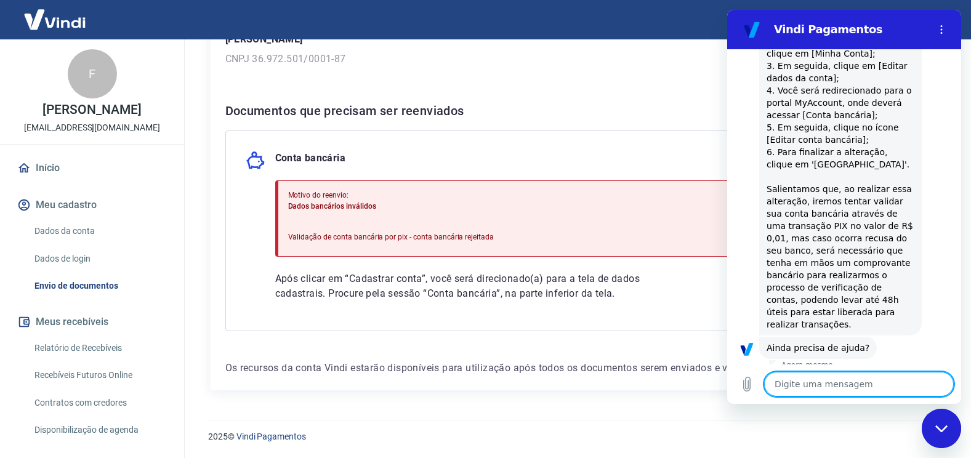
click at [893, 375] on button "Sim" at bounding box center [891, 386] width 36 height 23
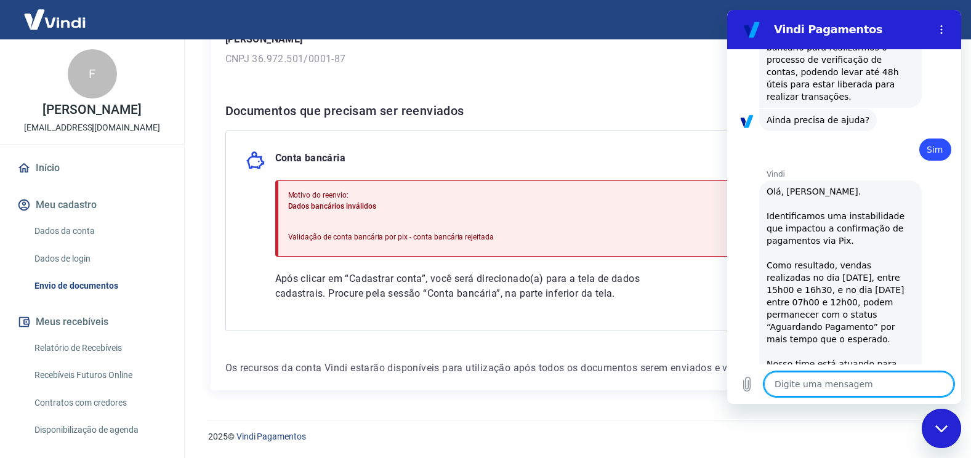
type textarea "x"
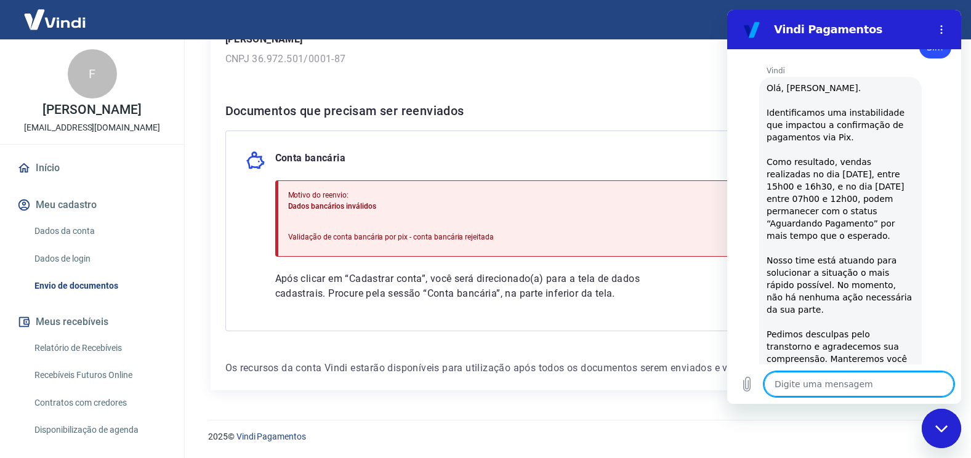
scroll to position [989, 0]
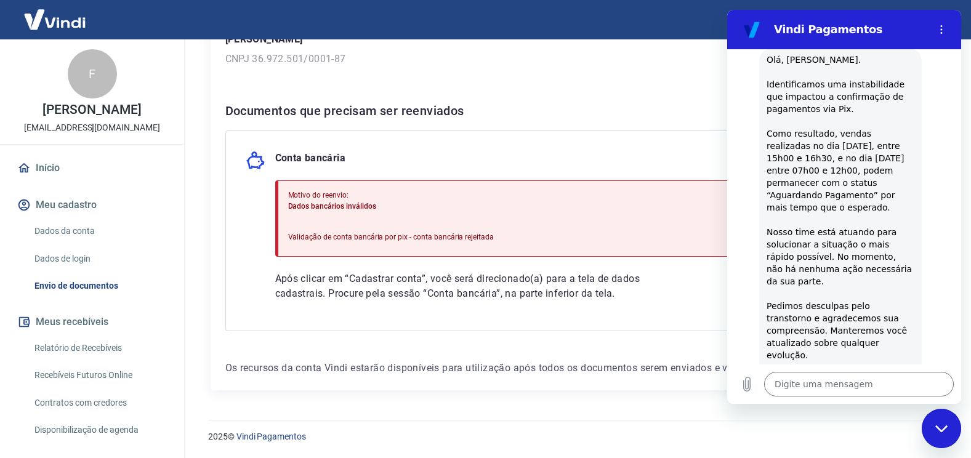
click at [645, 300] on p "Após clicar em “Cadastrar conta”, você será direcionado(a) para a tela de dados…" at bounding box center [479, 286] width 409 height 30
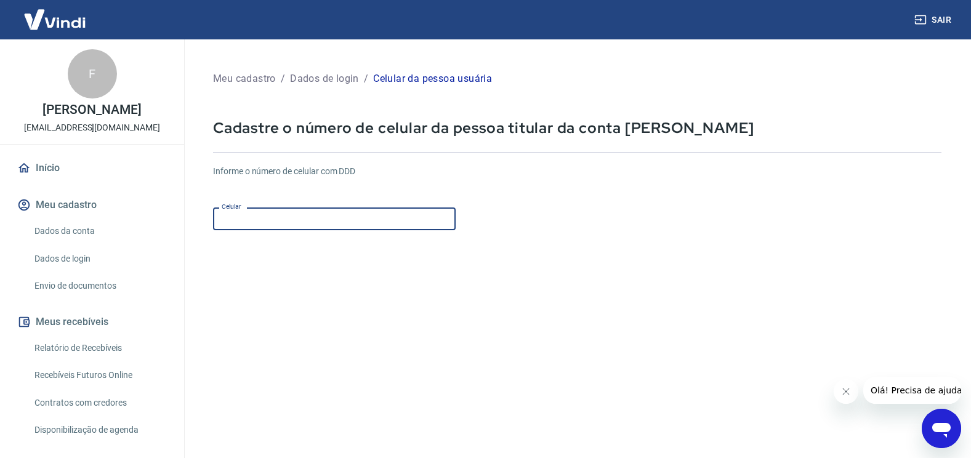
click at [241, 215] on input "Celular" at bounding box center [334, 218] width 243 height 23
type input "[PHONE_NUMBER]"
click at [324, 271] on form "Informe o número de celular com DDD Celular [PHONE_NUMBER] Celular Continuar Ca…" at bounding box center [577, 335] width 728 height 360
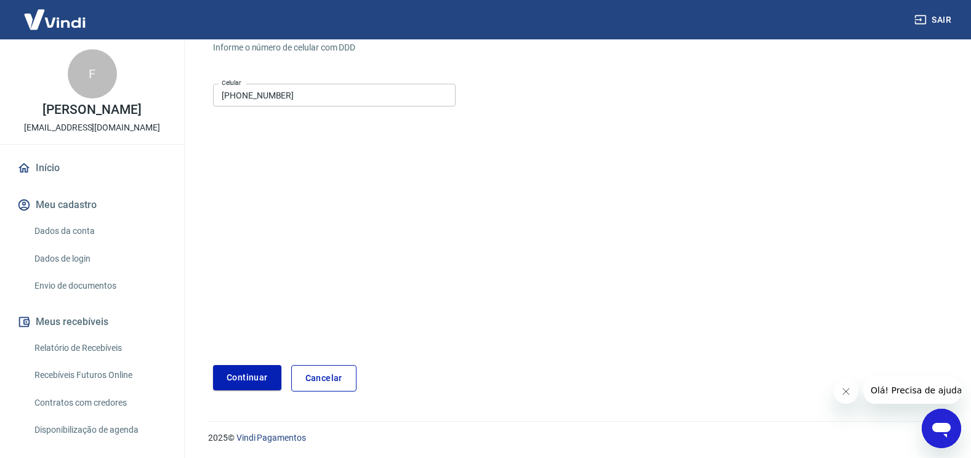
scroll to position [125, 0]
click at [230, 384] on button "Continuar" at bounding box center [247, 376] width 68 height 25
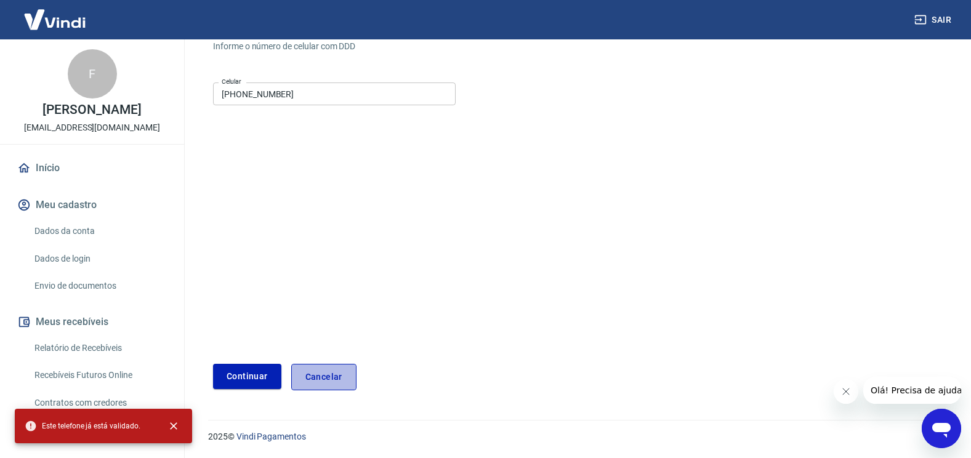
click at [325, 375] on link "Cancelar" at bounding box center [323, 377] width 65 height 26
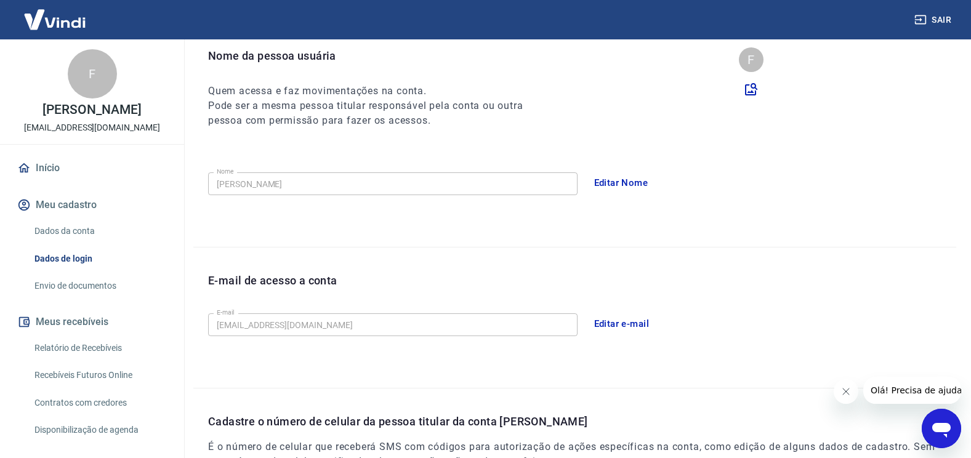
scroll to position [331, 0]
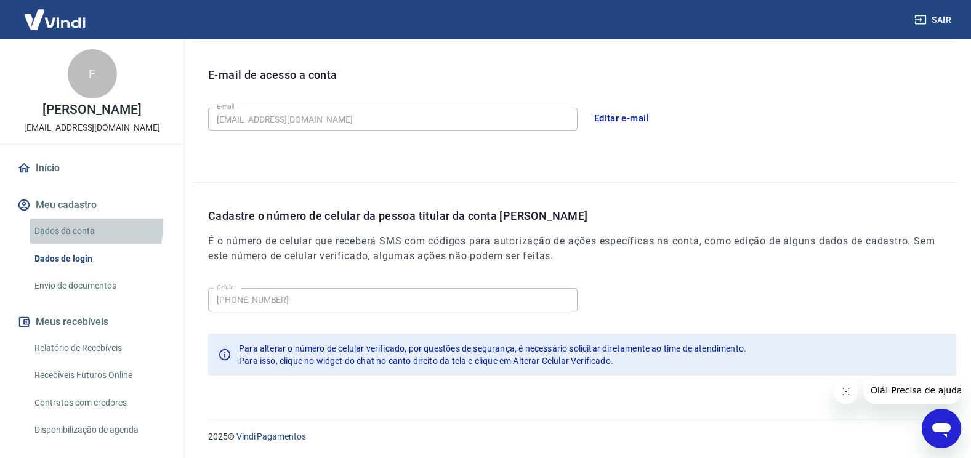
click at [78, 238] on link "Dados da conta" at bounding box center [100, 231] width 140 height 25
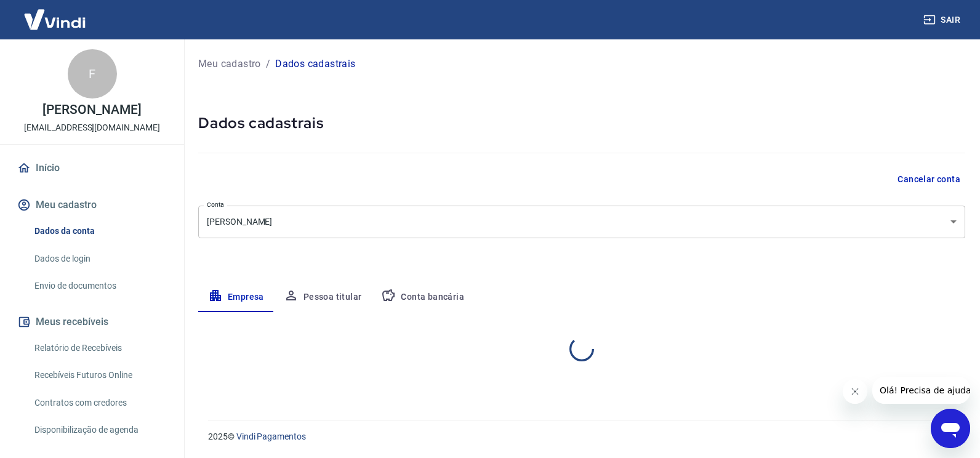
select select "PI"
select select "business"
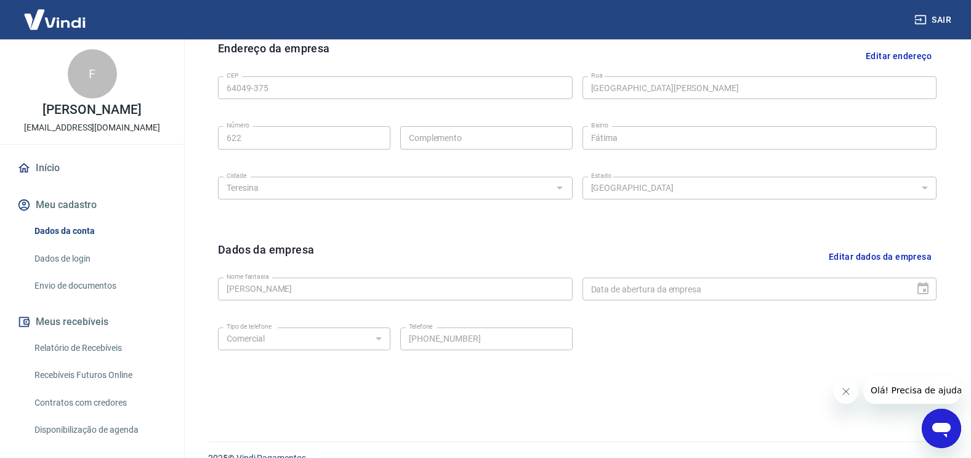
scroll to position [430, 0]
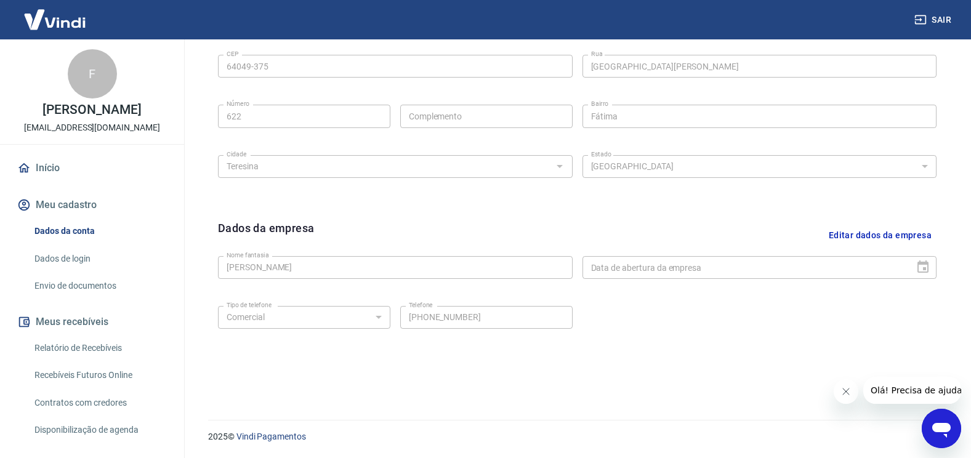
click at [73, 298] on link "Envio de documentos" at bounding box center [100, 285] width 140 height 25
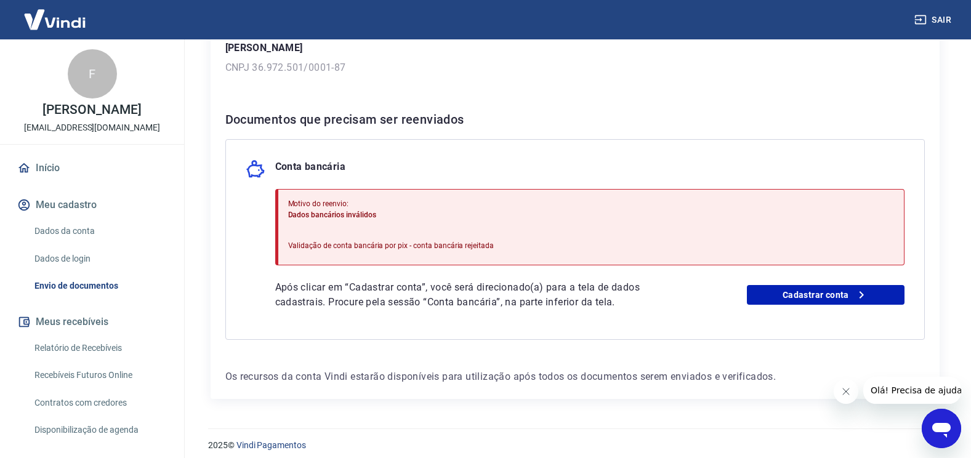
scroll to position [198, 0]
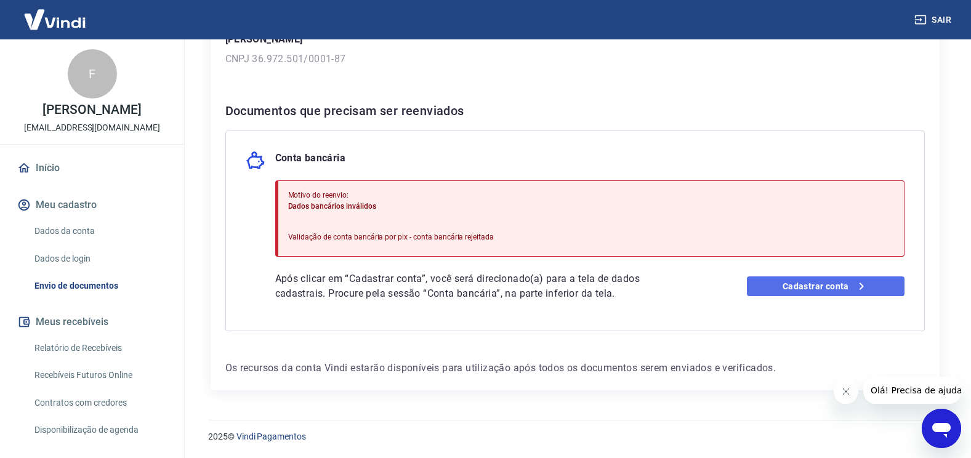
click at [776, 294] on link "Cadastrar conta" at bounding box center [826, 286] width 158 height 20
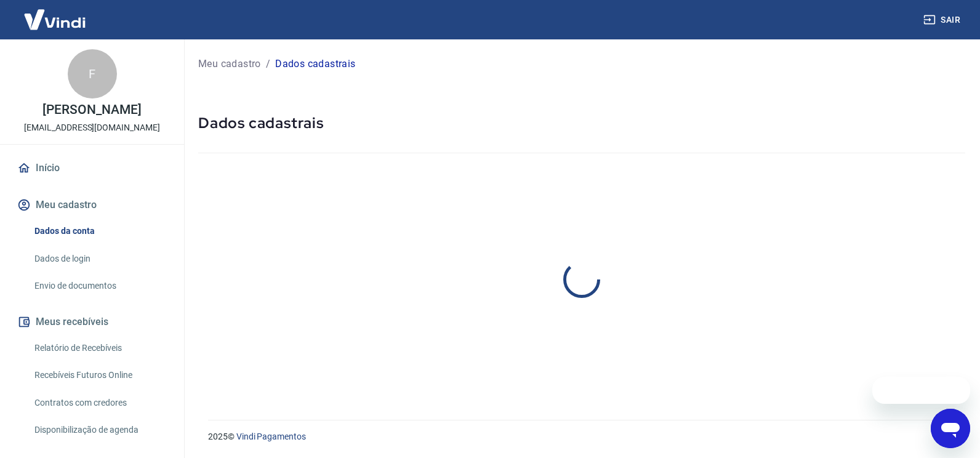
select select "PI"
select select "business"
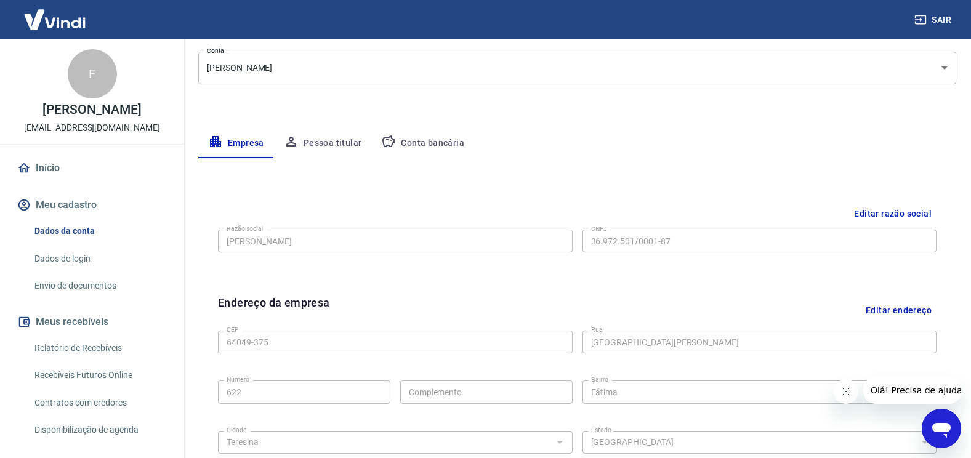
scroll to position [123, 0]
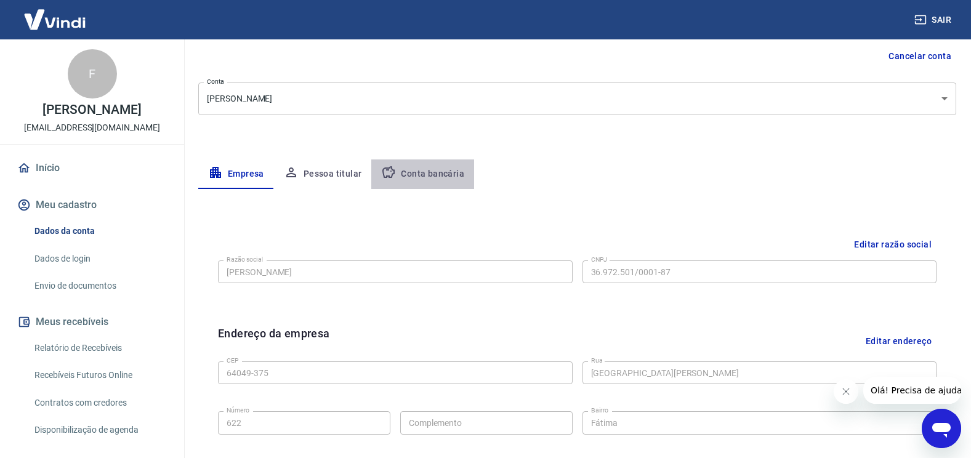
click at [428, 180] on button "Conta bancária" at bounding box center [422, 174] width 103 height 30
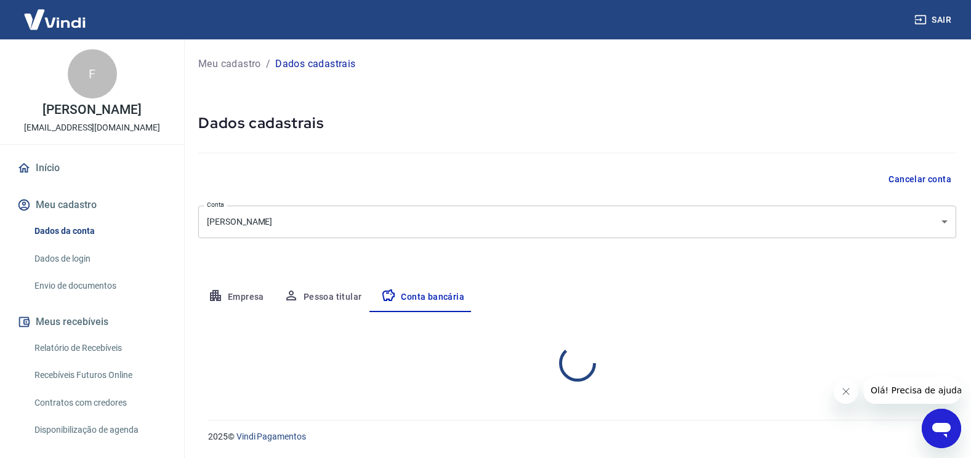
select select "1"
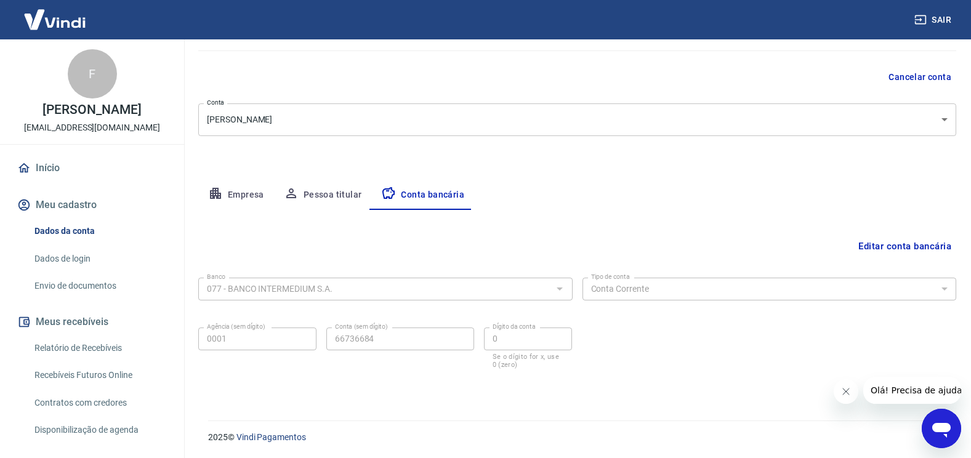
scroll to position [103, 0]
click at [874, 245] on button "Editar conta bancária" at bounding box center [904, 245] width 103 height 23
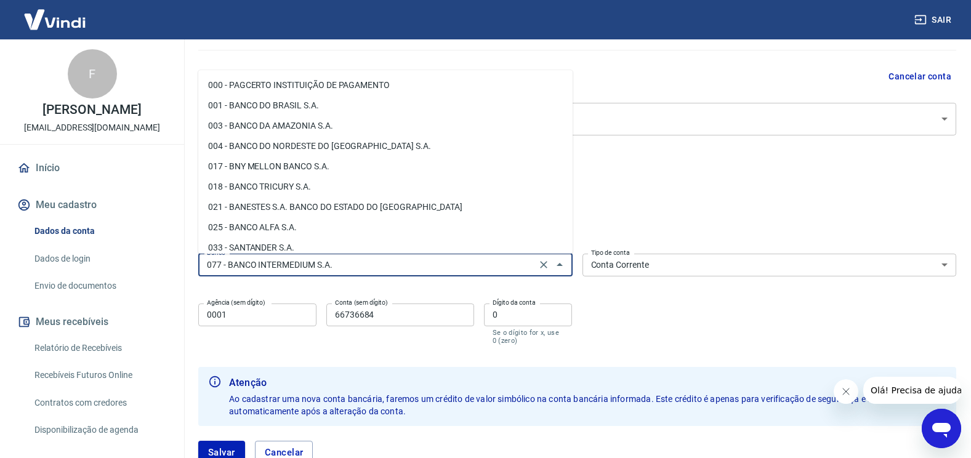
scroll to position [167, 0]
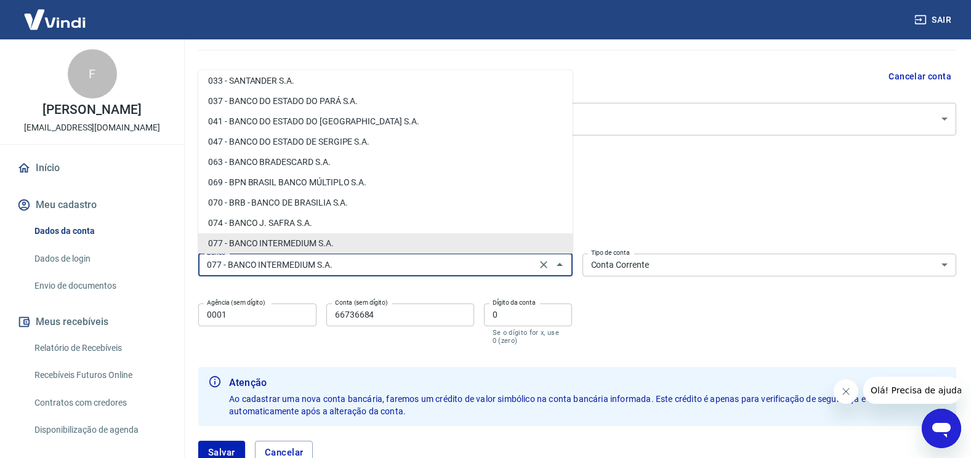
click at [382, 261] on input "077 - BANCO INTERMEDIUM S.A." at bounding box center [367, 264] width 331 height 15
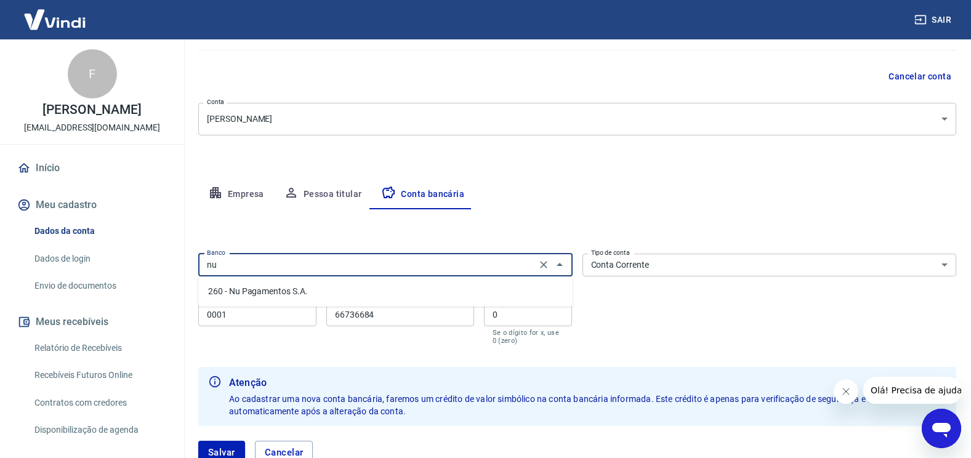
click at [279, 291] on li "260 - Nu Pagamentos S.A." at bounding box center [385, 291] width 374 height 20
type input "260 - Nu Pagamentos S.A."
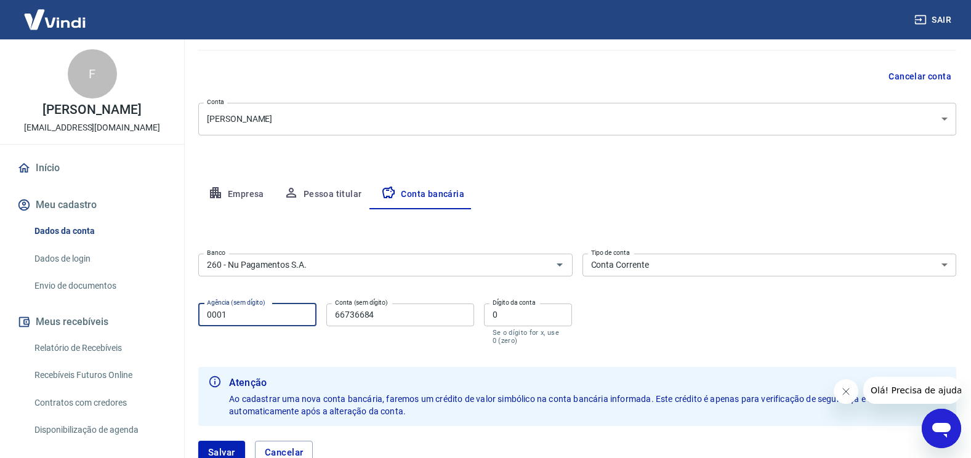
drag, startPoint x: 270, startPoint y: 313, endPoint x: 103, endPoint y: 257, distance: 176.0
click at [92, 313] on div "Sair F Fernando da silva rodrigues lojabonitodecorpo@gmail.com Início Meu cadas…" at bounding box center [485, 126] width 971 height 458
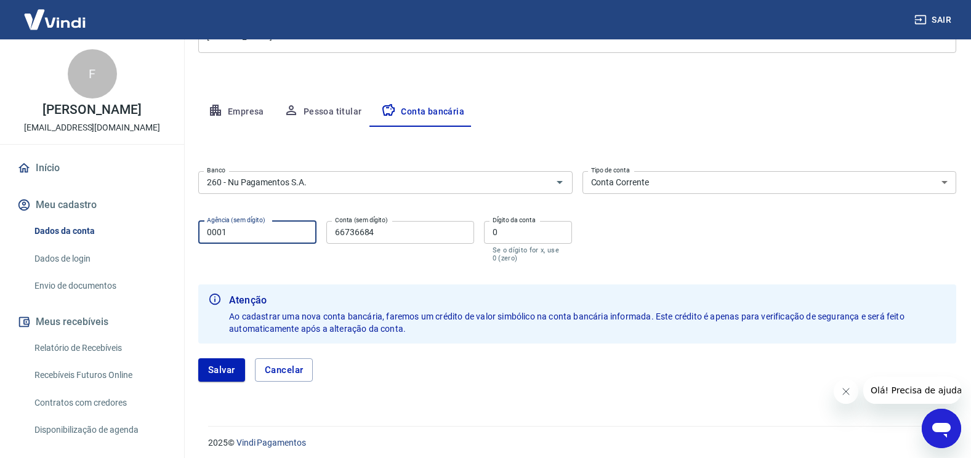
scroll to position [191, 0]
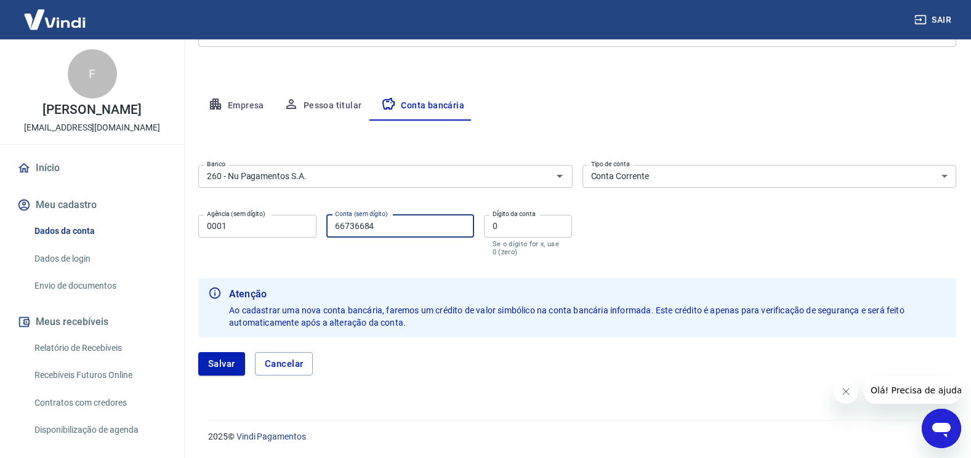
drag, startPoint x: 398, startPoint y: 229, endPoint x: 237, endPoint y: 229, distance: 161.3
click at [237, 229] on div "Agência (sem dígito) 0001 Agência (sem dígito) Conta (sem dígito) 66736684 Cont…" at bounding box center [385, 234] width 374 height 49
type input "87238689"
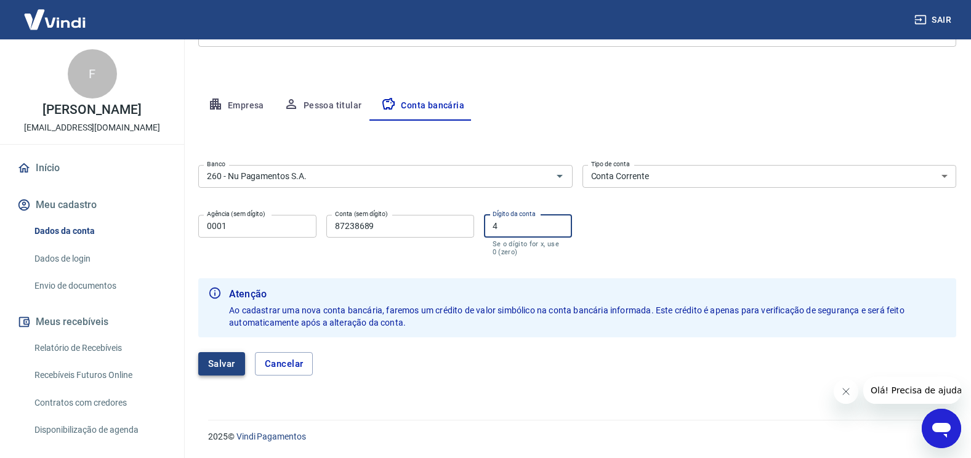
type input "4"
click at [224, 364] on button "Salvar" at bounding box center [221, 363] width 47 height 23
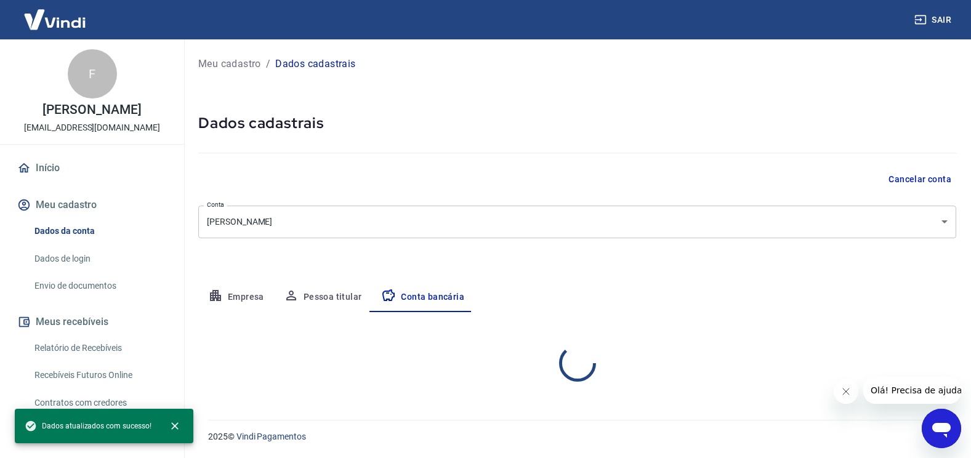
scroll to position [0, 0]
select select "1"
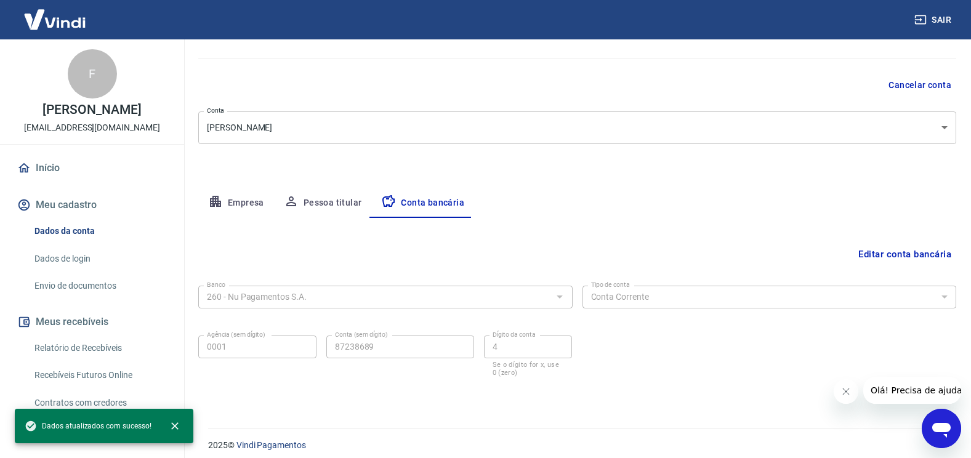
scroll to position [103, 0]
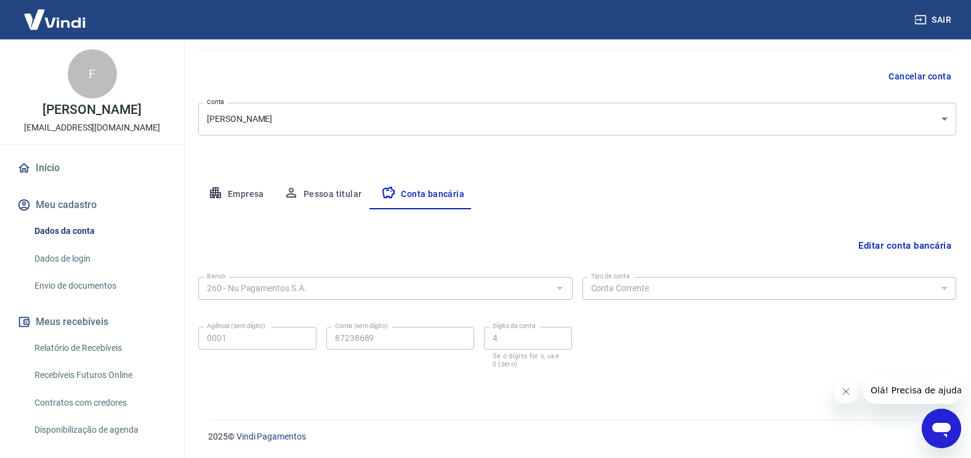
click at [76, 268] on link "Dados de login" at bounding box center [100, 258] width 140 height 25
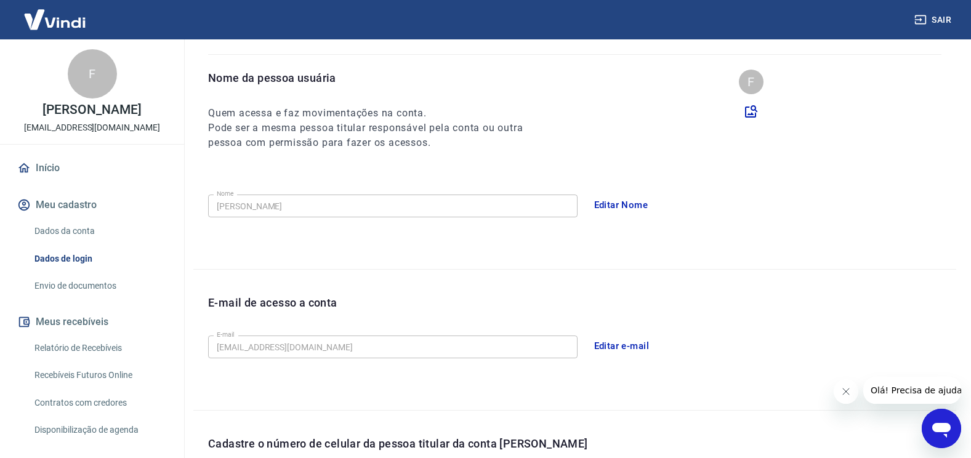
scroll to position [331, 0]
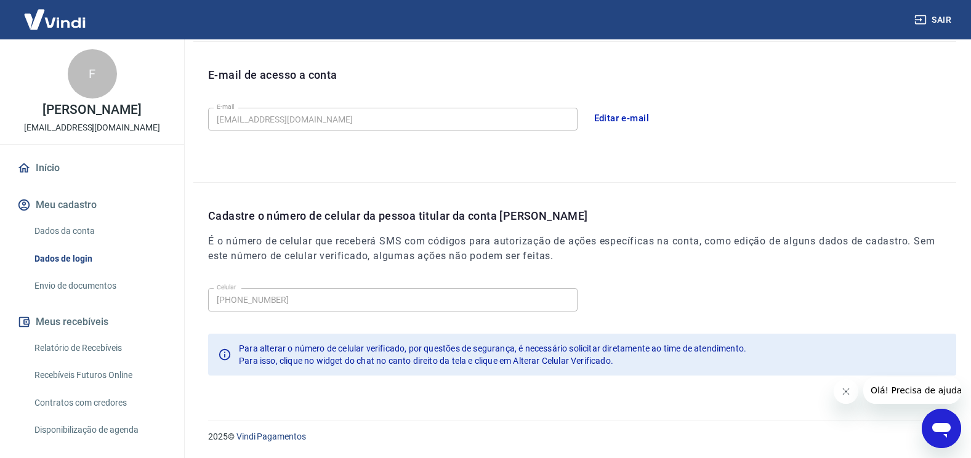
click at [94, 292] on link "Envio de documentos" at bounding box center [100, 285] width 140 height 25
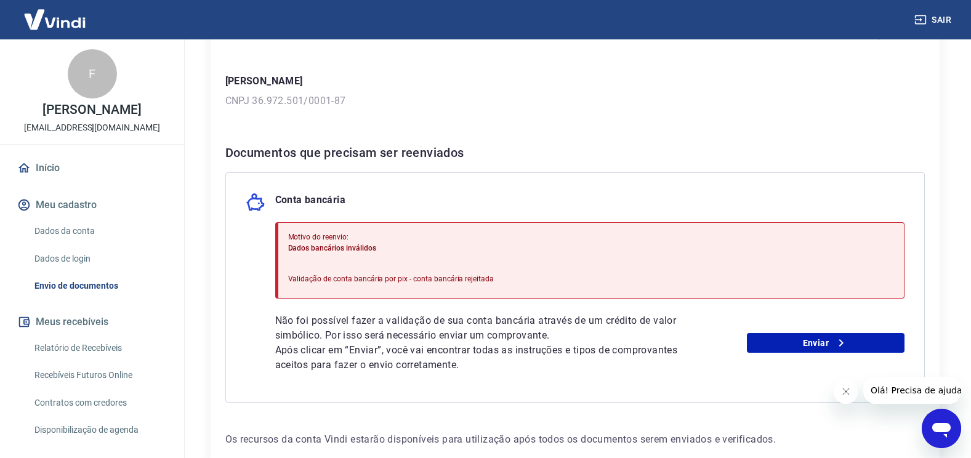
scroll to position [185, 0]
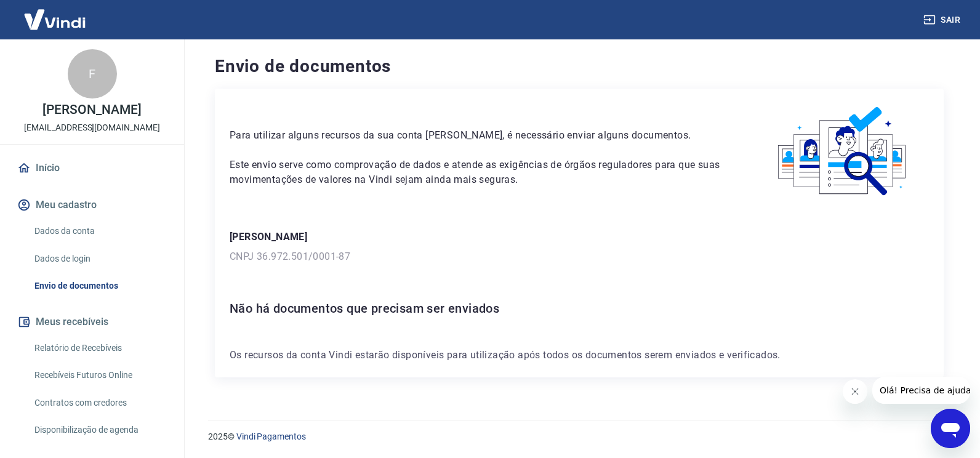
click at [56, 213] on button "Meu cadastro" at bounding box center [92, 204] width 155 height 27
click at [84, 244] on link "Dados da conta" at bounding box center [100, 231] width 140 height 25
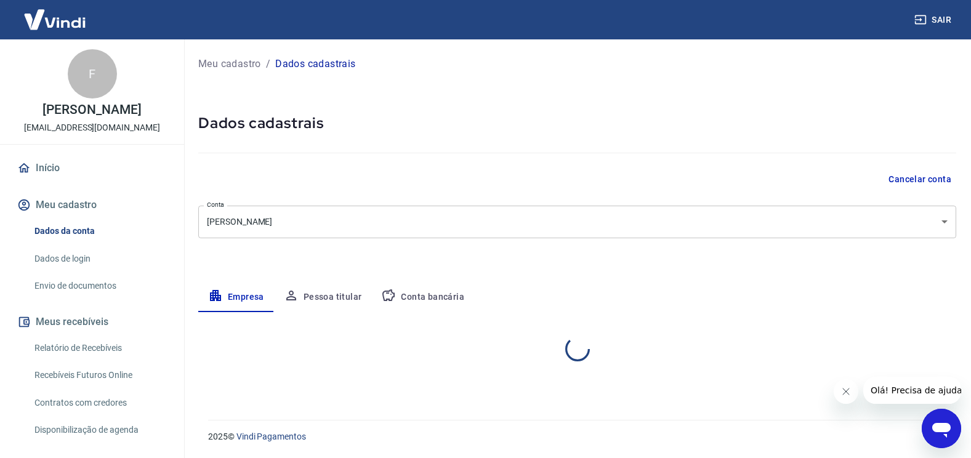
select select "PI"
select select "business"
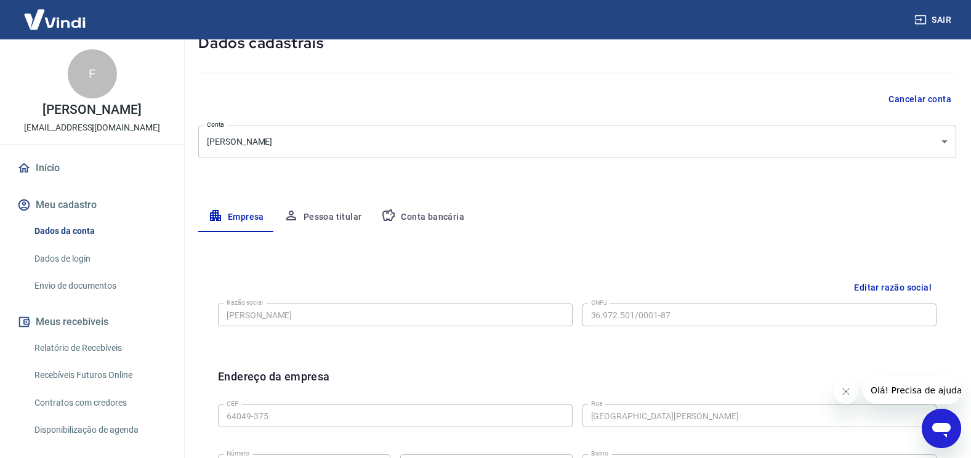
scroll to position [123, 0]
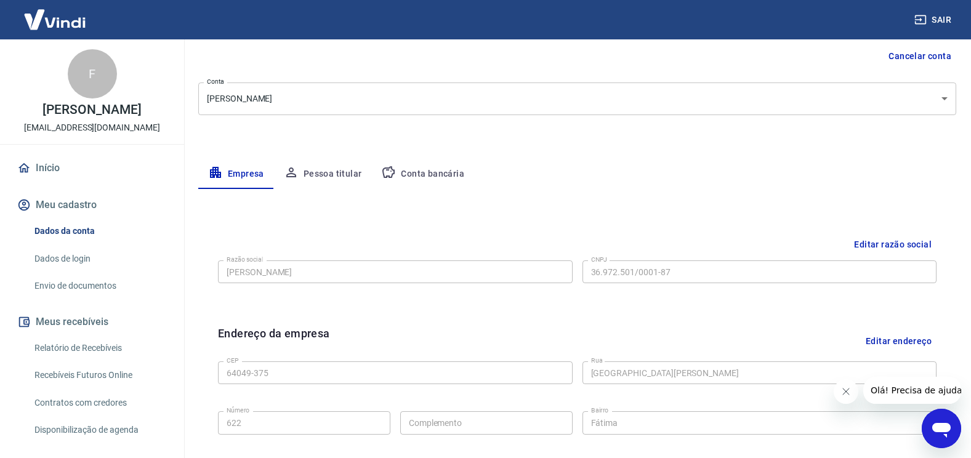
click at [434, 177] on button "Conta bancária" at bounding box center [422, 174] width 103 height 30
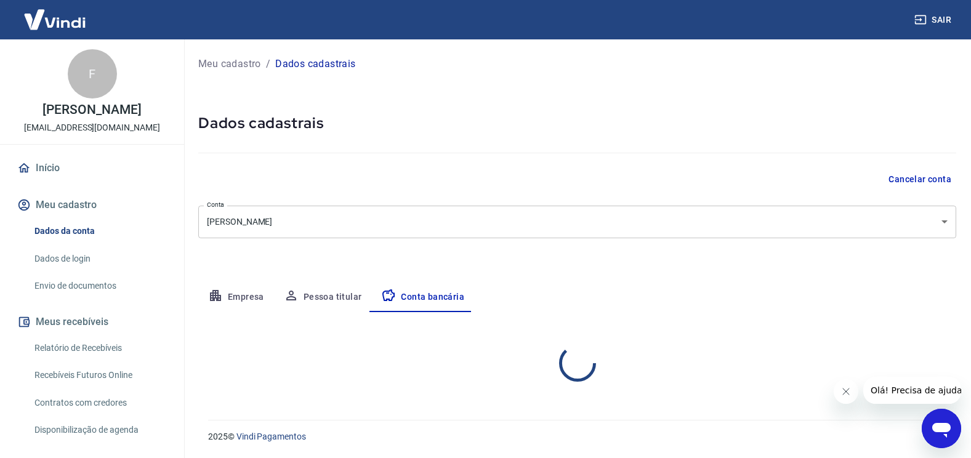
scroll to position [0, 0]
select select "1"
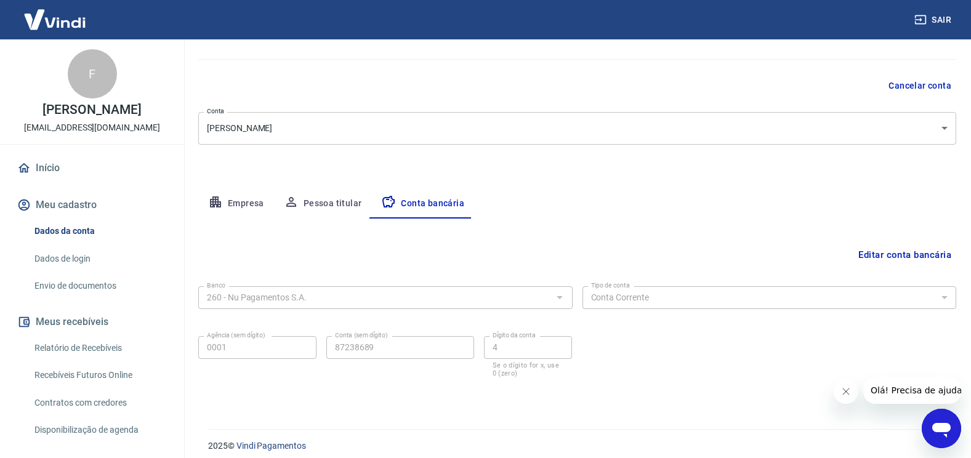
scroll to position [103, 0]
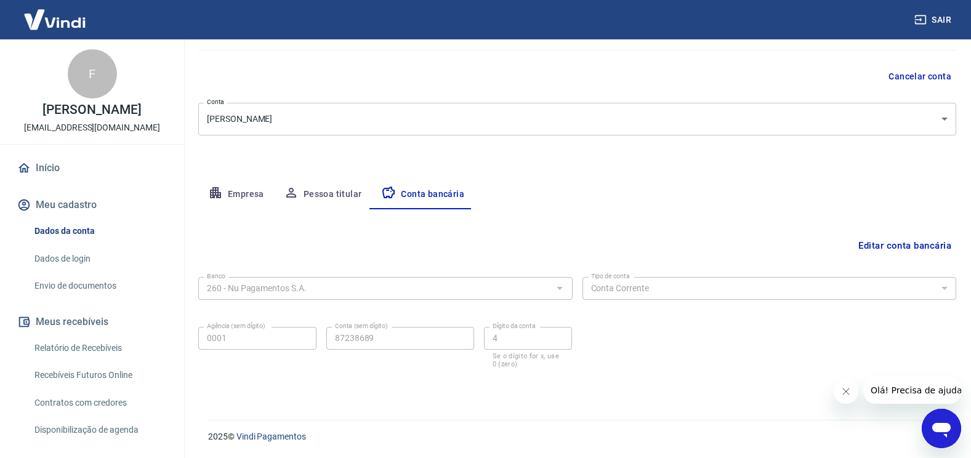
click at [81, 299] on link "Envio de documentos" at bounding box center [100, 285] width 140 height 25
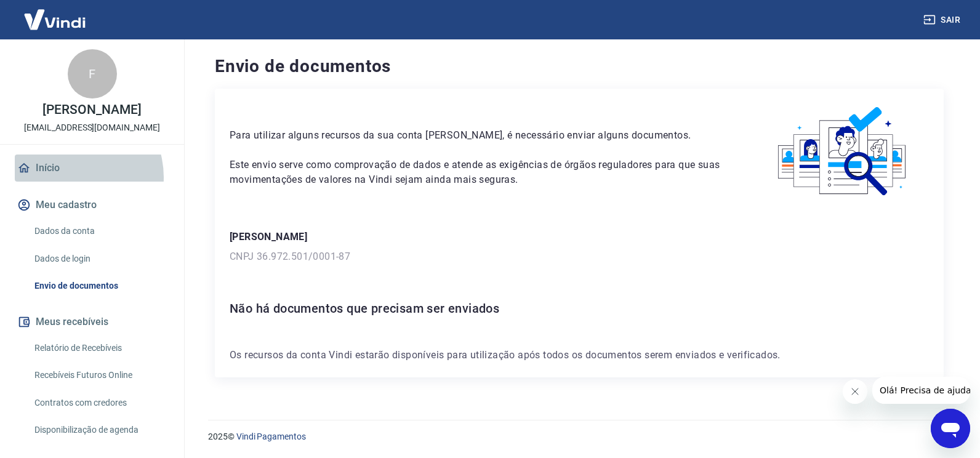
click at [70, 182] on link "Início" at bounding box center [92, 168] width 155 height 27
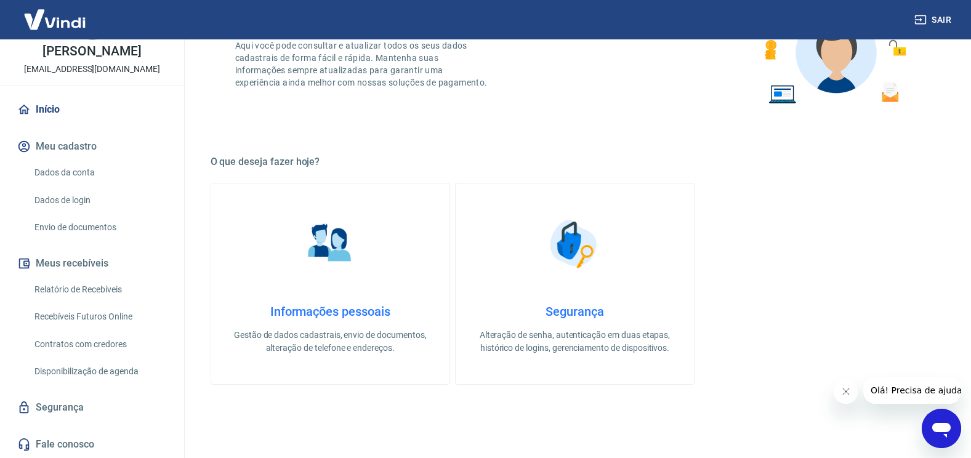
scroll to position [71, 0]
click at [60, 177] on link "Dados da conta" at bounding box center [100, 172] width 140 height 25
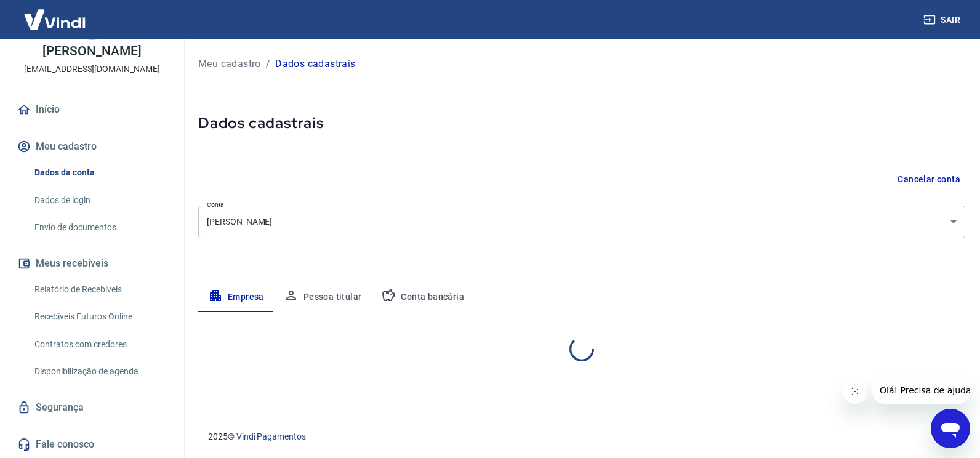
select select "PI"
select select "business"
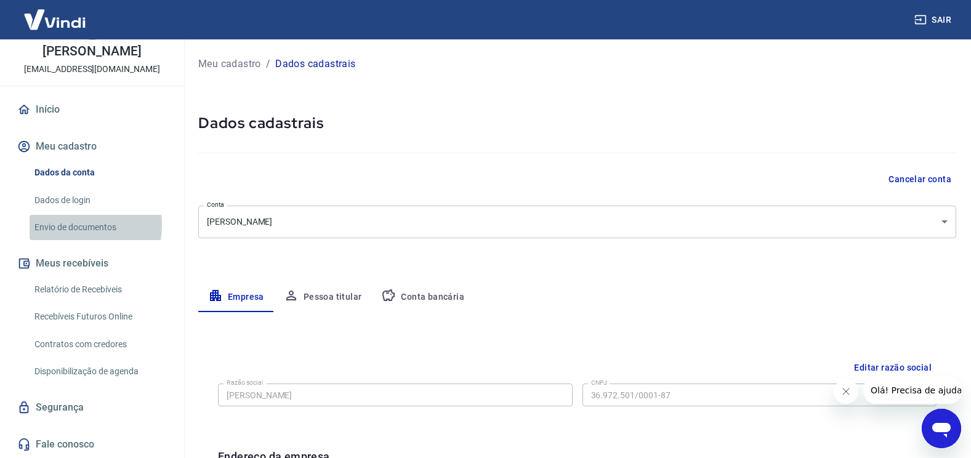
click at [65, 225] on link "Envio de documentos" at bounding box center [100, 227] width 140 height 25
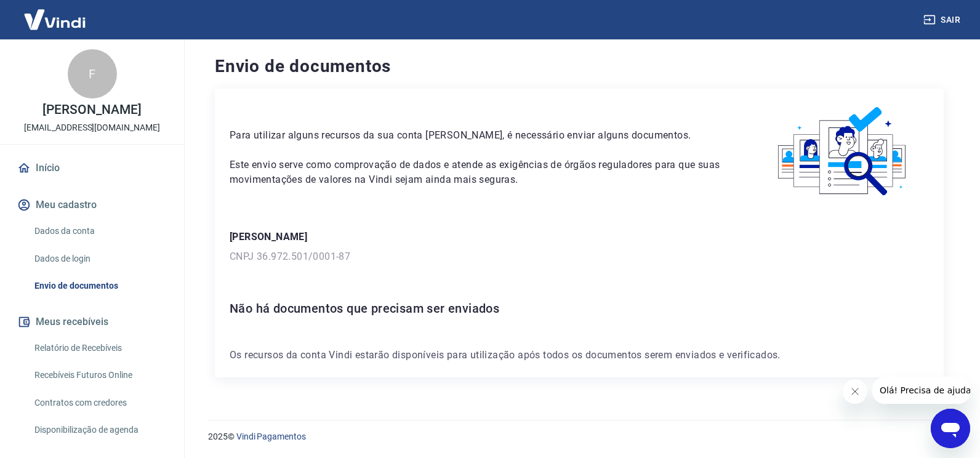
click at [64, 182] on link "Início" at bounding box center [92, 168] width 155 height 27
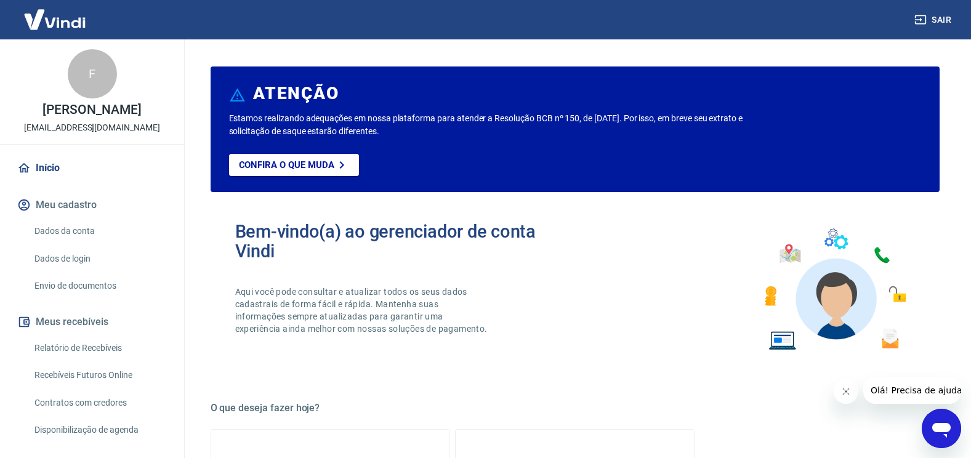
scroll to position [71, 0]
